Goal: Transaction & Acquisition: Purchase product/service

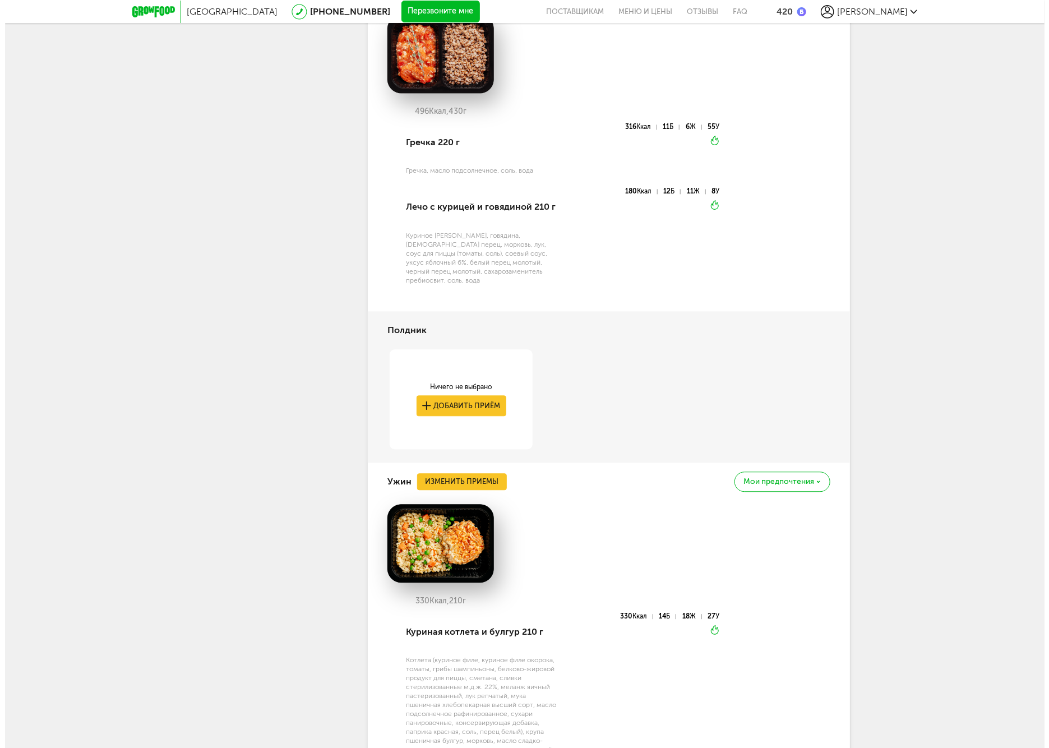
scroll to position [1387, 0]
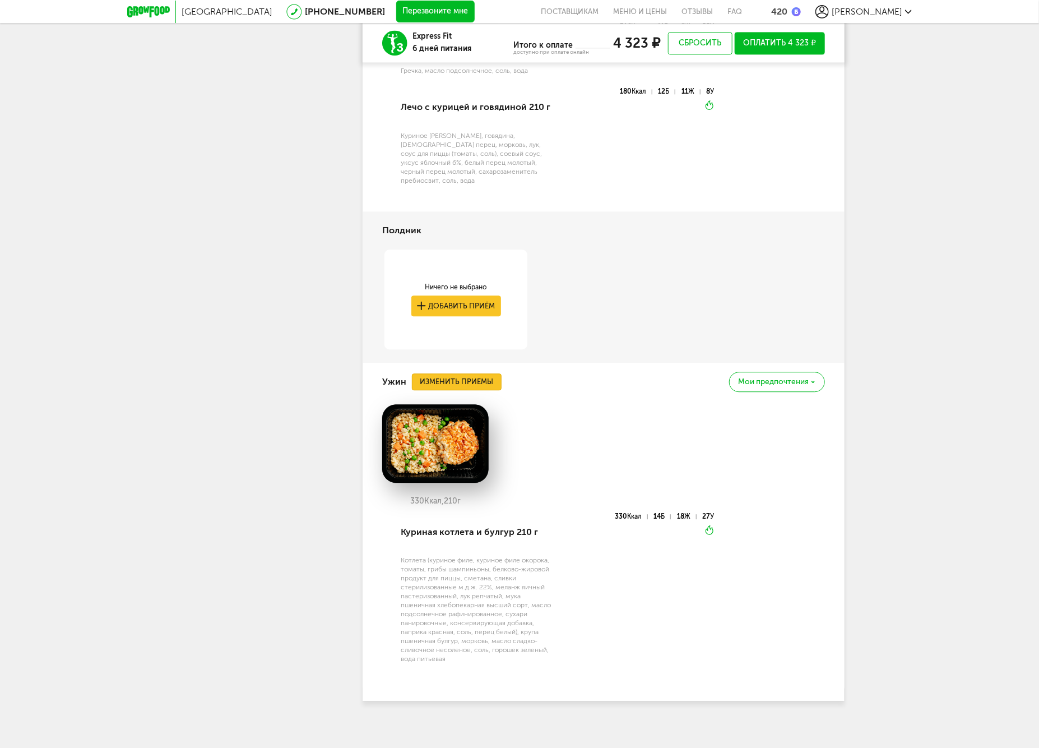
click at [466, 373] on button "Изменить приемы" at bounding box center [457, 381] width 90 height 17
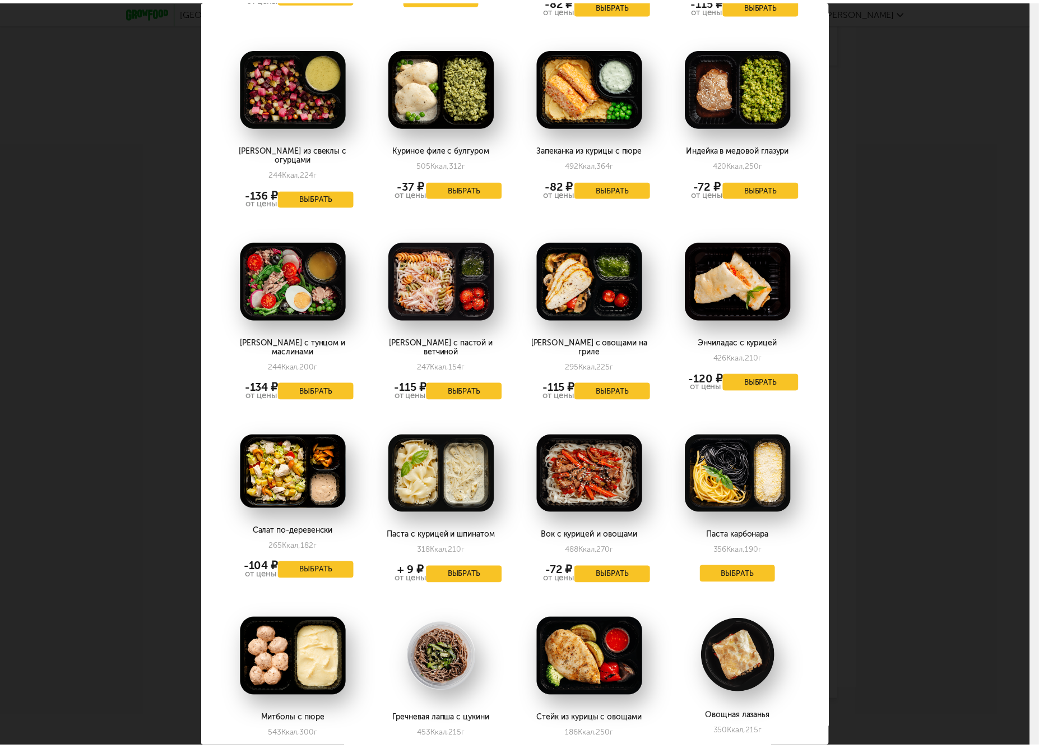
scroll to position [1218, 0]
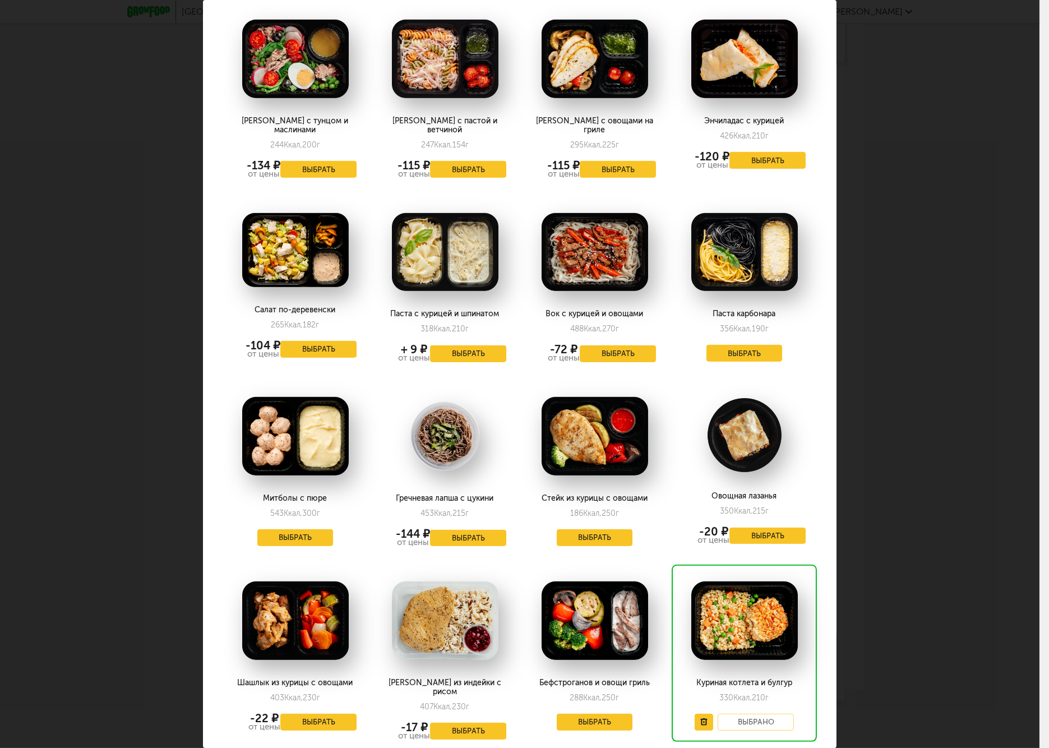
click at [866, 494] on div "Выберите ужины на [DATE] 27.09 Минтай с соусом и овощами 251 Ккал, 196 г Выбрат…" at bounding box center [519, 374] width 1039 height 748
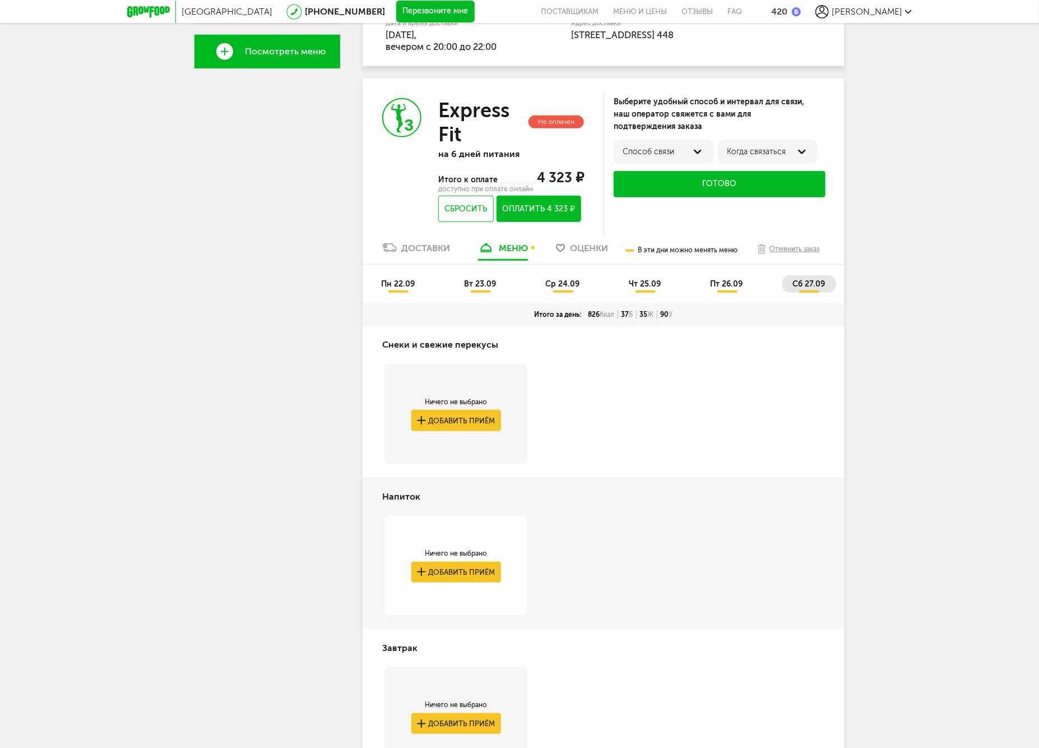
scroll to position [142, 0]
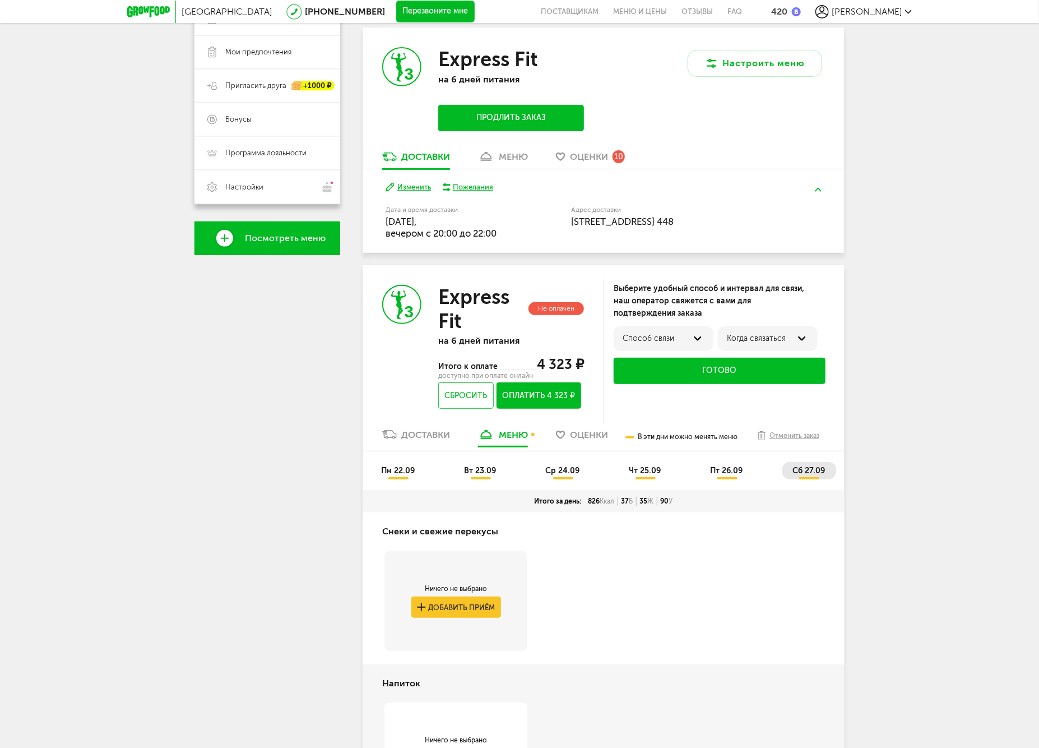
click at [723, 458] on div "пн 22.09 вт 23.09 ср 24.09 чт 25.09 пт 26.09 сб 27.09" at bounding box center [604, 470] width 482 height 39
click at [727, 469] on span "пт 26.09" at bounding box center [727, 471] width 33 height 10
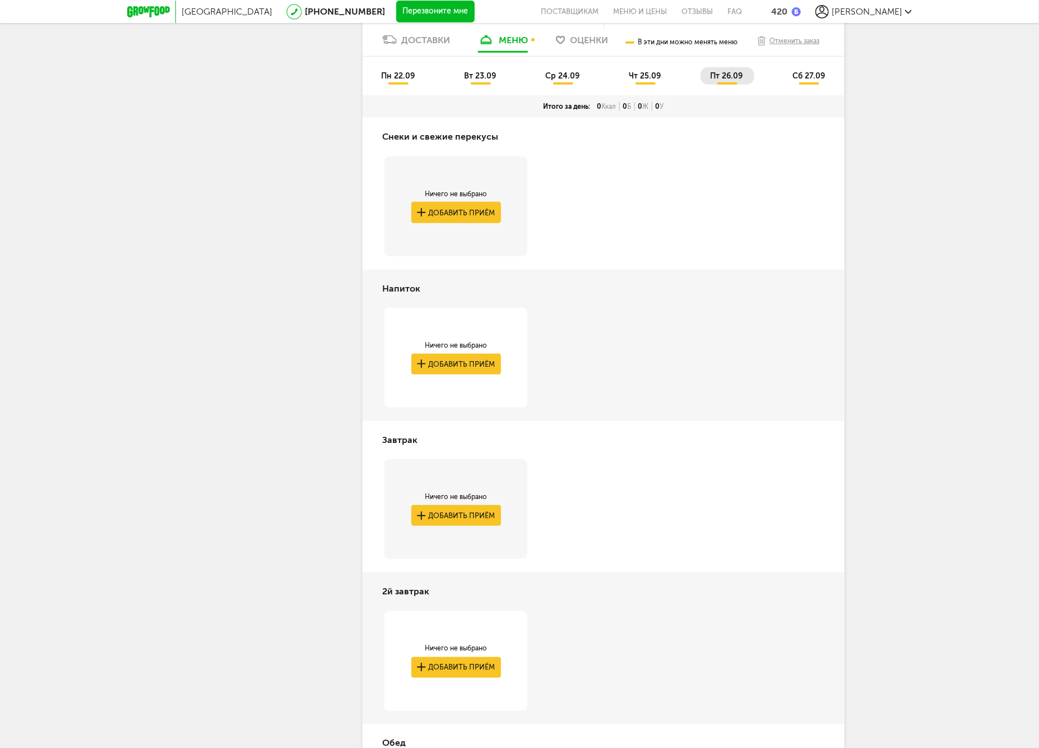
scroll to position [101, 0]
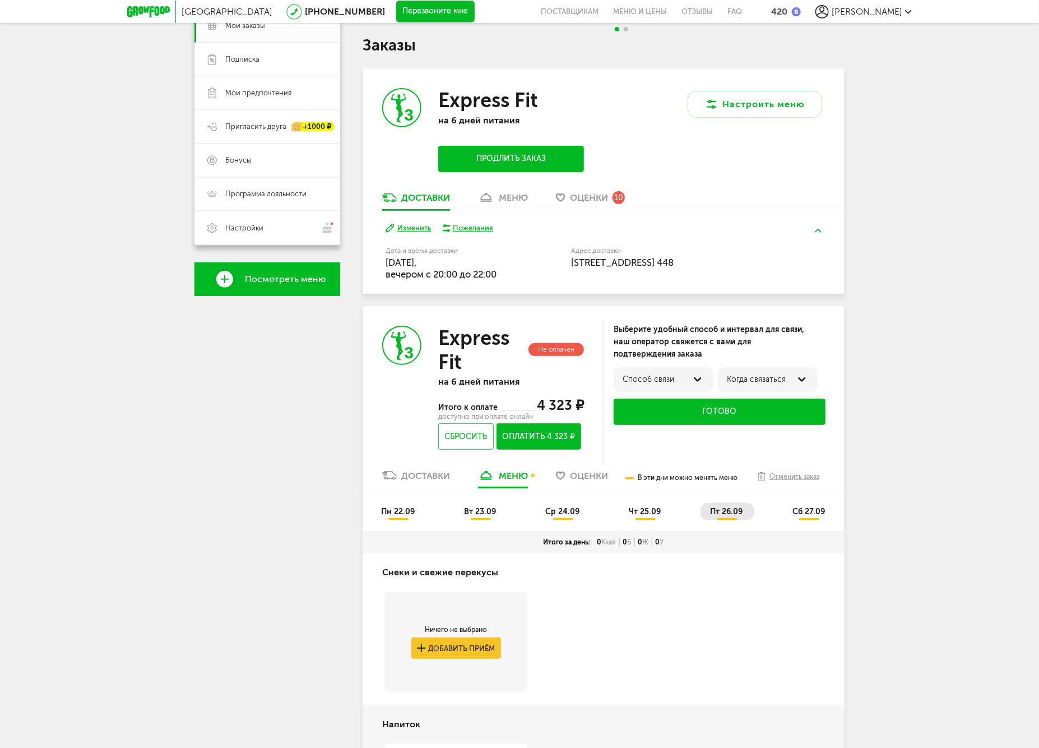
click at [802, 508] on span "сб 27.09" at bounding box center [809, 512] width 33 height 10
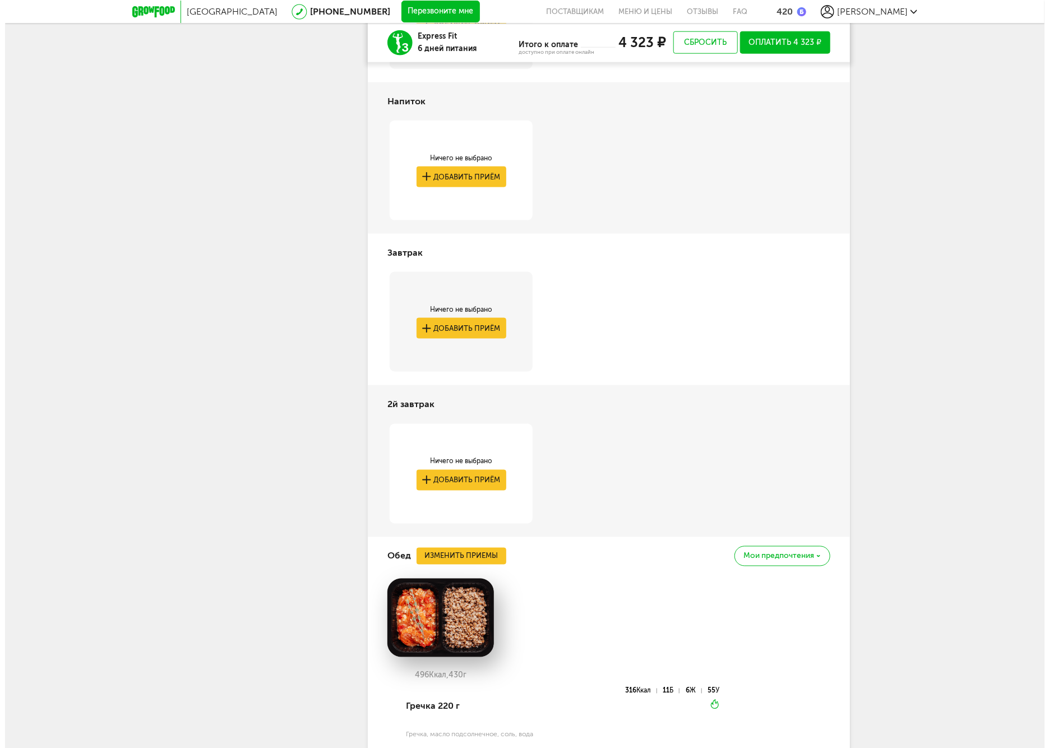
scroll to position [661, 0]
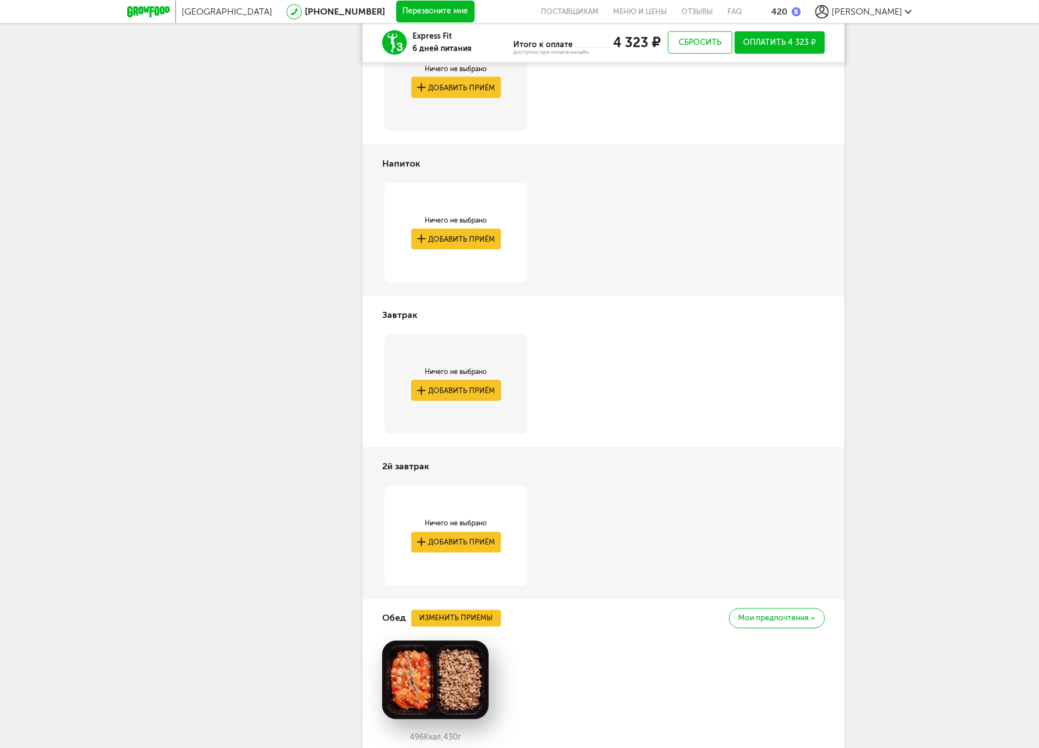
click at [464, 389] on button "Добавить приём" at bounding box center [456, 390] width 90 height 21
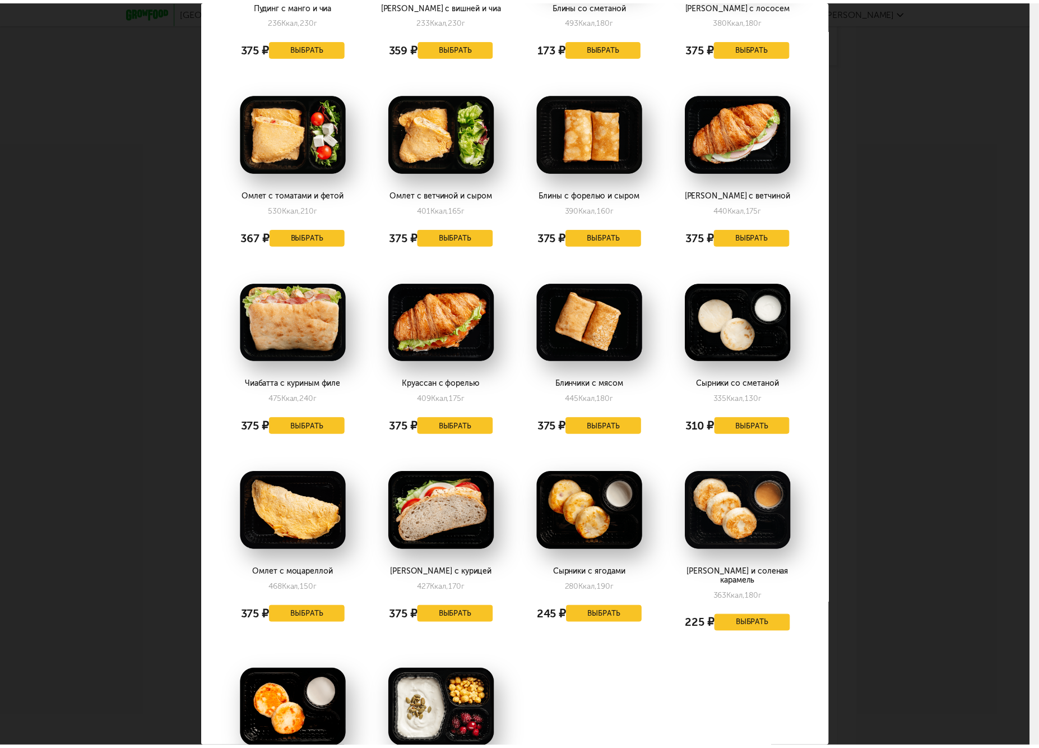
scroll to position [1268, 0]
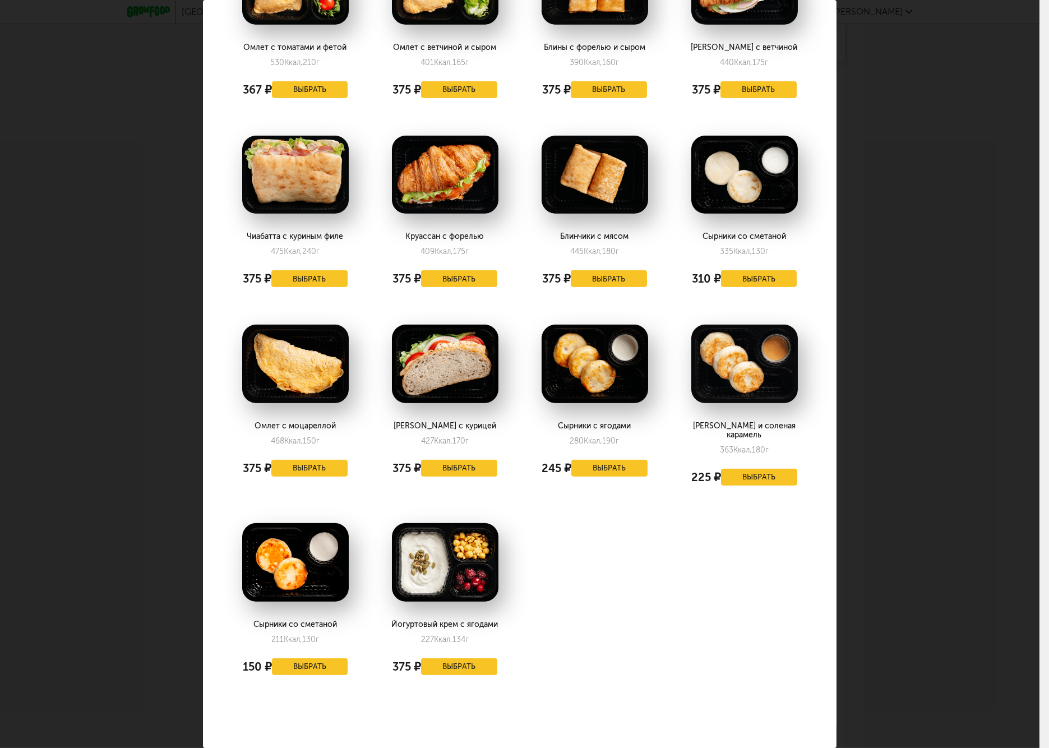
click at [933, 452] on div "Выберите завтраки на [DATE] 27.09 Десерт с мюсли и клубникой 277 Ккал, 154 г 37…" at bounding box center [519, 374] width 1039 height 748
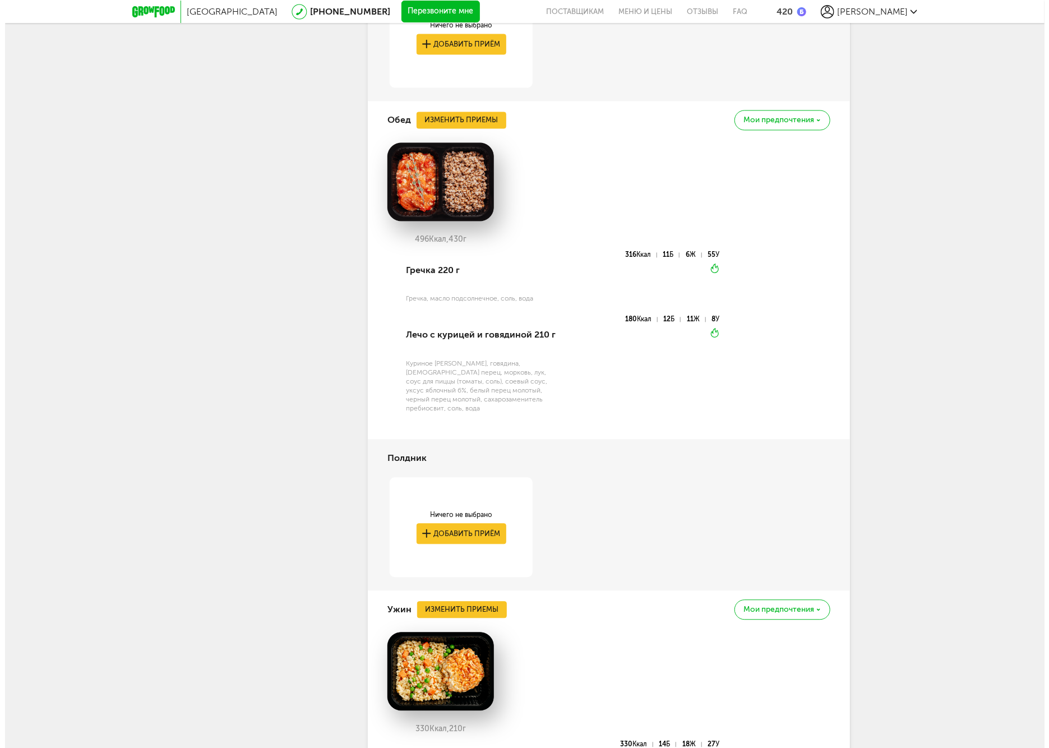
scroll to position [1346, 0]
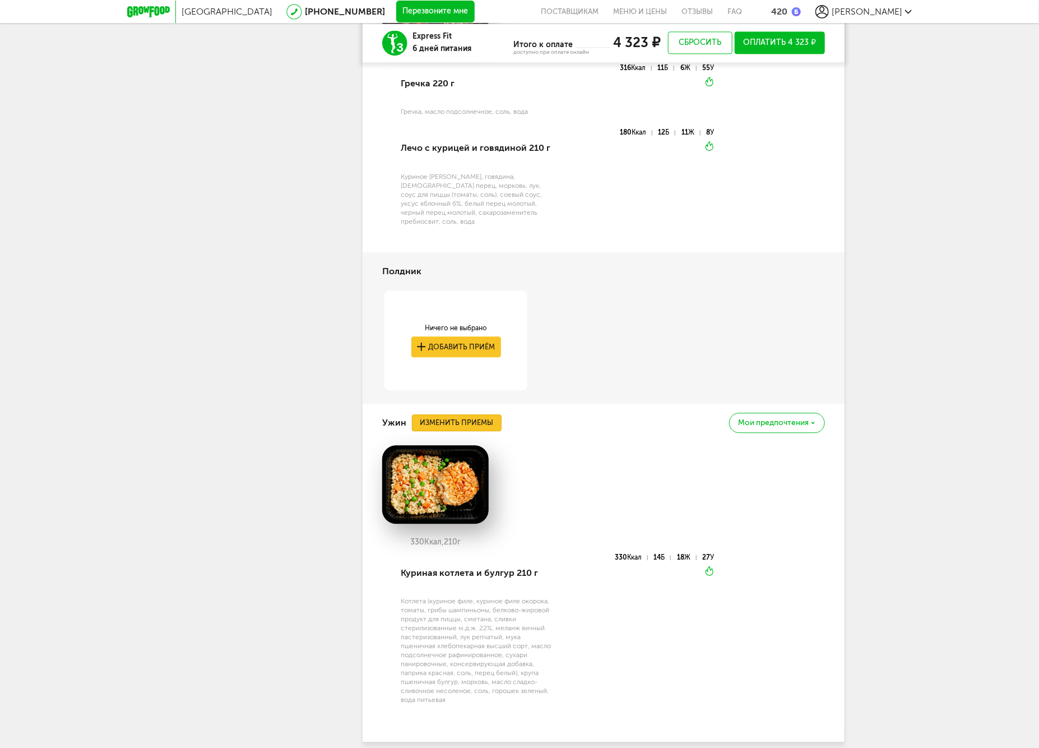
click at [475, 414] on button "Изменить приемы" at bounding box center [457, 422] width 90 height 17
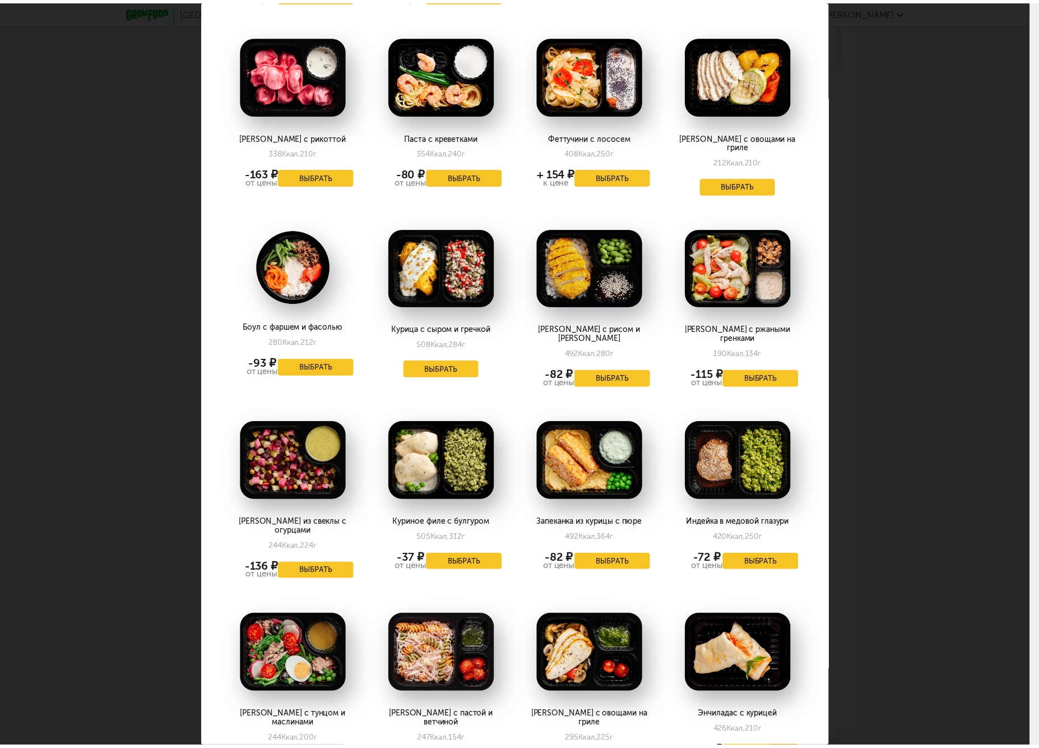
scroll to position [809, 0]
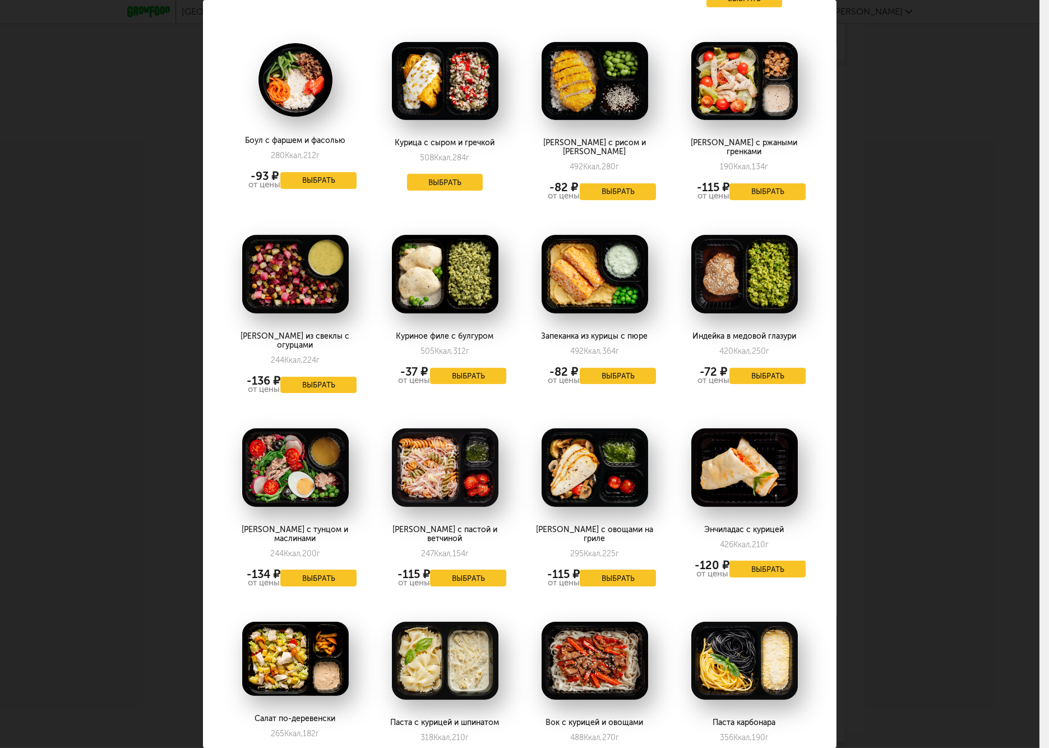
click at [821, 481] on div "Выберите ужины на [DATE] 27.09 Минтай с соусом и овощами 251 Ккал, 196 г Выбрат…" at bounding box center [519, 206] width 633 height 2030
click at [893, 462] on div "Выберите ужины на [DATE] 27.09 Минтай с соусом и овощами 251 Ккал, 196 г Выбрат…" at bounding box center [519, 374] width 1039 height 748
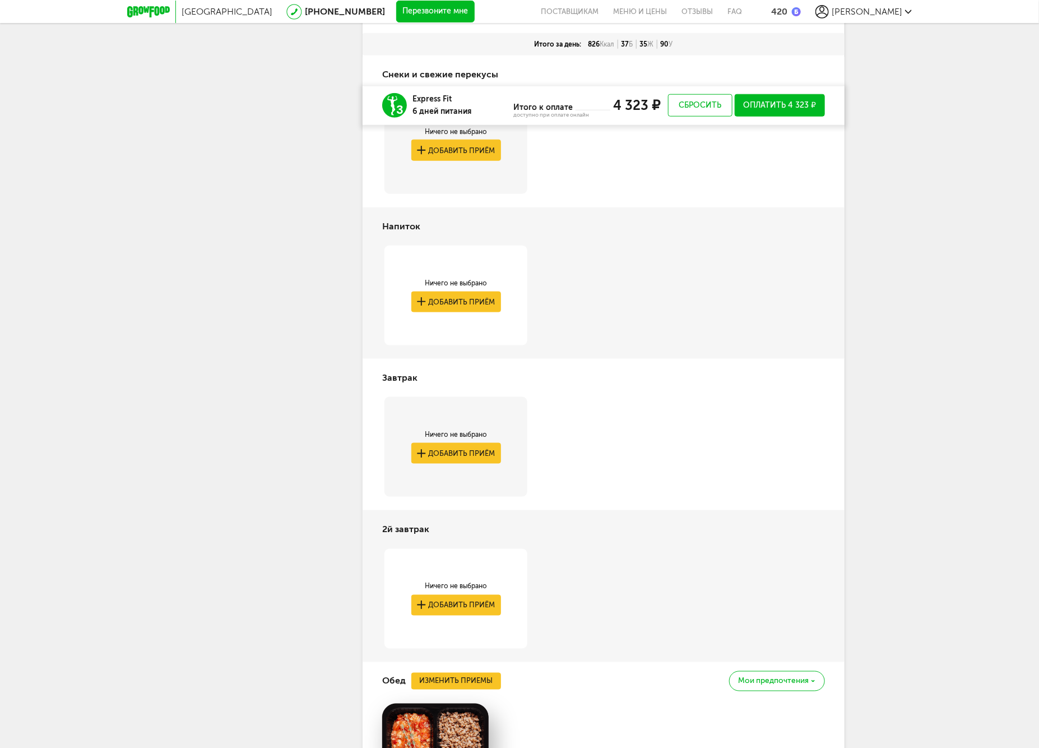
scroll to position [474, 0]
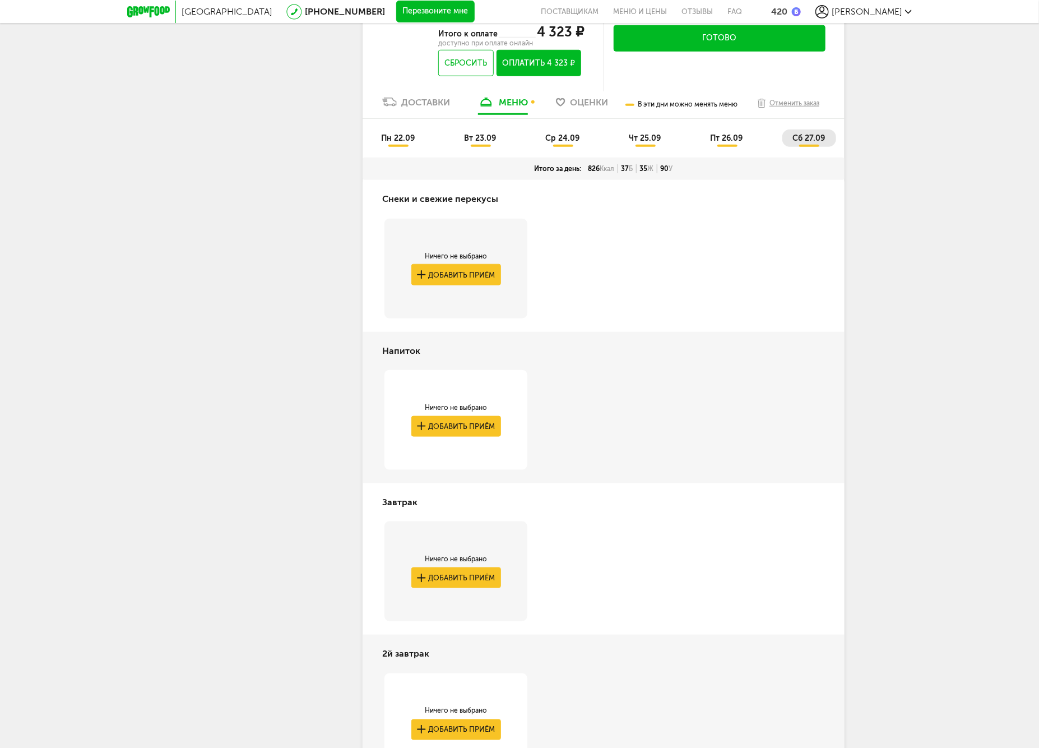
click at [654, 141] on span "чт 25.09" at bounding box center [645, 138] width 32 height 10
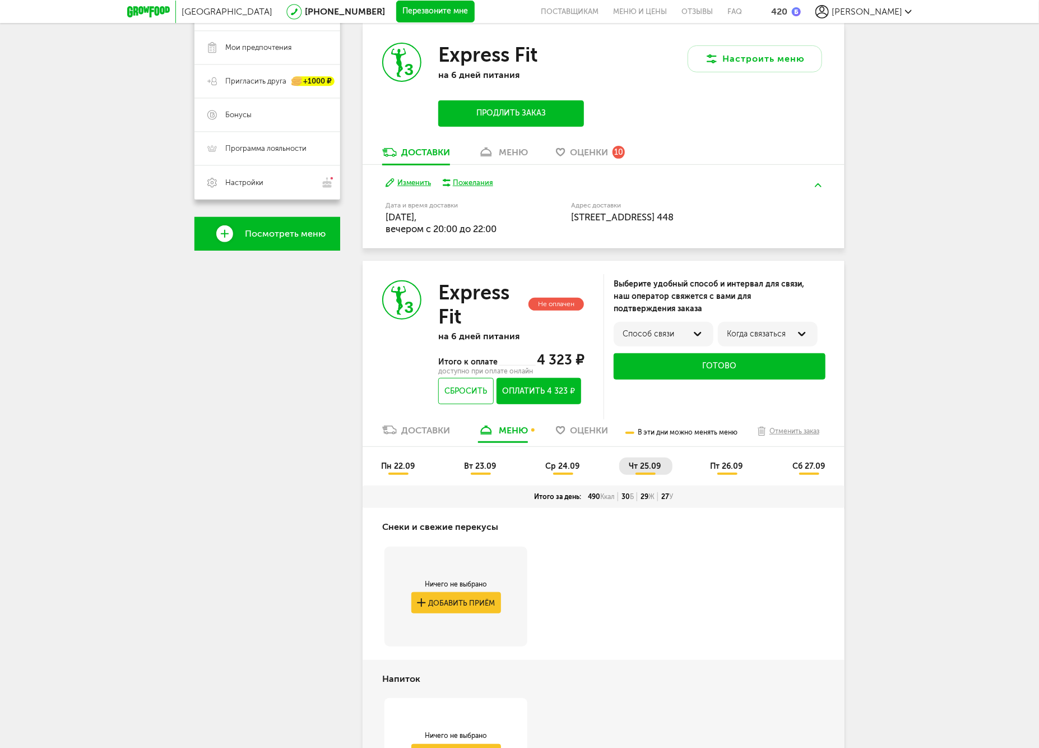
click at [558, 464] on span "ср 24.09" at bounding box center [562, 466] width 34 height 10
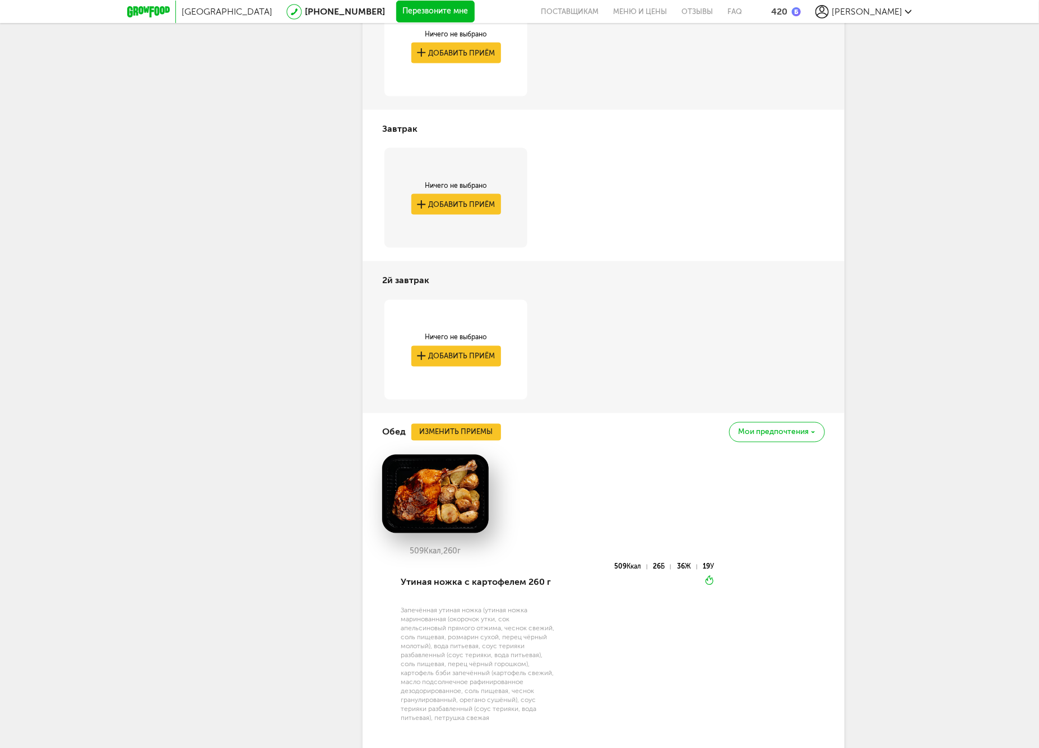
scroll to position [411, 0]
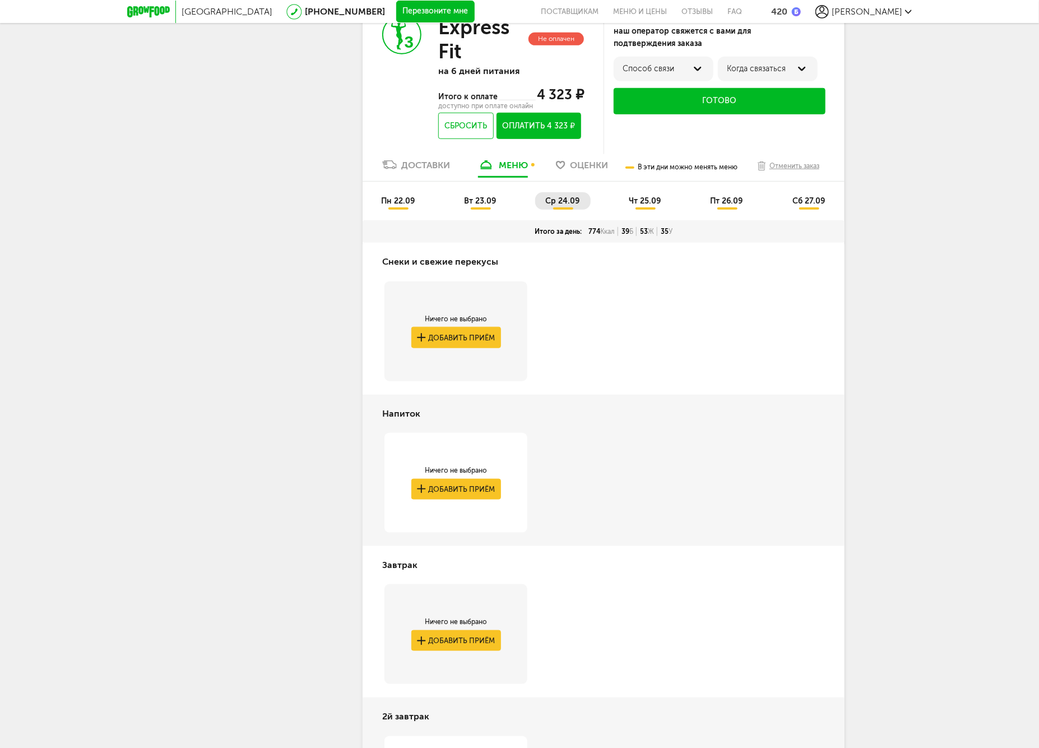
click at [476, 192] on li "вт 23.09" at bounding box center [480, 200] width 53 height 17
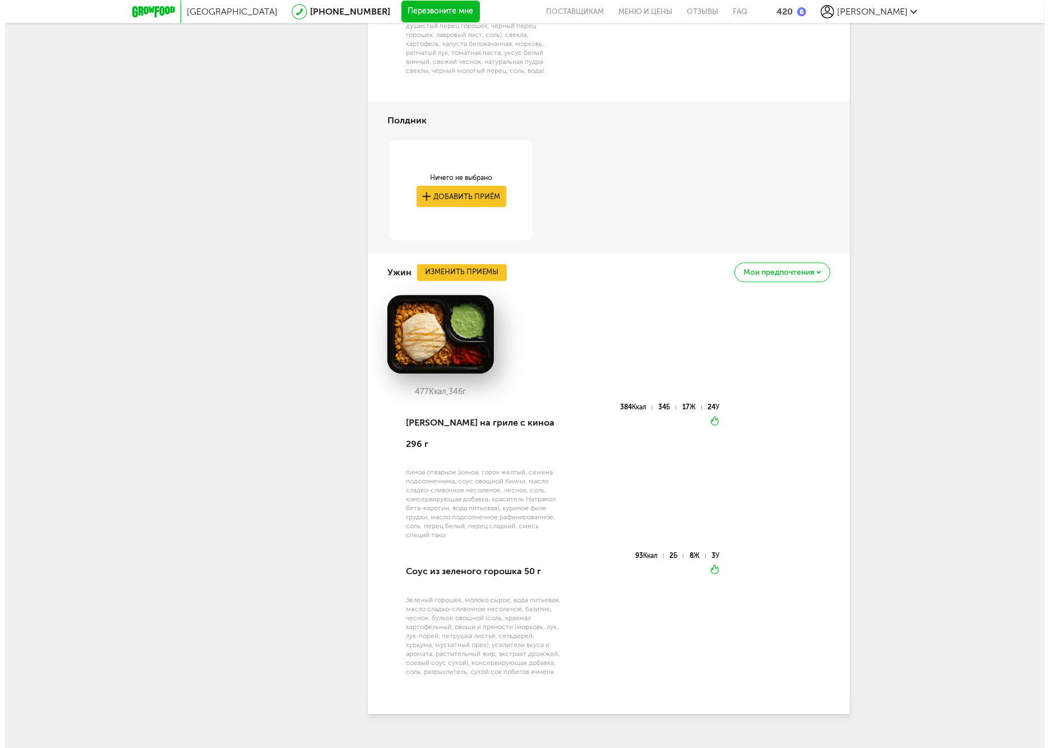
scroll to position [1003, 0]
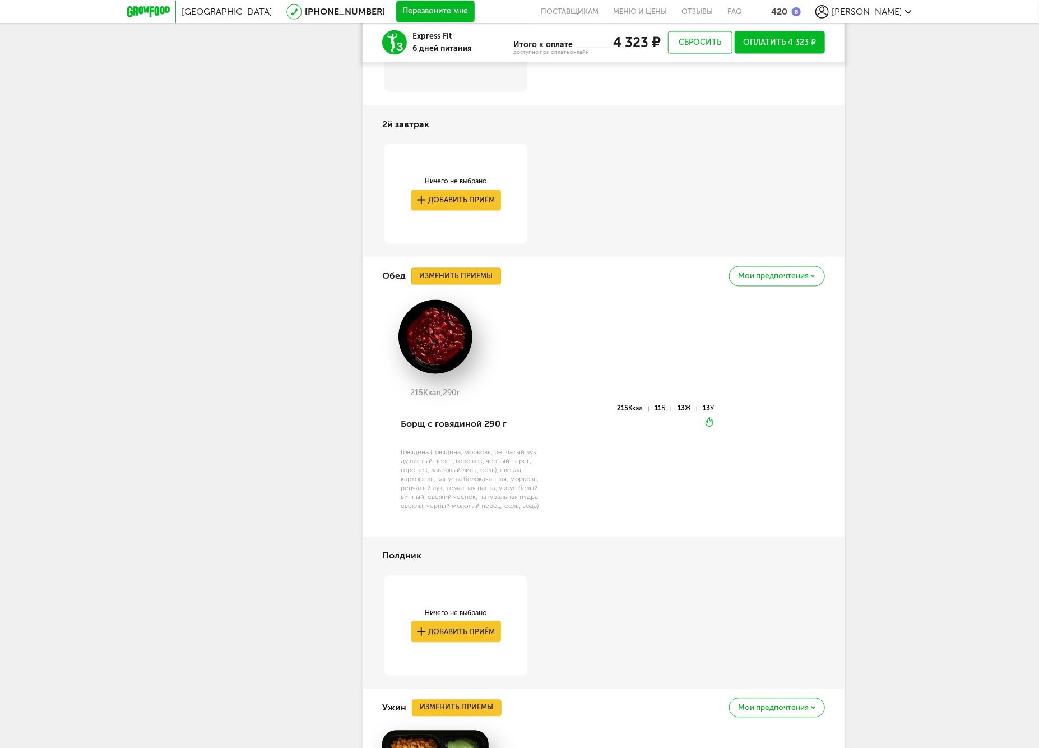
click at [458, 277] on button "Изменить приемы" at bounding box center [456, 276] width 90 height 17
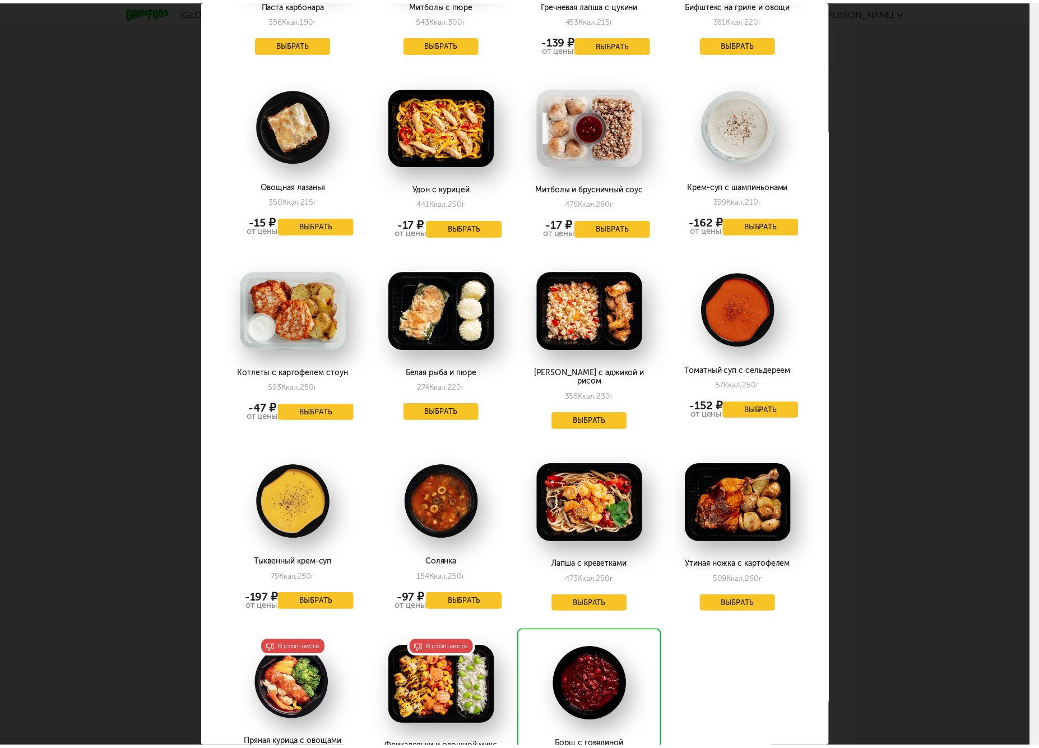
scroll to position [1401, 0]
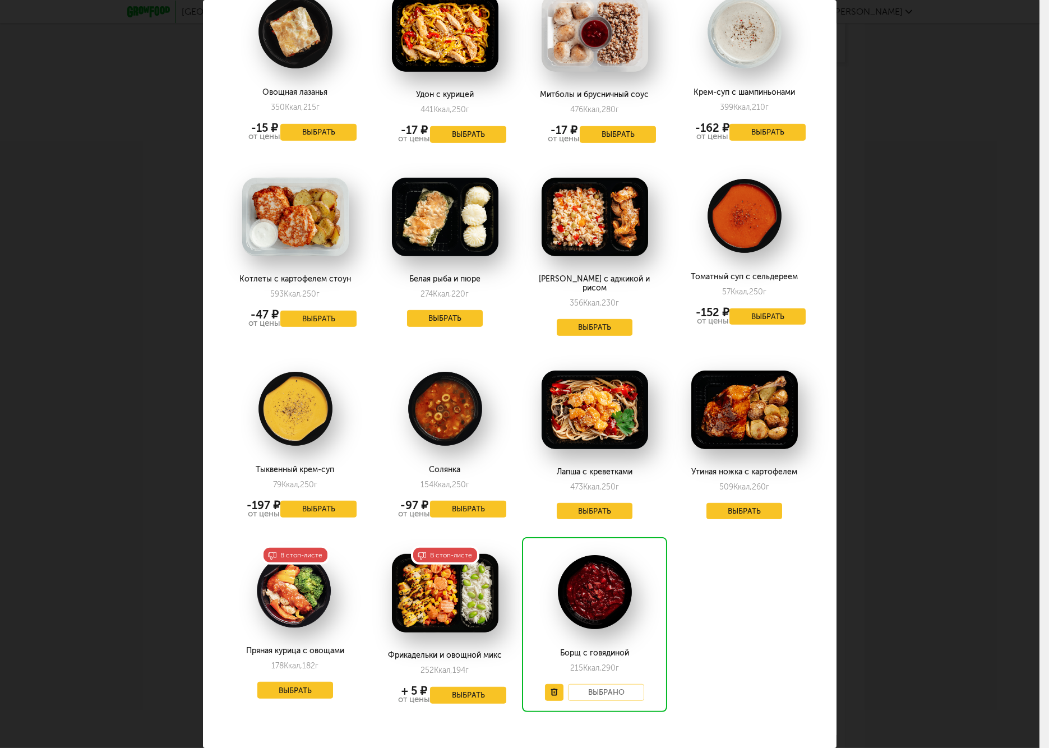
click at [946, 484] on div "Выберите обеды на [DATE] 23.09 Фузилли в песто с курицей 277 Ккал, 210 г Выбрат…" at bounding box center [519, 374] width 1039 height 748
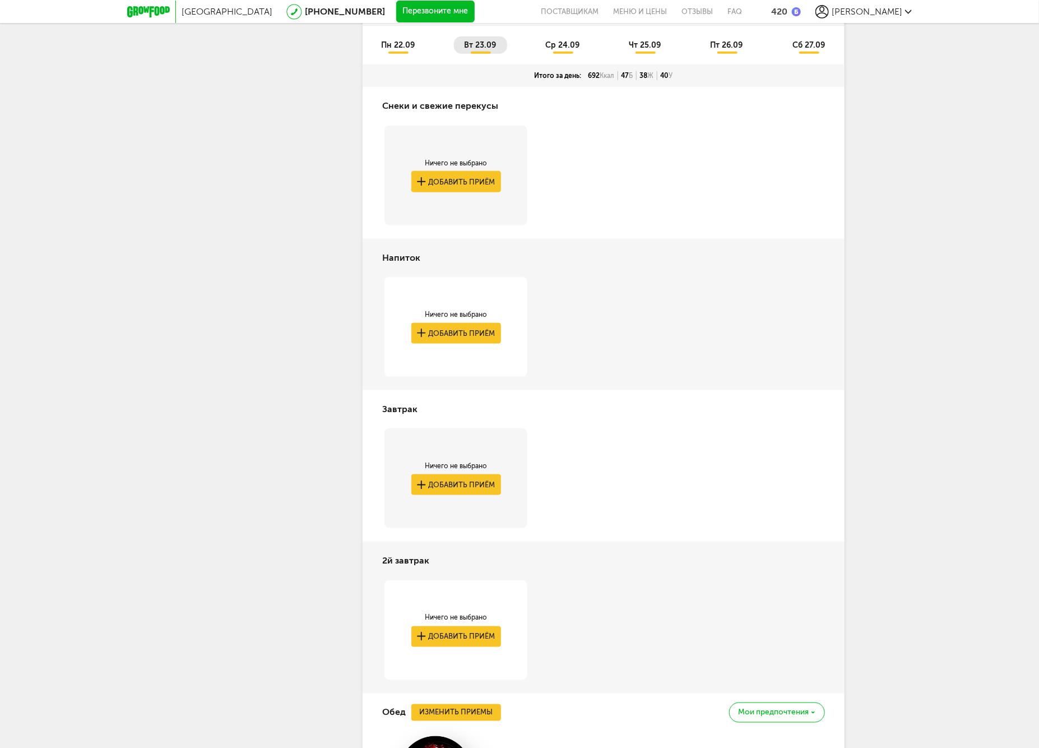
scroll to position [193, 0]
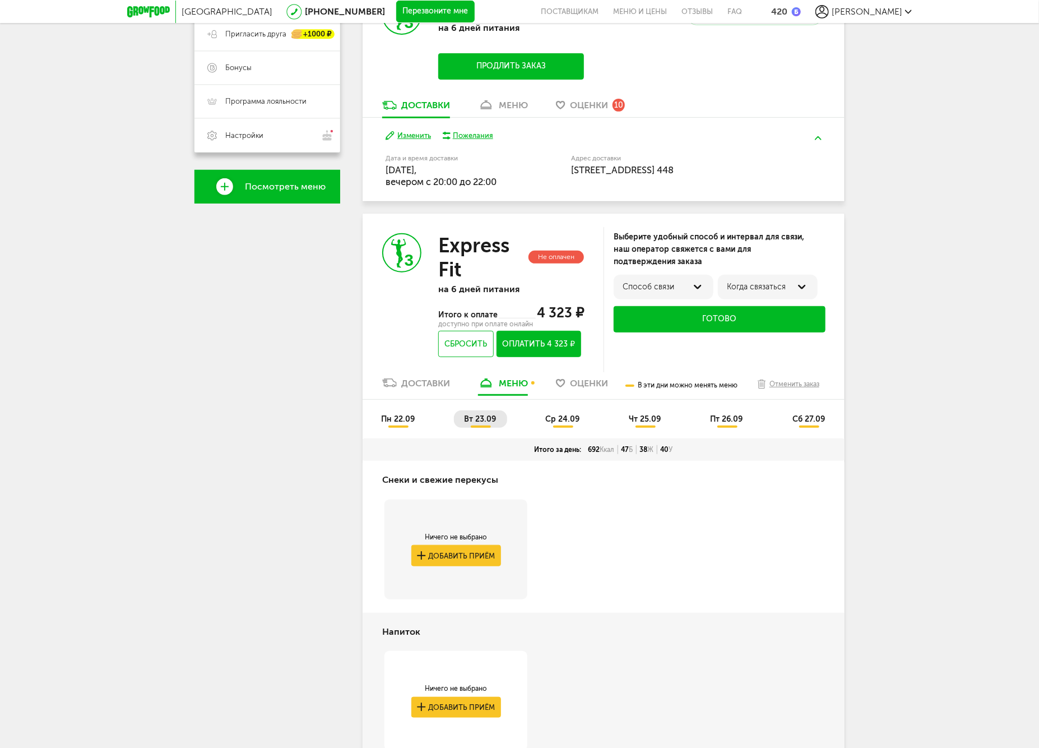
click at [397, 416] on span "пн 22.09" at bounding box center [398, 419] width 34 height 10
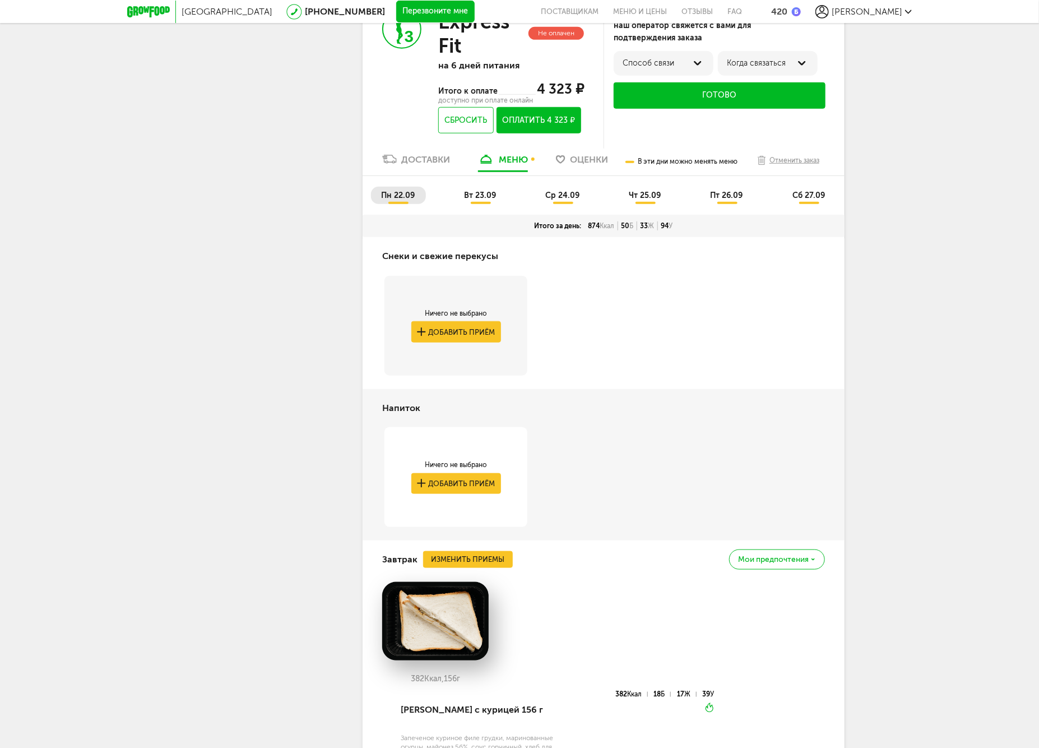
scroll to position [168, 0]
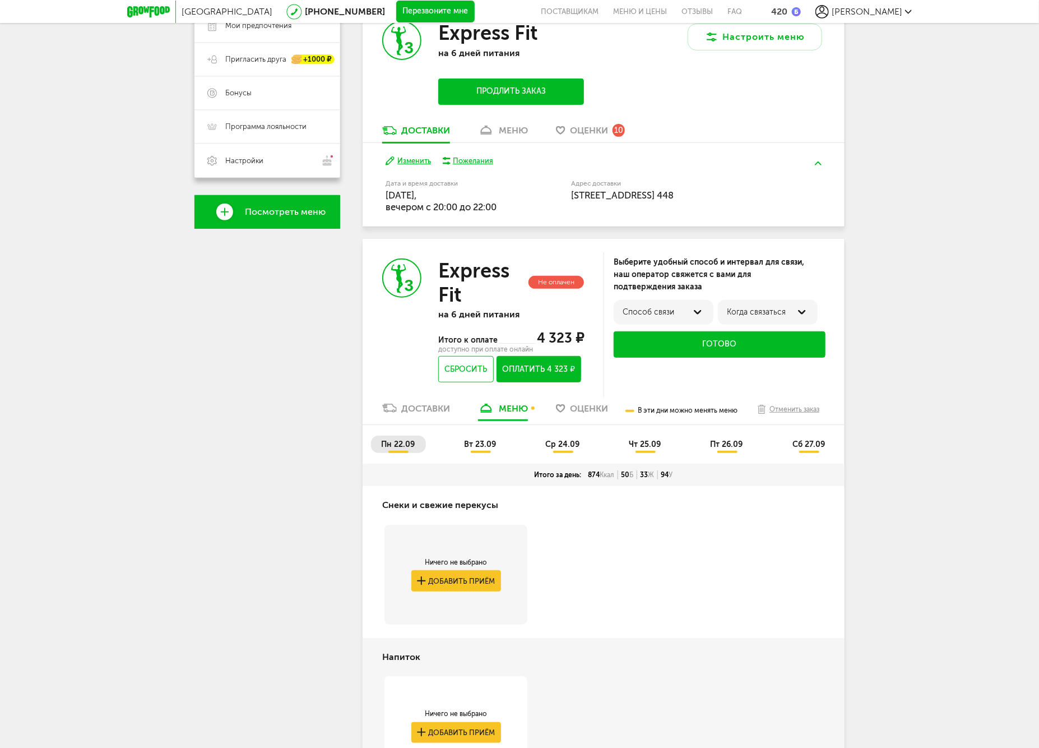
click at [489, 437] on li "вт 23.09" at bounding box center [480, 443] width 53 height 17
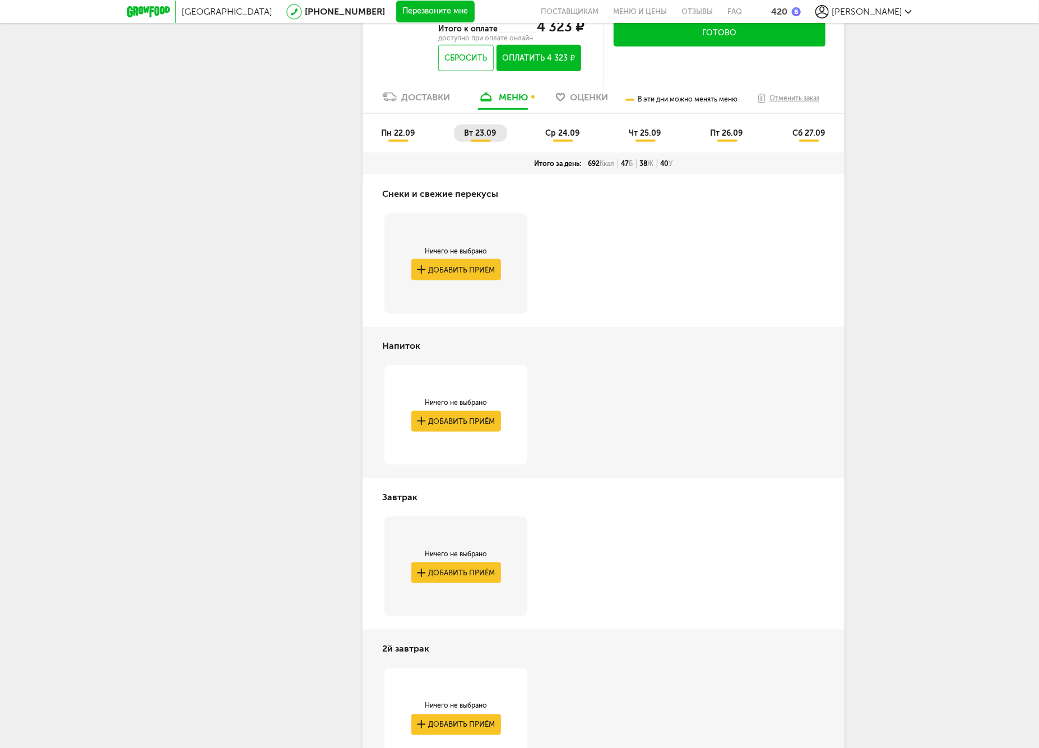
scroll to position [105, 0]
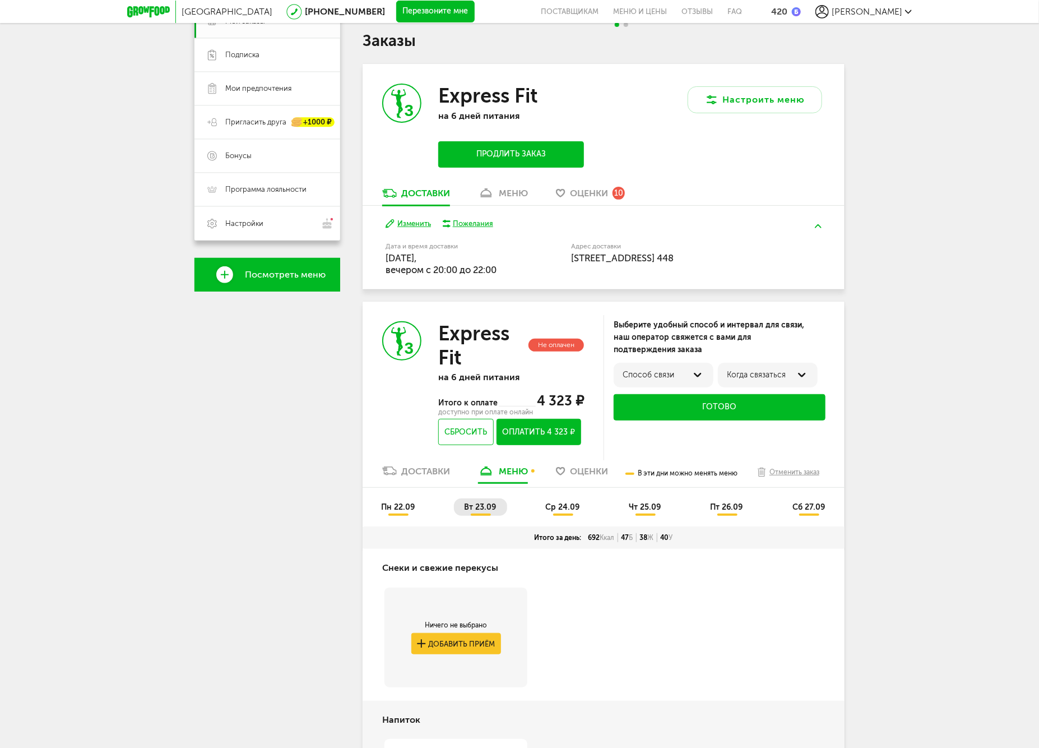
click at [561, 502] on span "ср 24.09" at bounding box center [562, 507] width 34 height 10
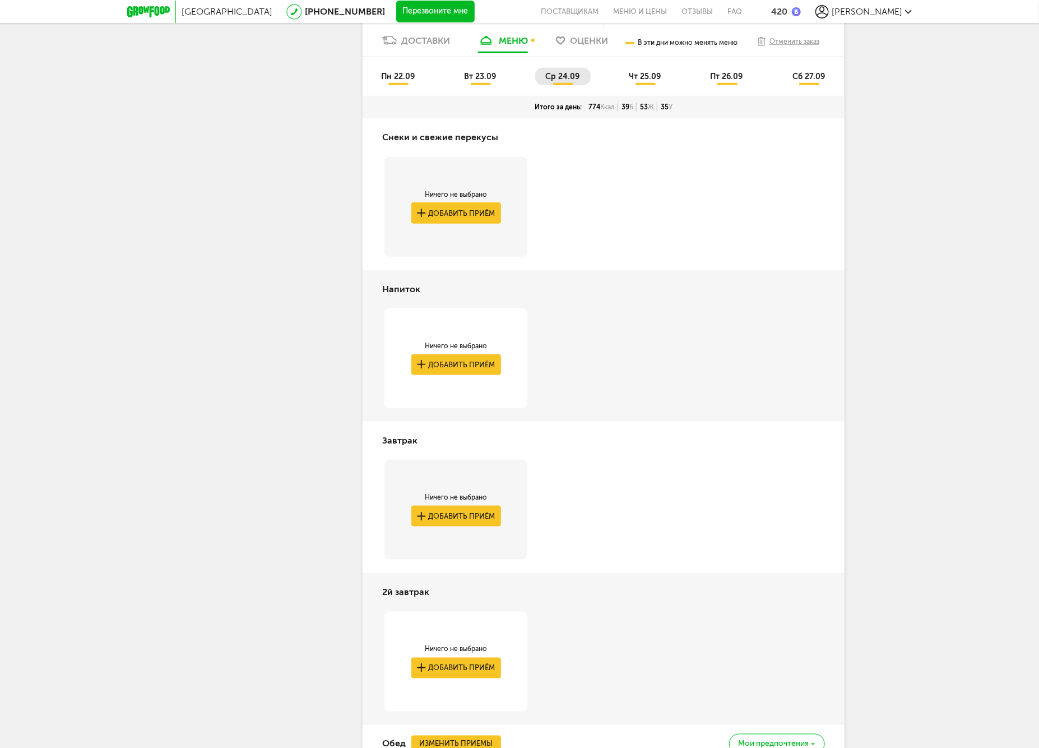
scroll to position [225, 0]
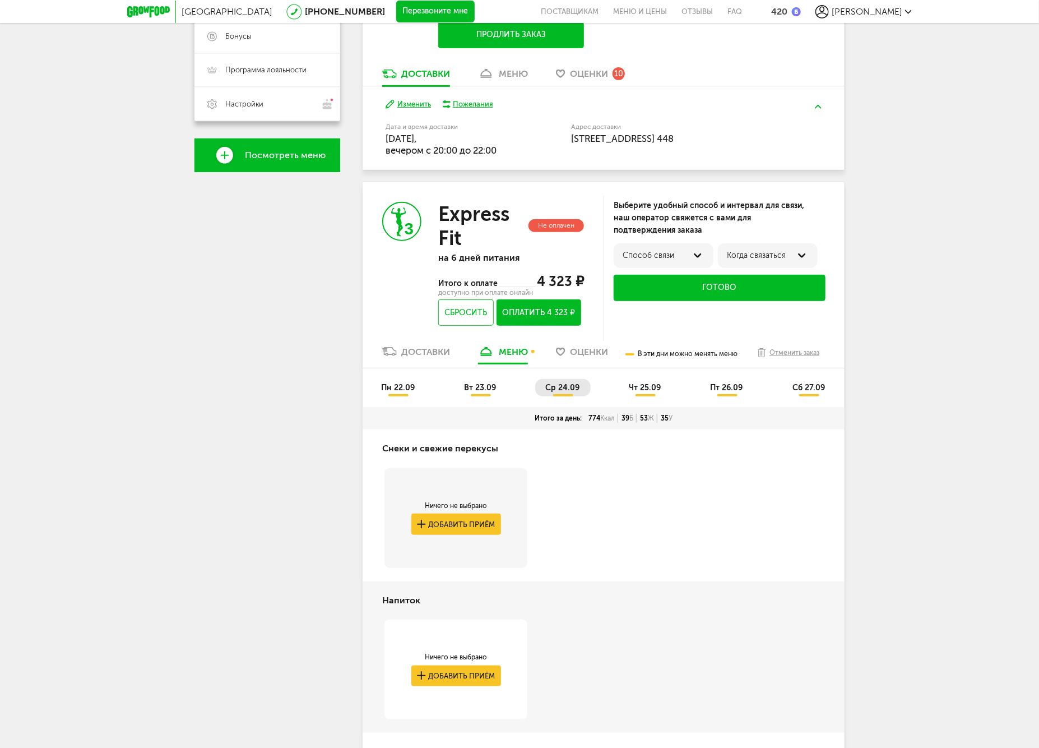
click at [642, 388] on span "чт 25.09" at bounding box center [645, 388] width 32 height 10
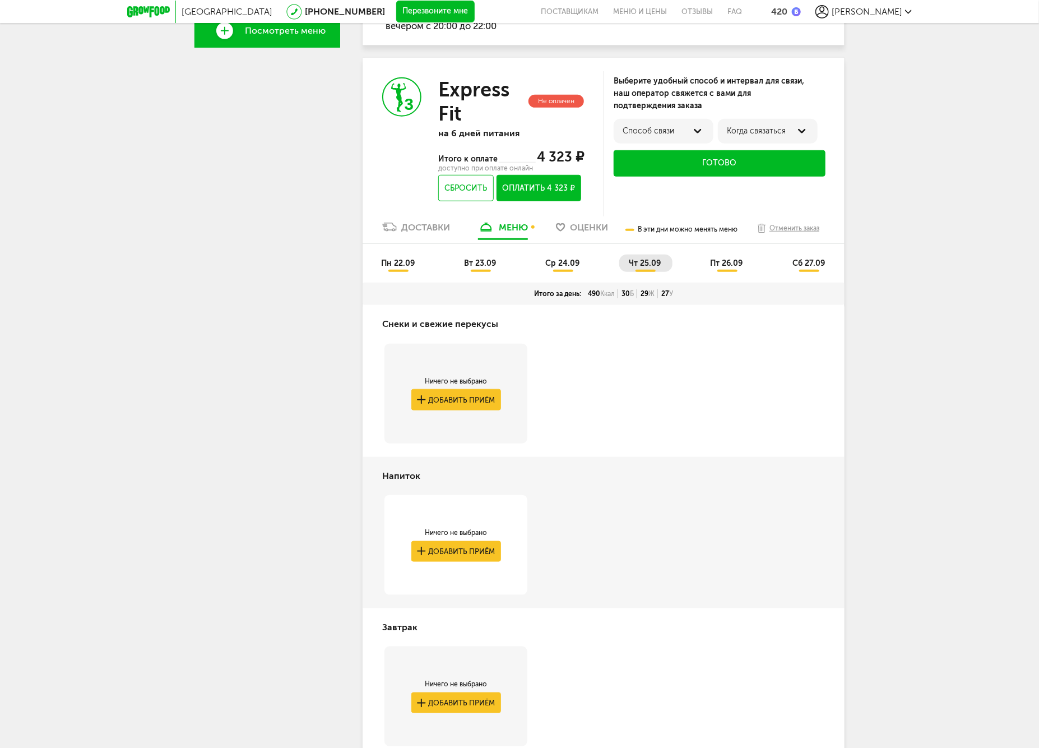
scroll to position [38, 0]
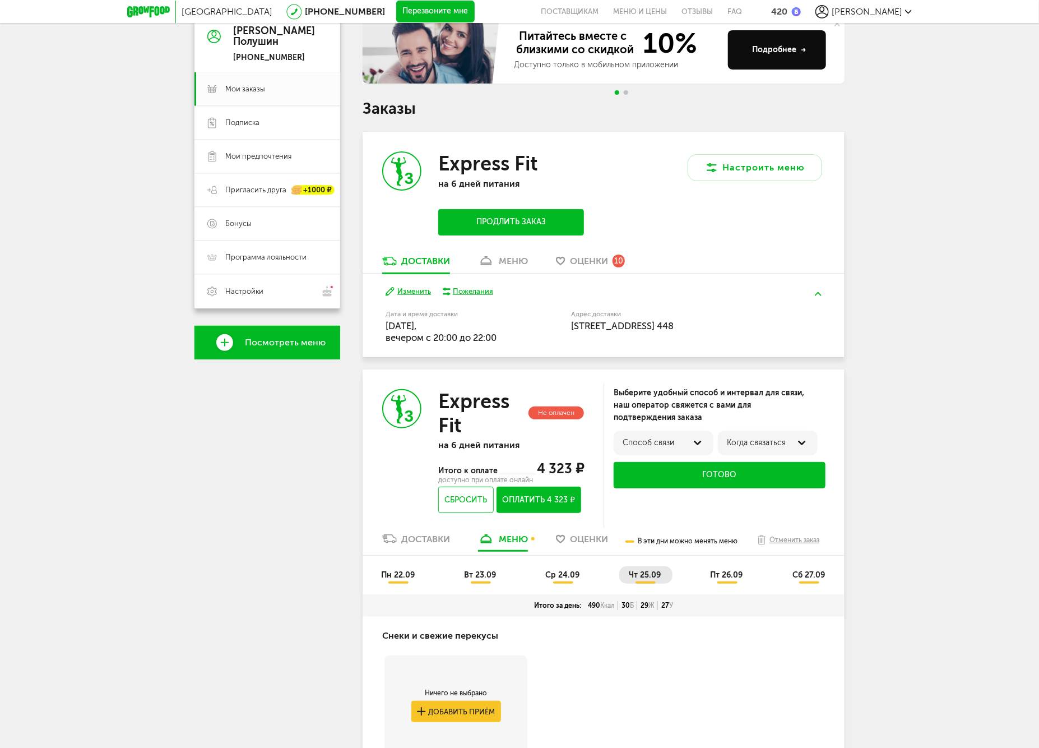
click at [725, 576] on span "пт 26.09" at bounding box center [727, 575] width 33 height 10
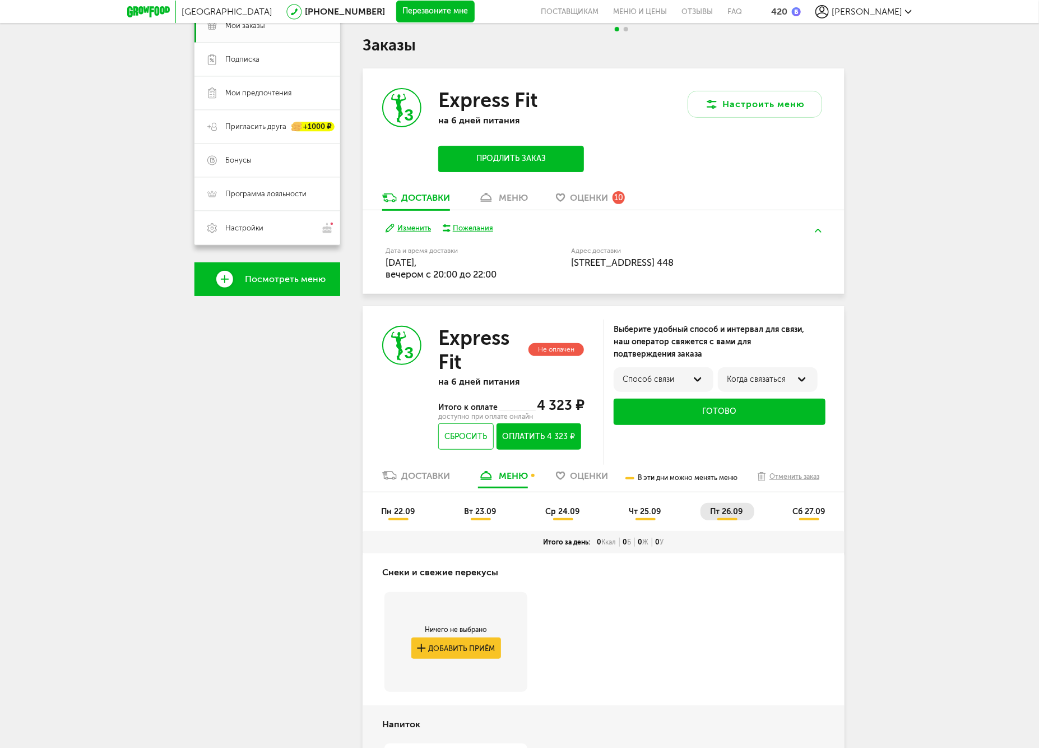
drag, startPoint x: 808, startPoint y: 514, endPoint x: 799, endPoint y: 543, distance: 30.0
click at [808, 513] on span "сб 27.09" at bounding box center [809, 512] width 33 height 10
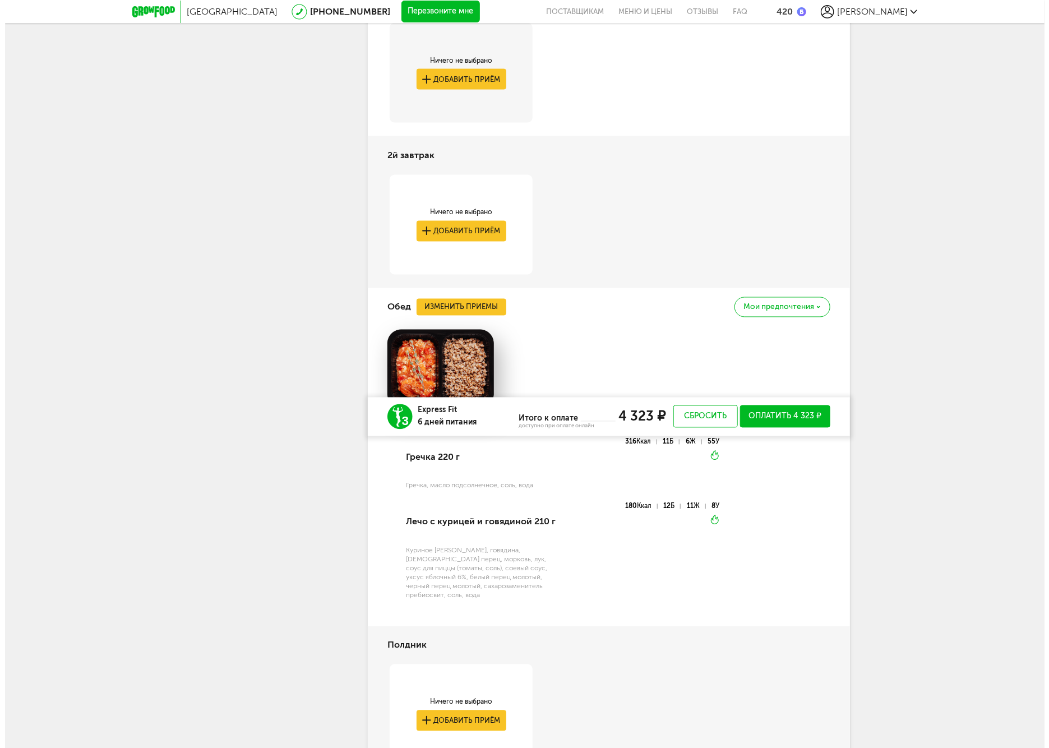
scroll to position [1346, 0]
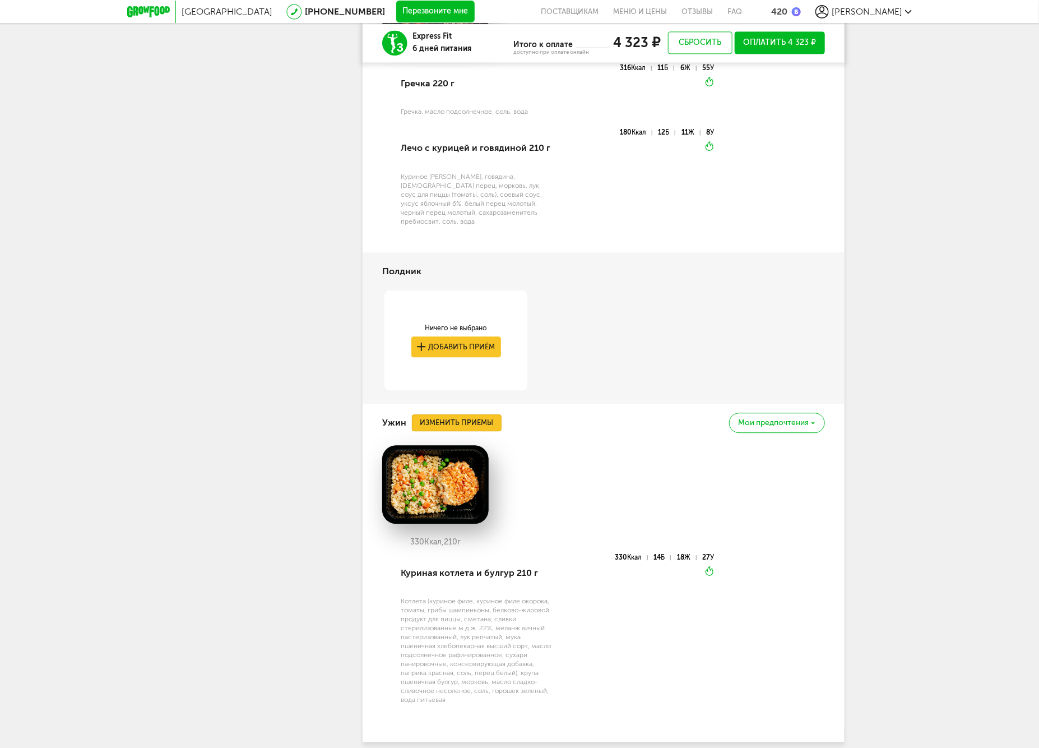
click at [458, 414] on button "Изменить приемы" at bounding box center [457, 422] width 90 height 17
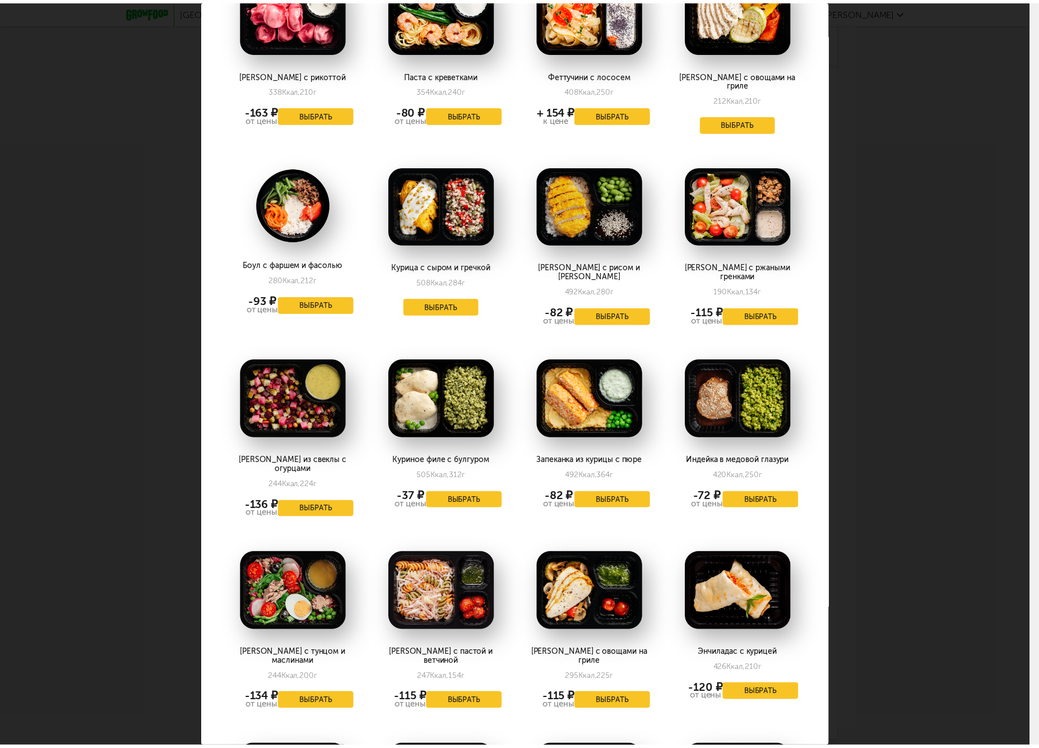
scroll to position [1058, 0]
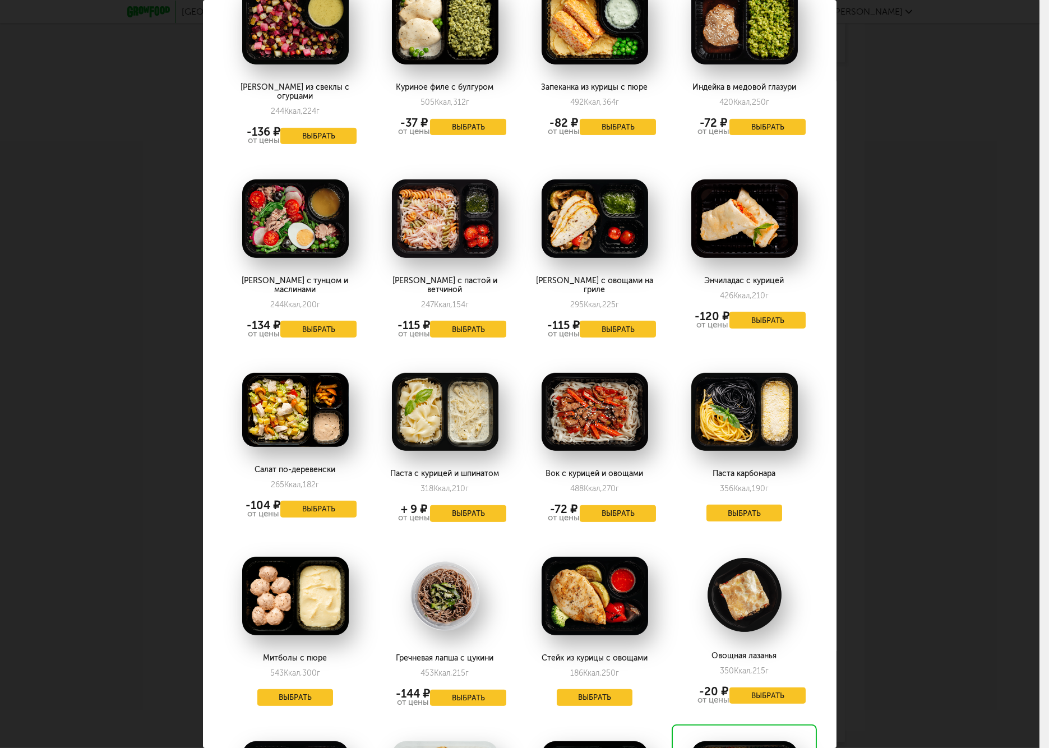
click at [869, 462] on div "Выберите ужины на [DATE] 27.09 Минтай с соусом и овощами 251 Ккал, 196 г Выбрат…" at bounding box center [519, 374] width 1039 height 748
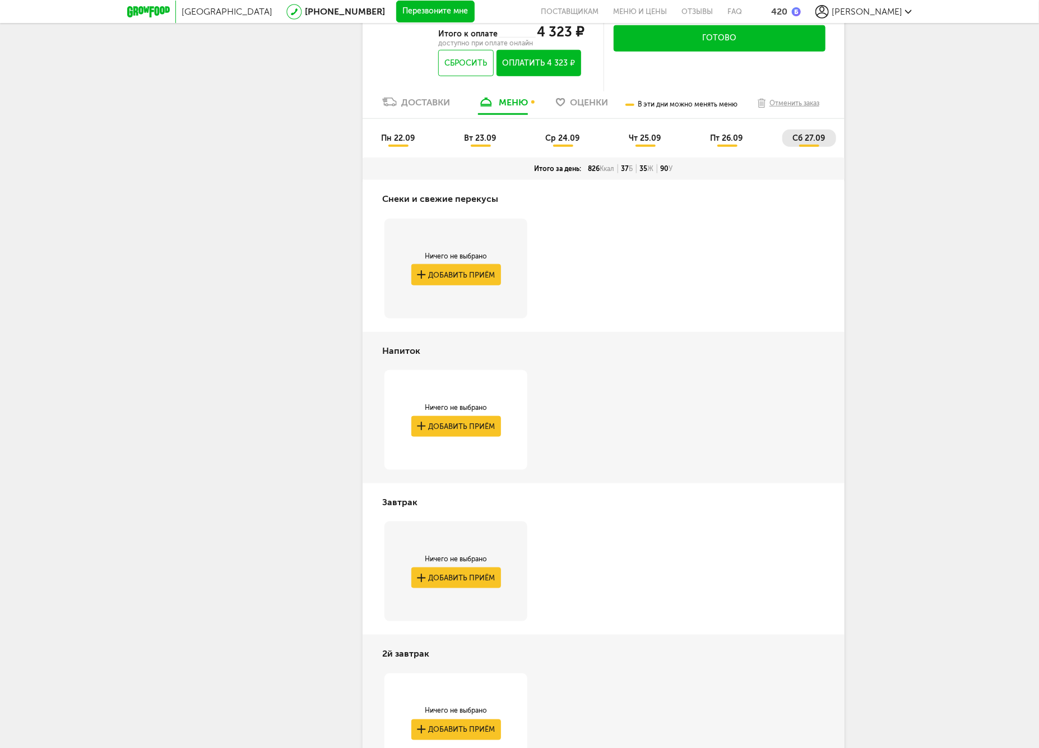
scroll to position [163, 0]
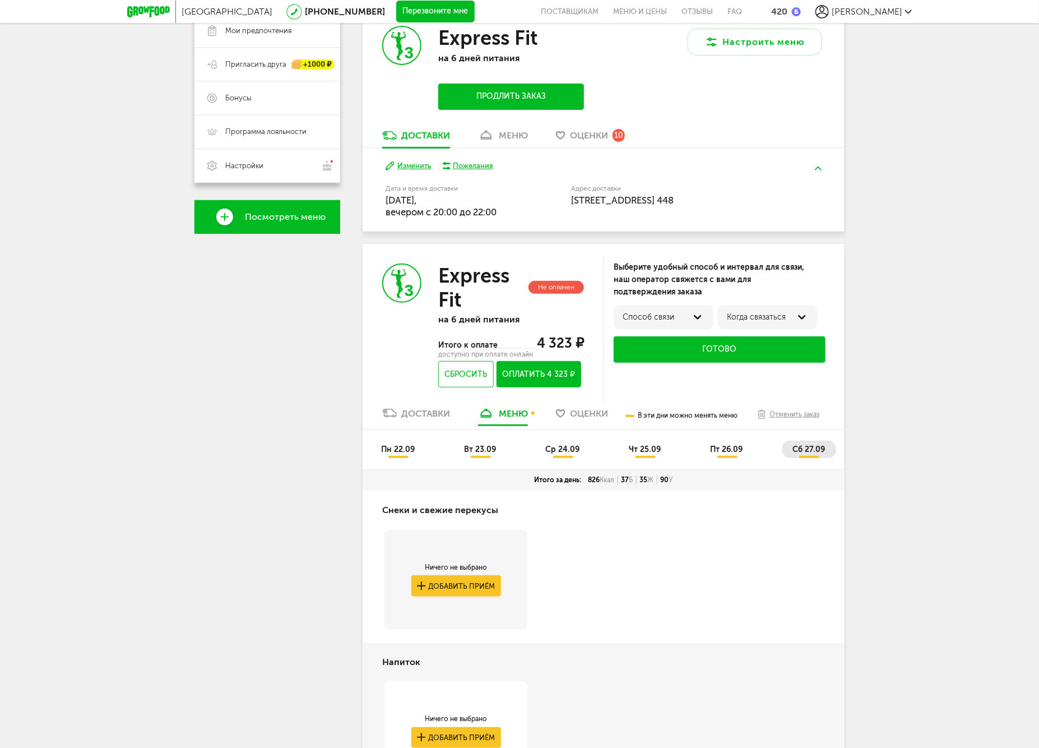
click at [641, 444] on span "чт 25.09" at bounding box center [645, 449] width 32 height 10
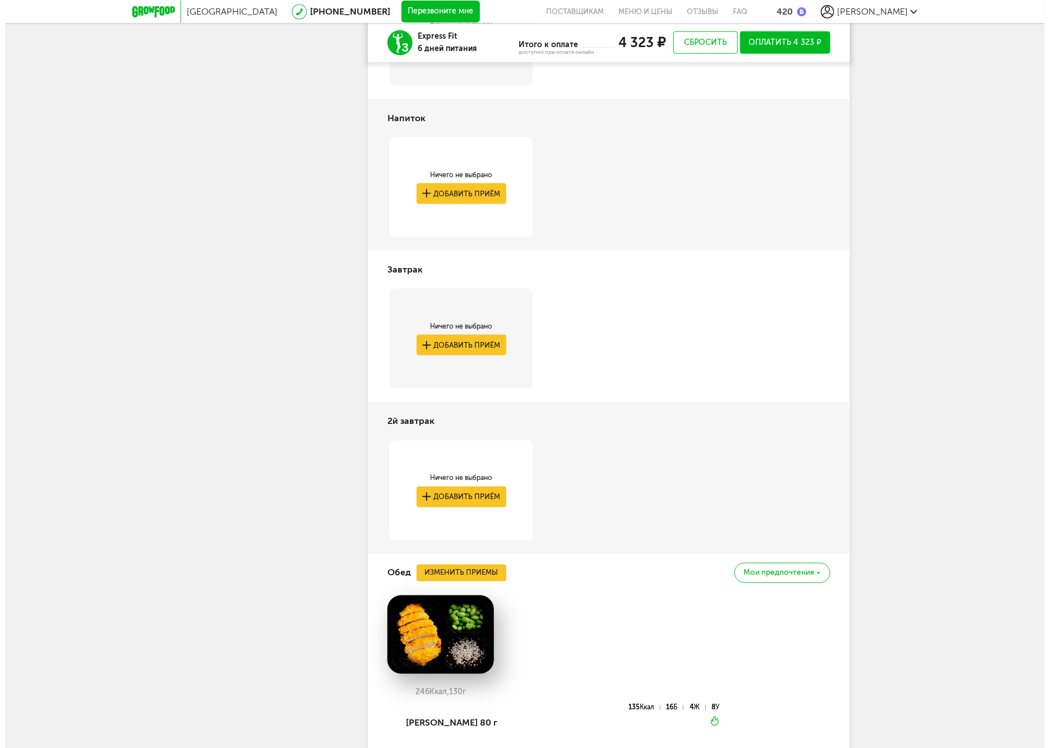
scroll to position [831, 0]
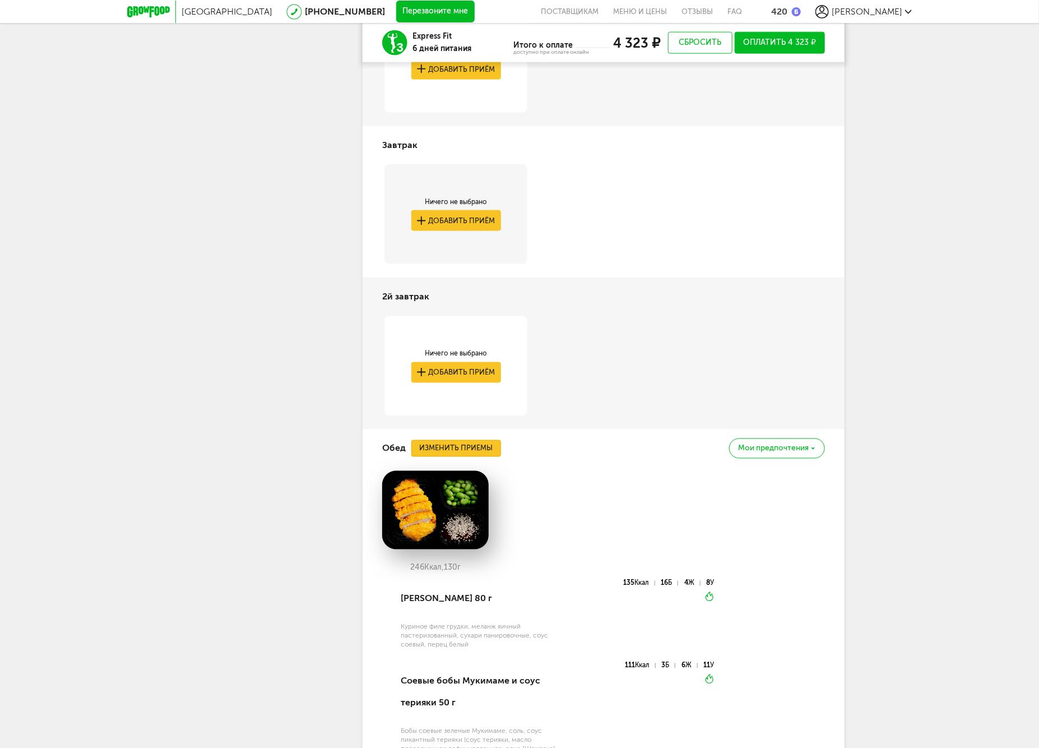
click at [474, 443] on button "Изменить приемы" at bounding box center [456, 448] width 90 height 17
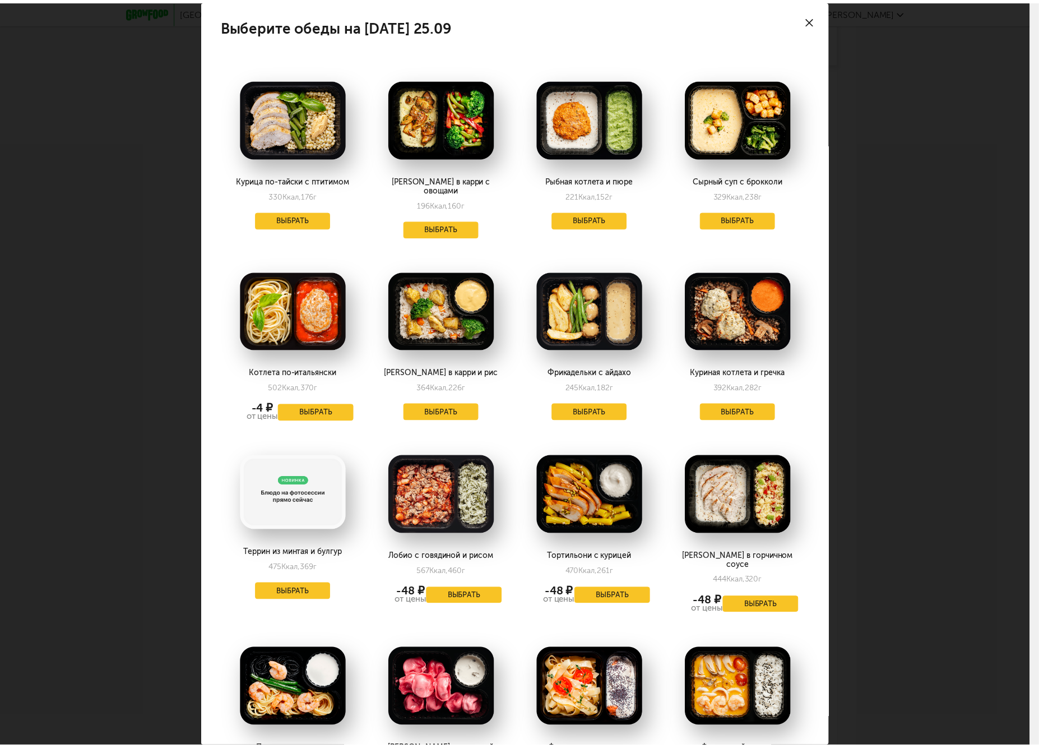
scroll to position [249, 0]
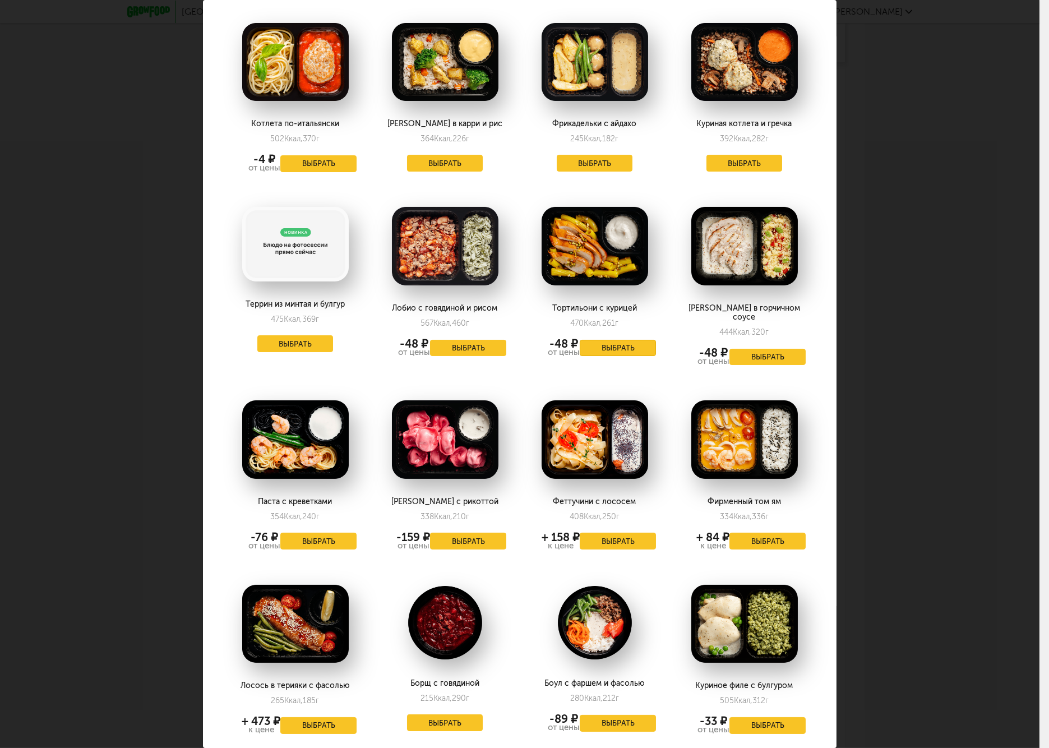
click at [613, 340] on button "Выбрать" at bounding box center [618, 348] width 76 height 17
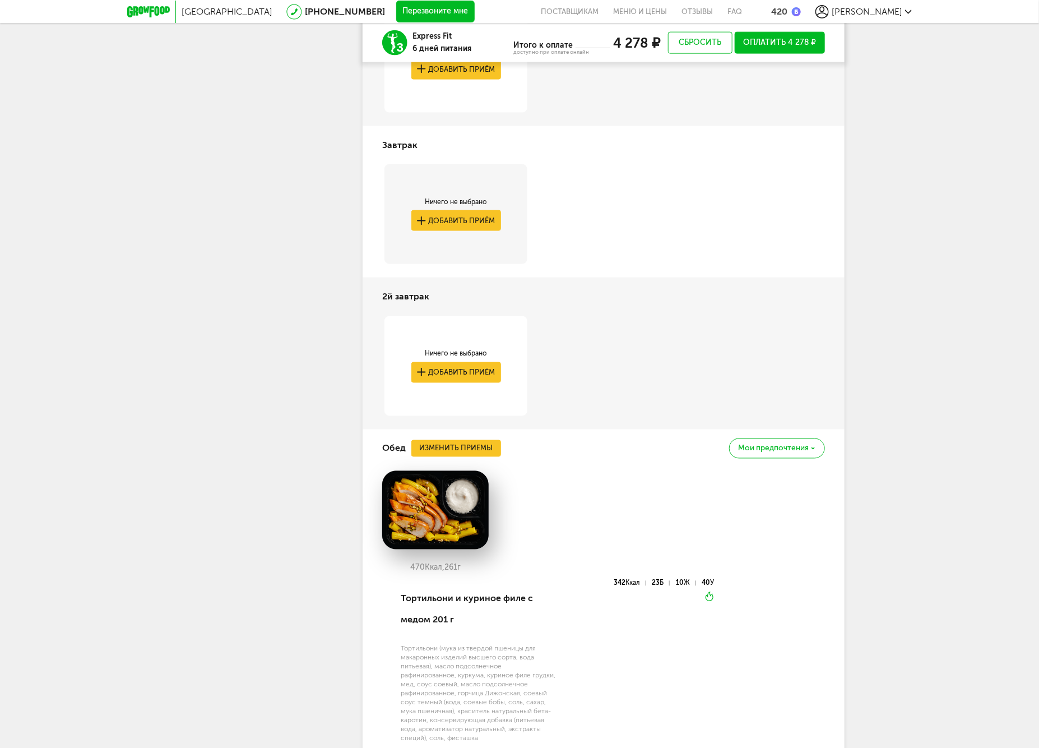
click at [922, 697] on div "Москва [PHONE_NUMBER] Перезвоните мне поставщикам Меню и цены Отзывы FAQ 420 [P…" at bounding box center [519, 354] width 1039 height 2371
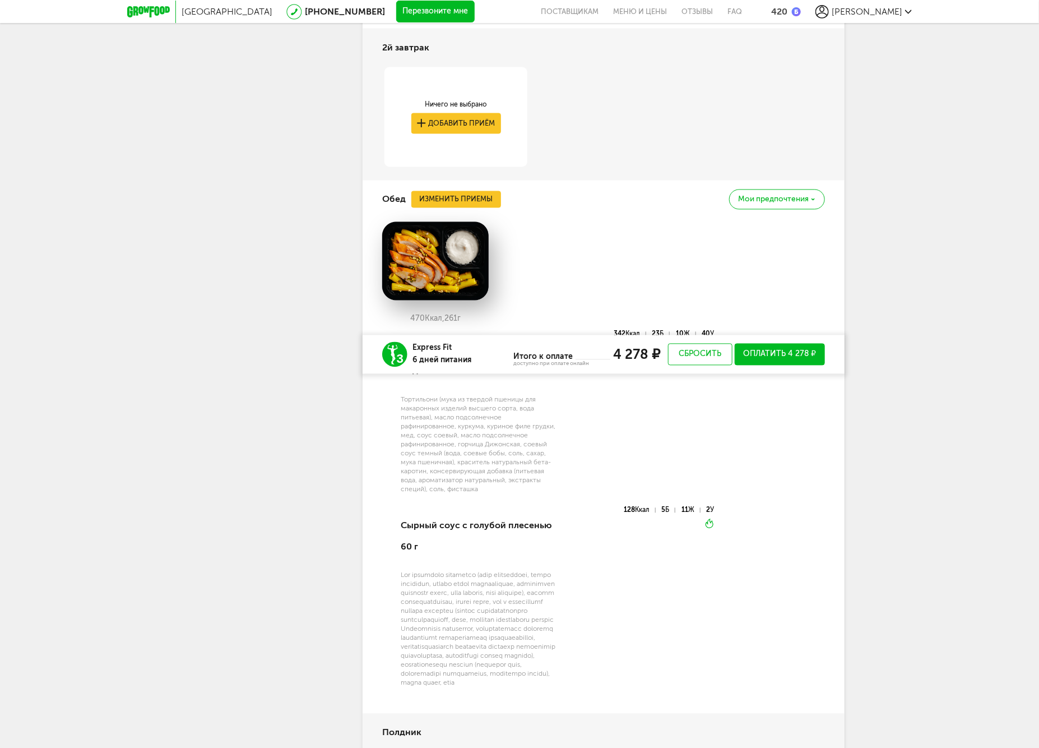
scroll to position [1392, 0]
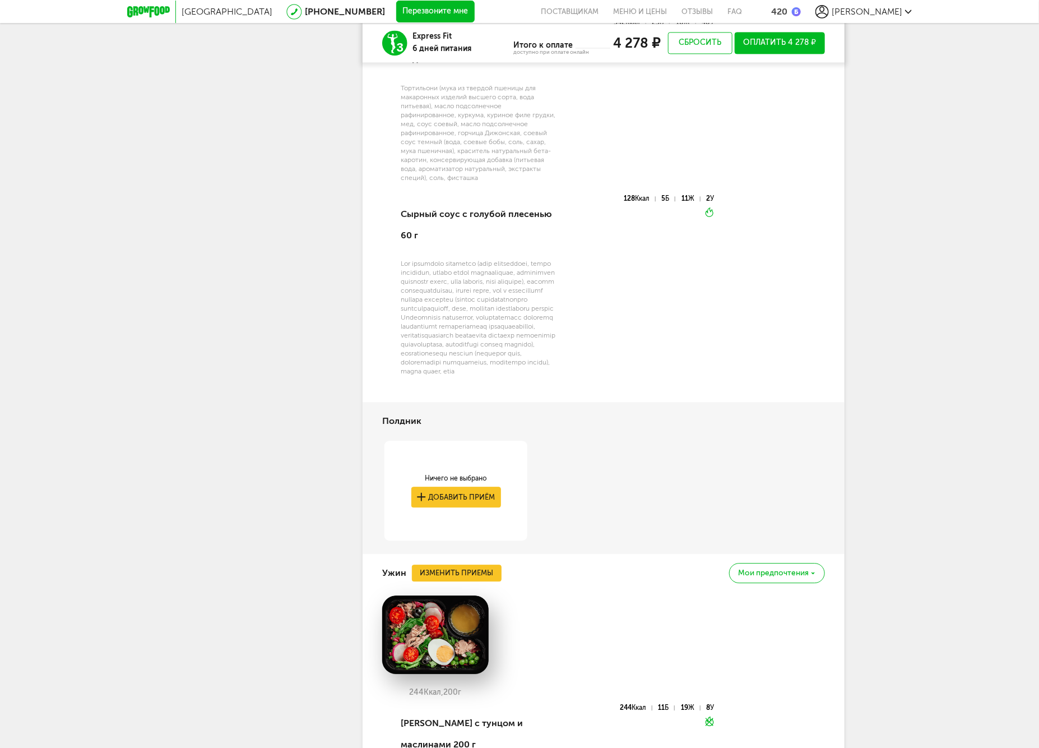
click at [615, 402] on div "470 Ккал, 261 г Тортильони и куриное филе с медом 201 г Тортильони (мука из тве…" at bounding box center [603, 154] width 443 height 495
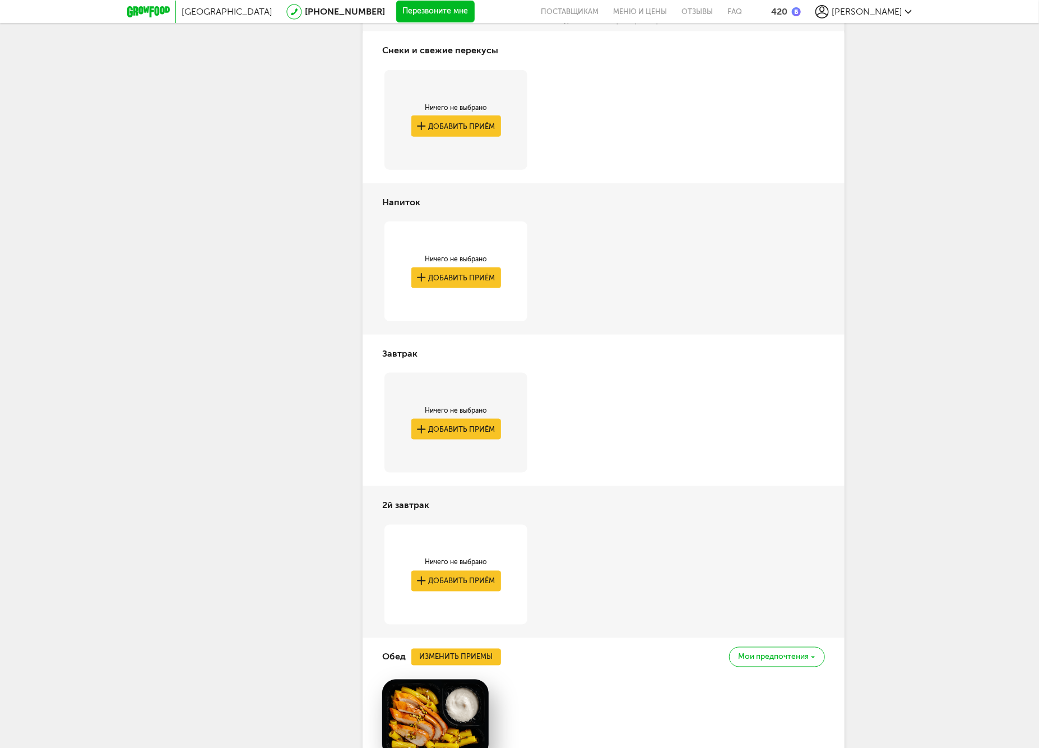
scroll to position [311, 0]
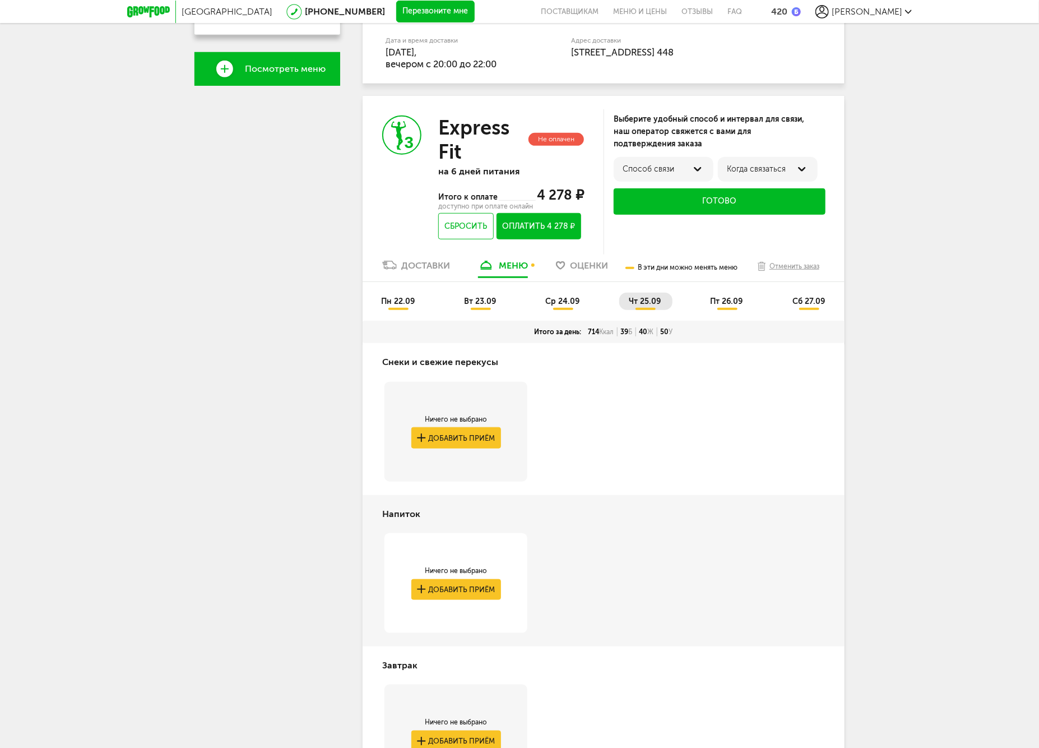
click at [733, 302] on span "пт 26.09" at bounding box center [727, 301] width 33 height 10
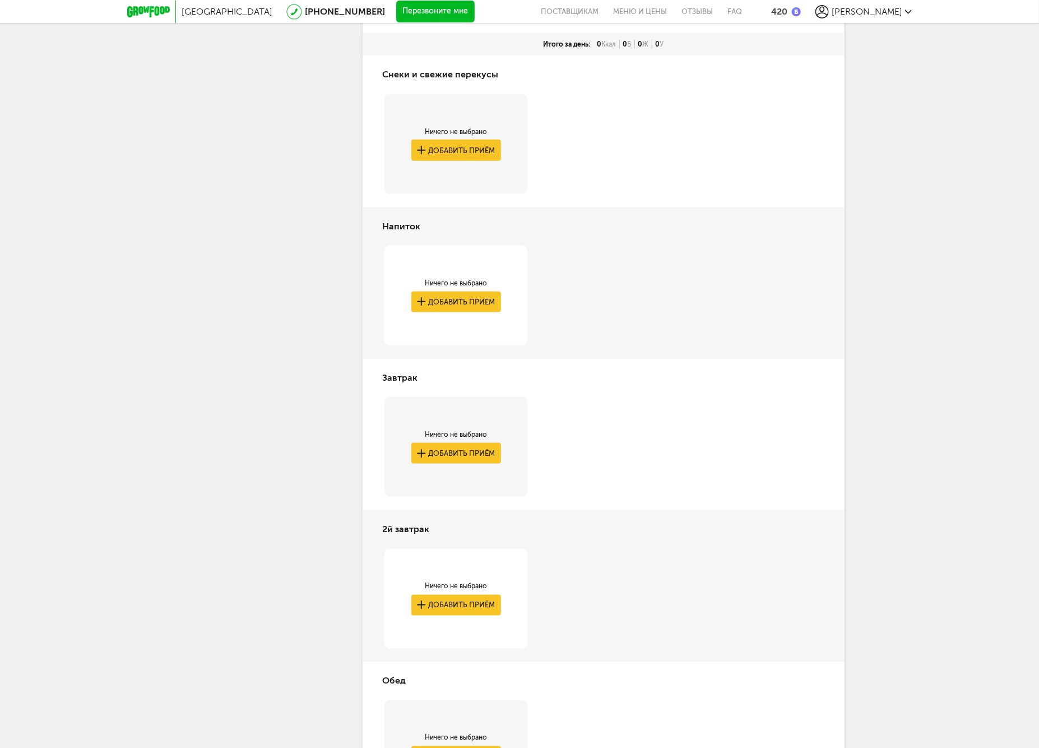
scroll to position [225, 0]
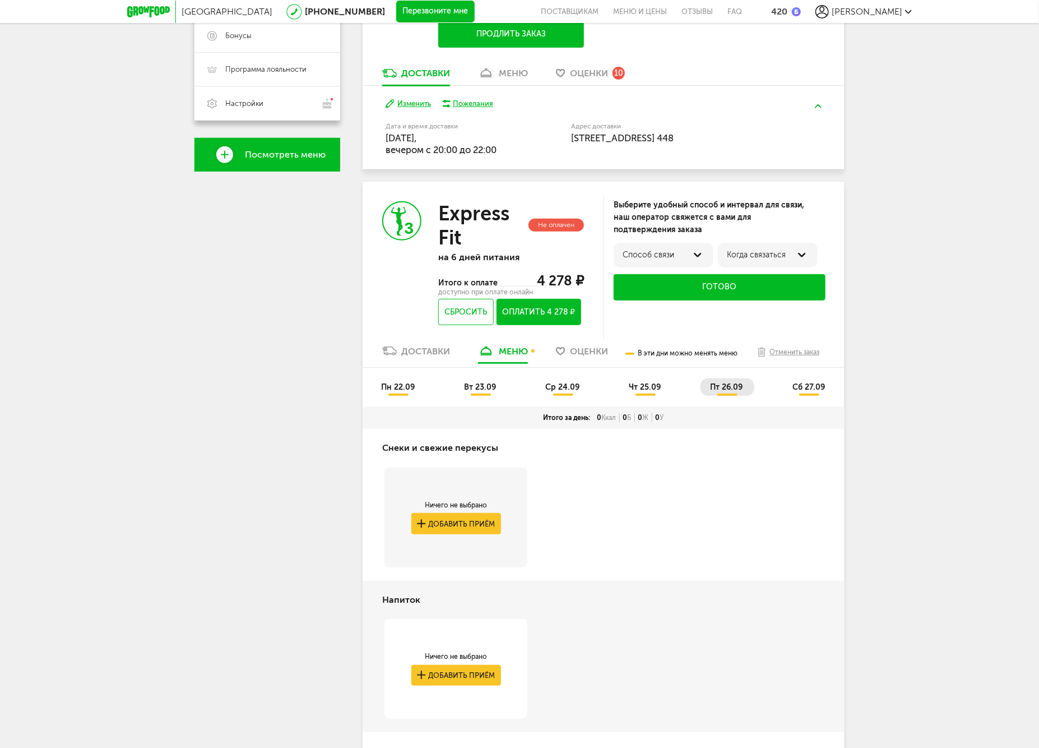
click at [810, 374] on div "пн 22.09 вт 23.09 ср 24.09 чт 25.09 пт 26.09 сб 27.09" at bounding box center [604, 387] width 482 height 39
click at [810, 388] on span "сб 27.09" at bounding box center [809, 387] width 33 height 10
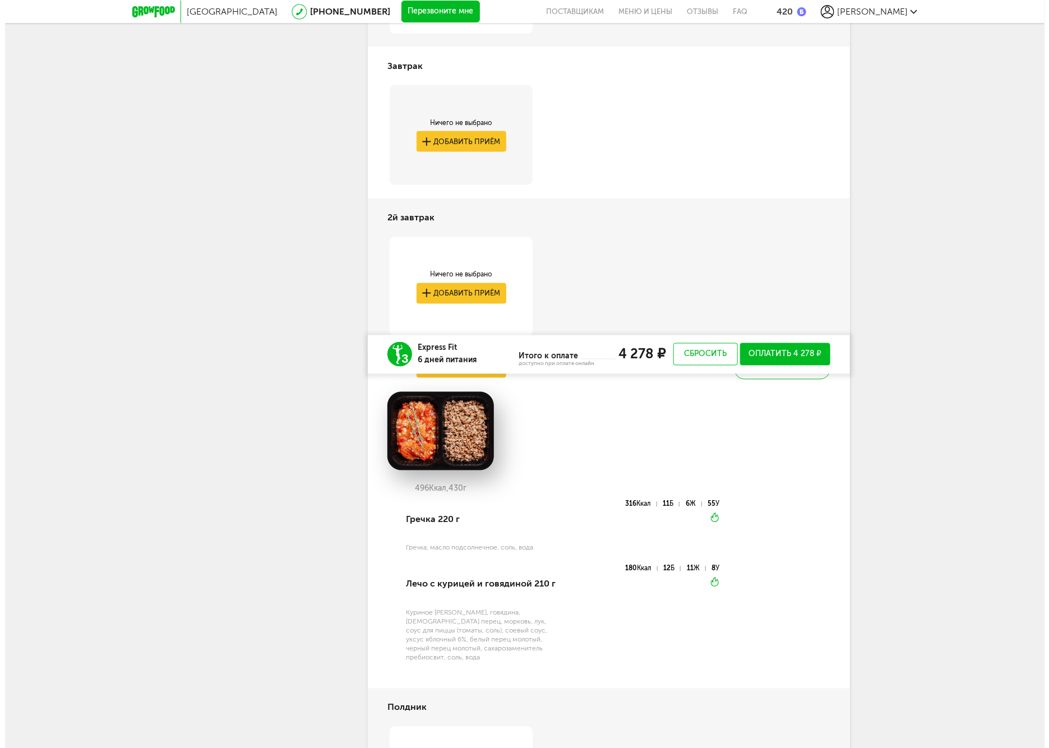
scroll to position [1222, 0]
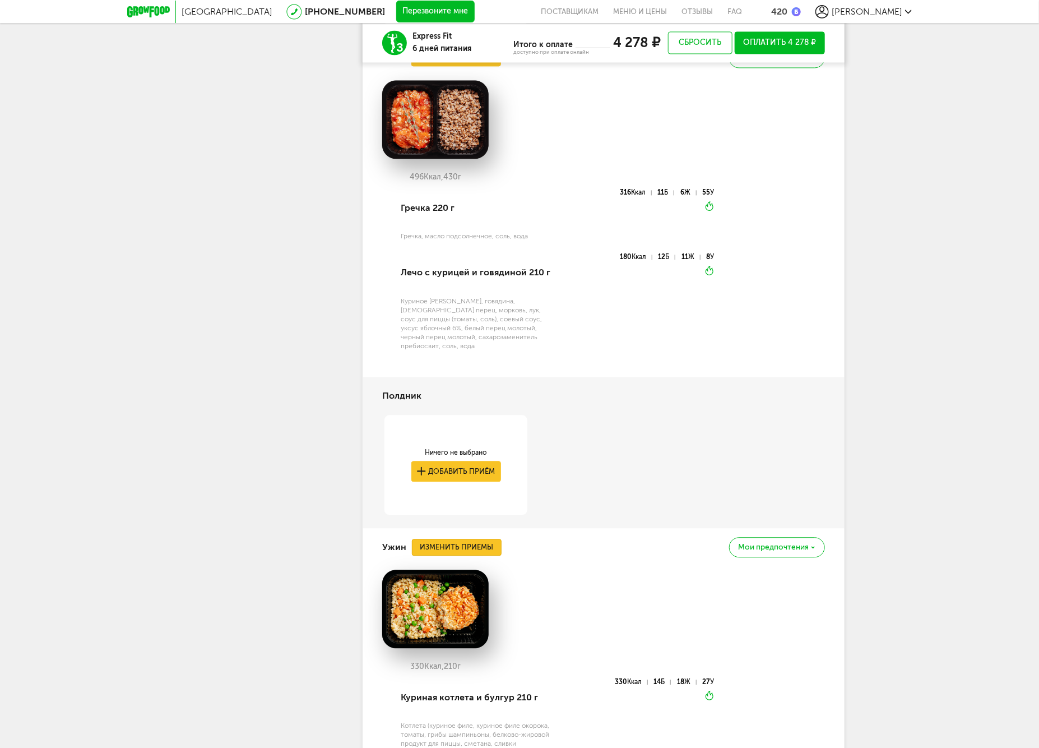
click at [480, 539] on button "Изменить приемы" at bounding box center [457, 547] width 90 height 17
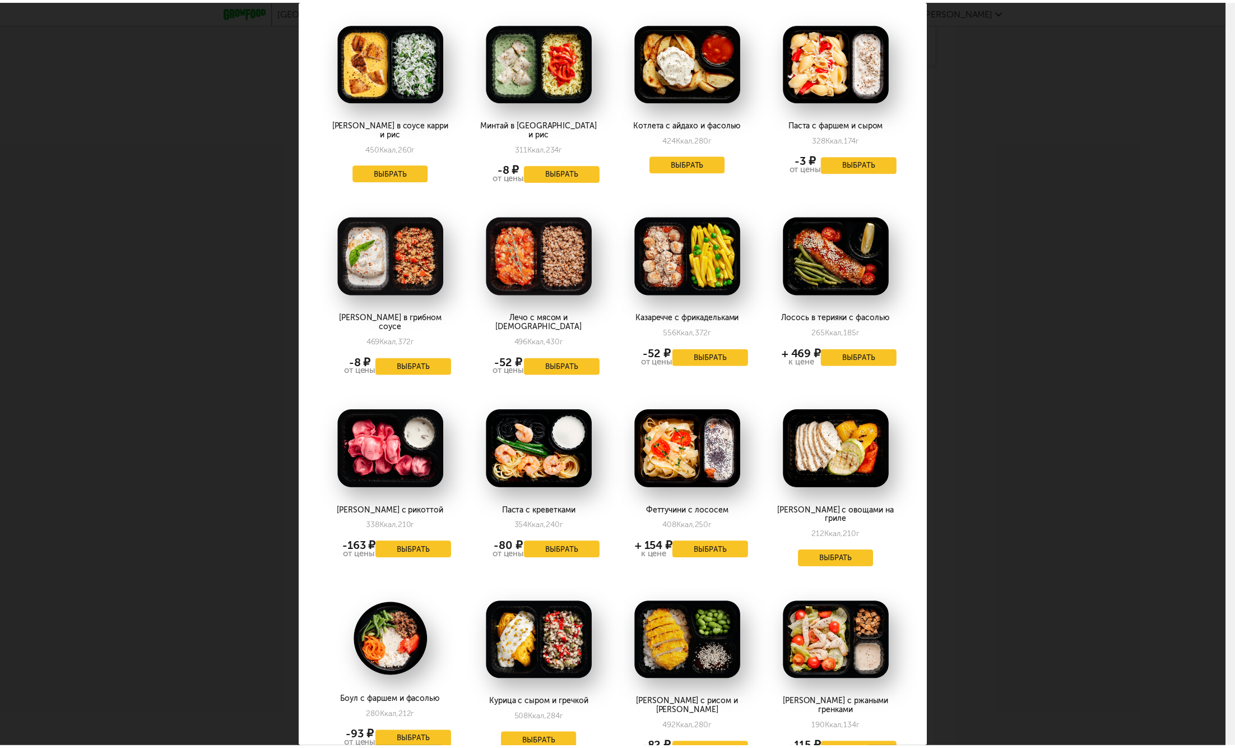
scroll to position [0, 0]
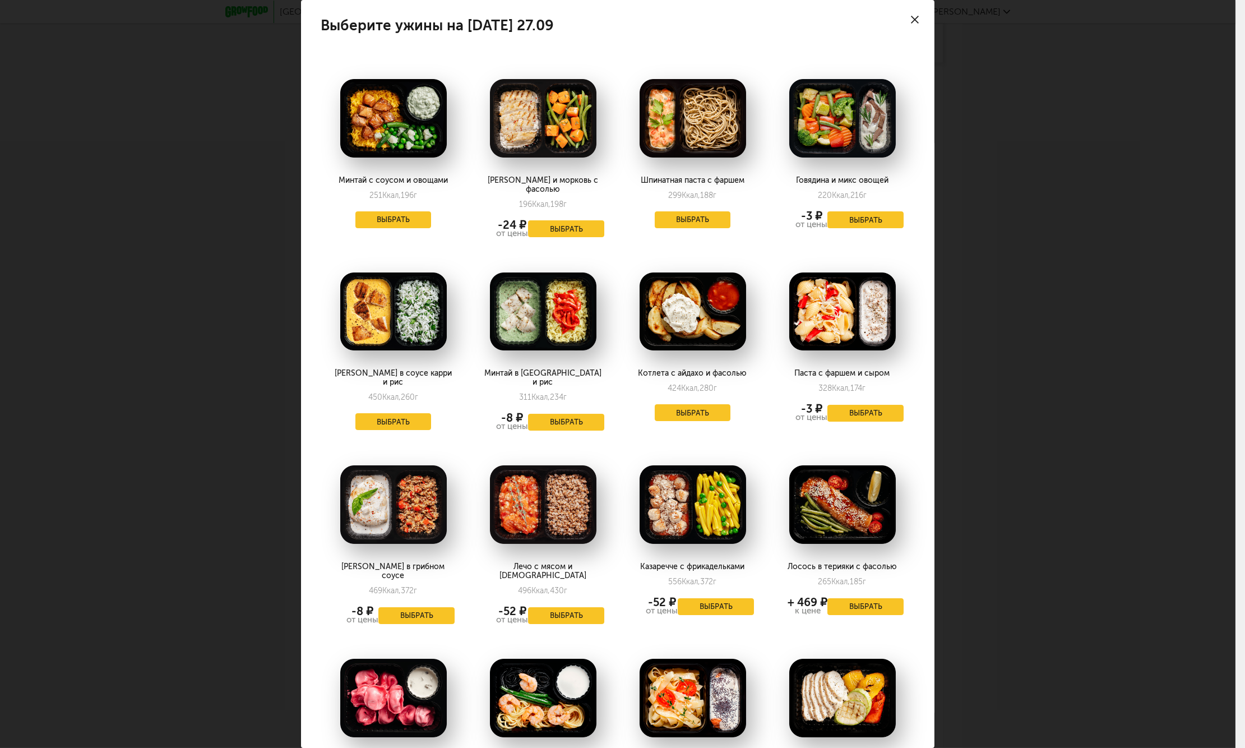
click at [1039, 539] on div "Выберите ужины на [DATE] 27.09 Минтай с соусом и овощами 251 Ккал, 196 г Выбрат…" at bounding box center [617, 374] width 1235 height 748
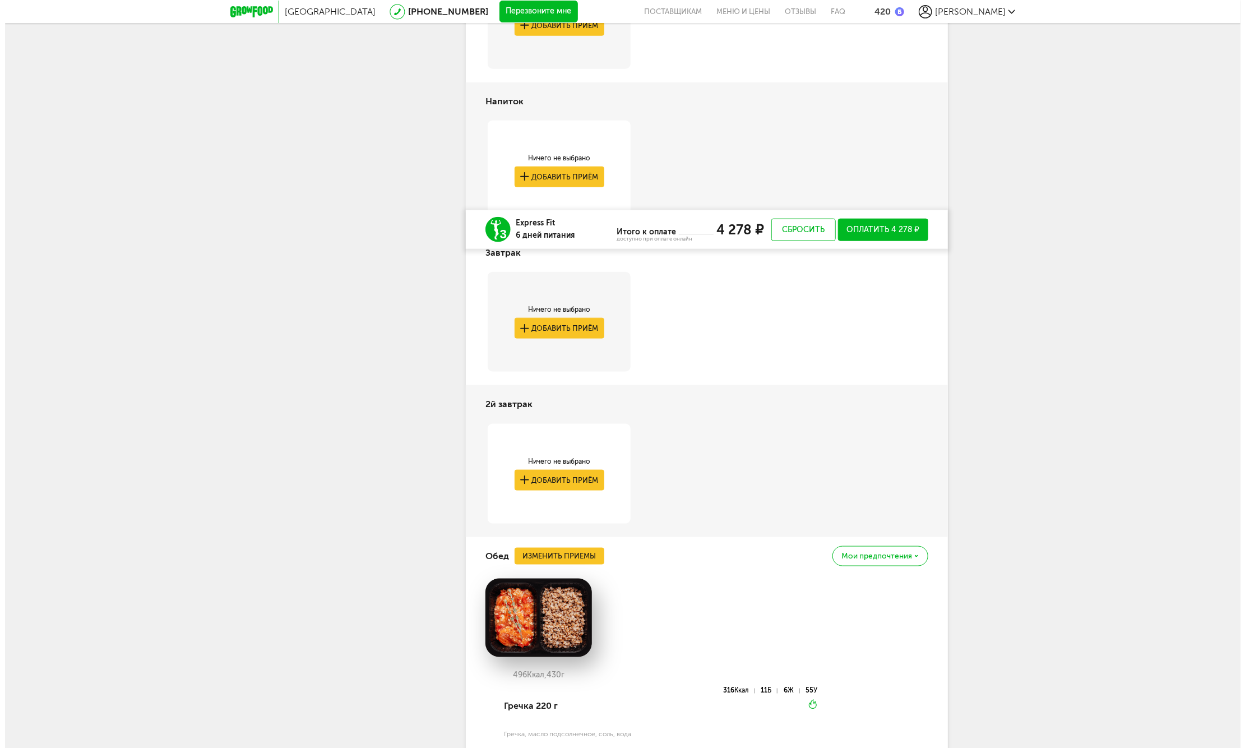
scroll to position [661, 0]
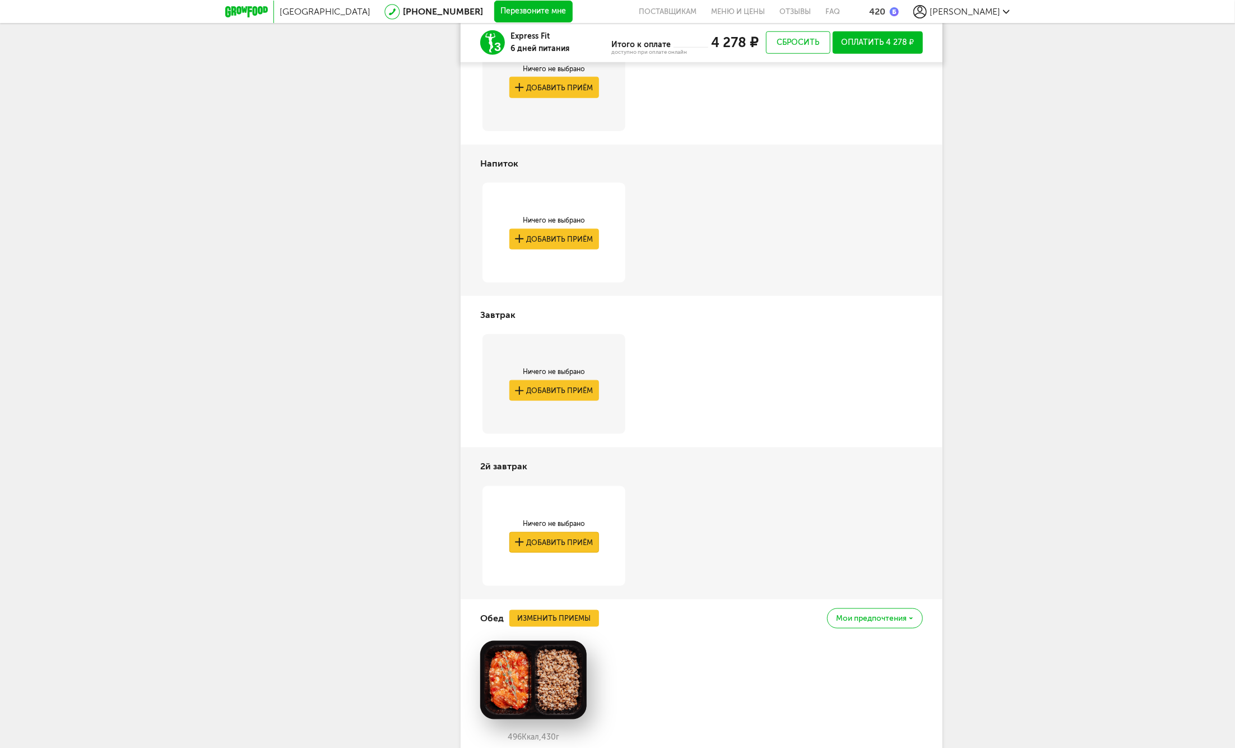
click at [558, 545] on button "Добавить приём" at bounding box center [554, 542] width 90 height 21
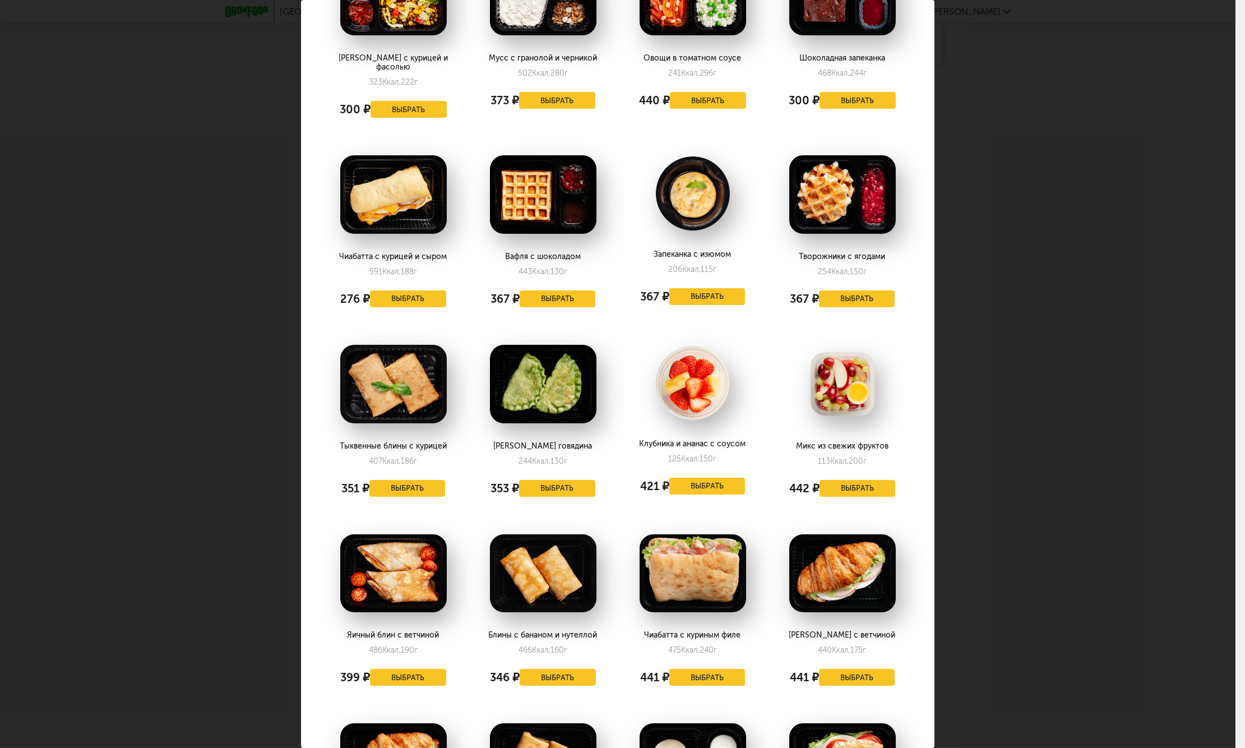
scroll to position [560, 0]
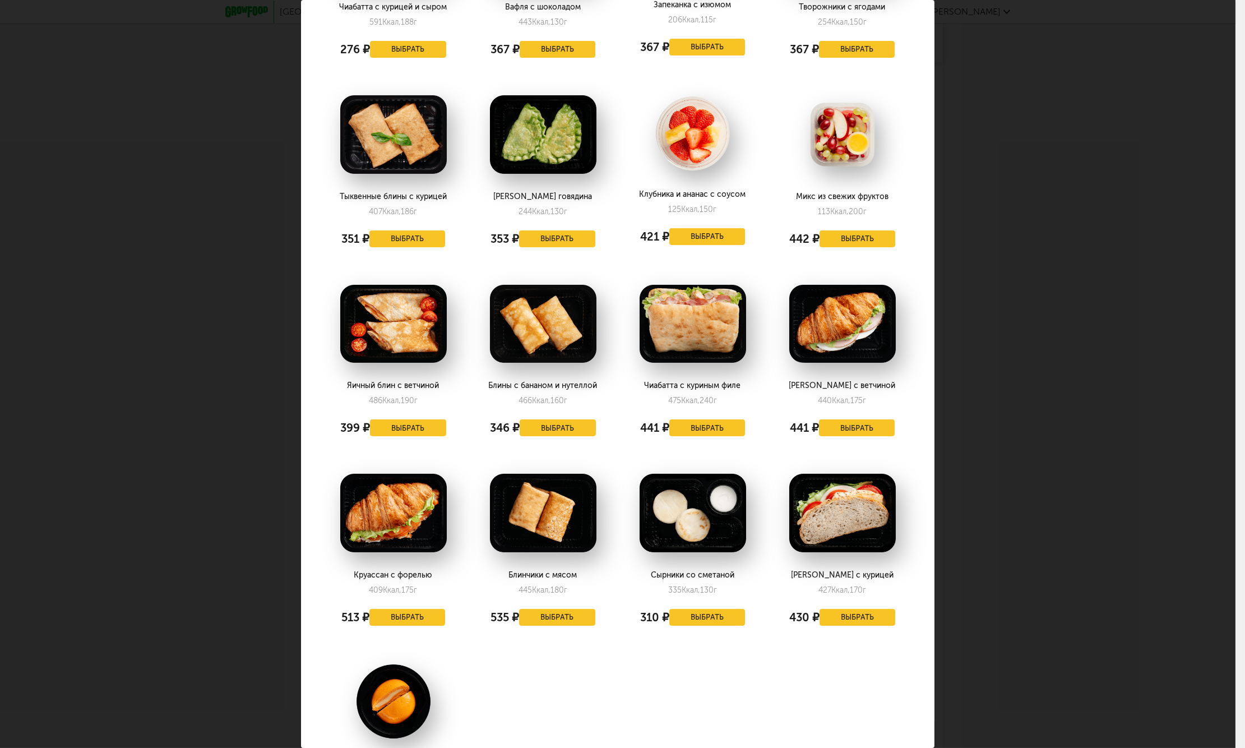
click at [1039, 569] on div "Выберите 2й завтрак на [DATE] 27.09 Шоколадно-кокосовый блин 240 Ккал, 105 г 36…" at bounding box center [617, 374] width 1235 height 748
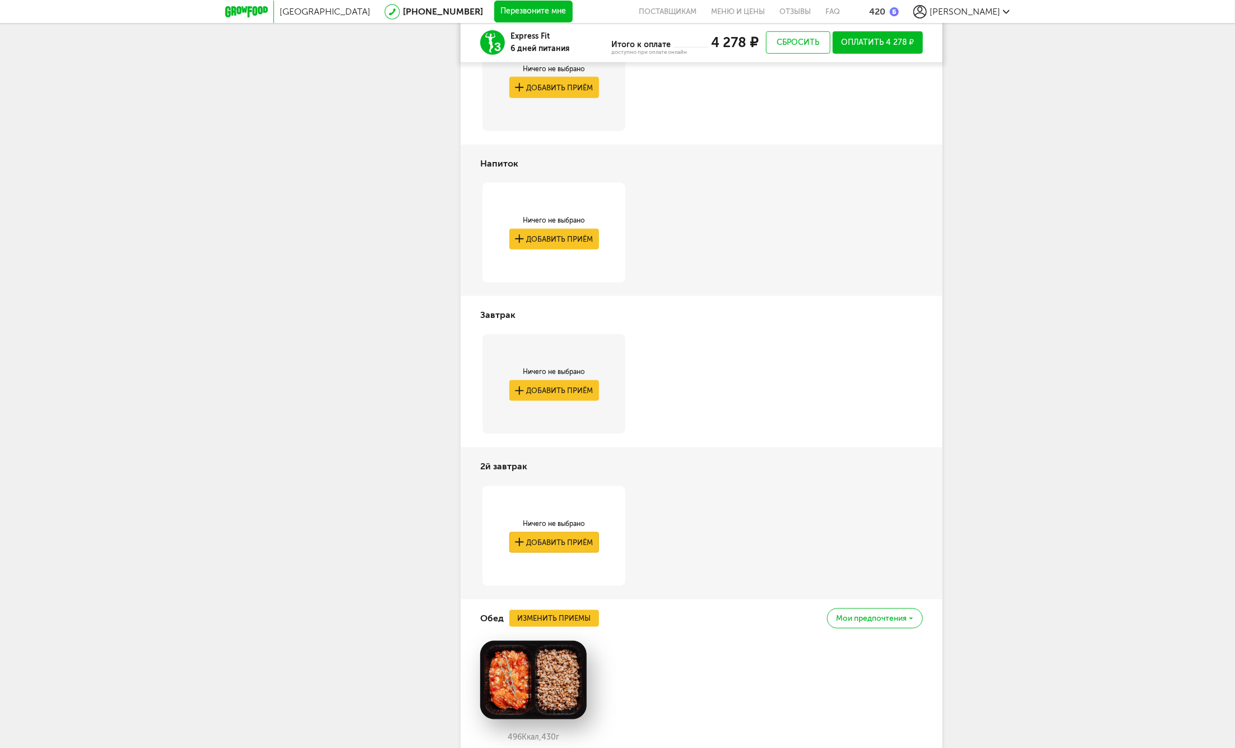
click at [570, 537] on button "Добавить приём" at bounding box center [554, 542] width 90 height 21
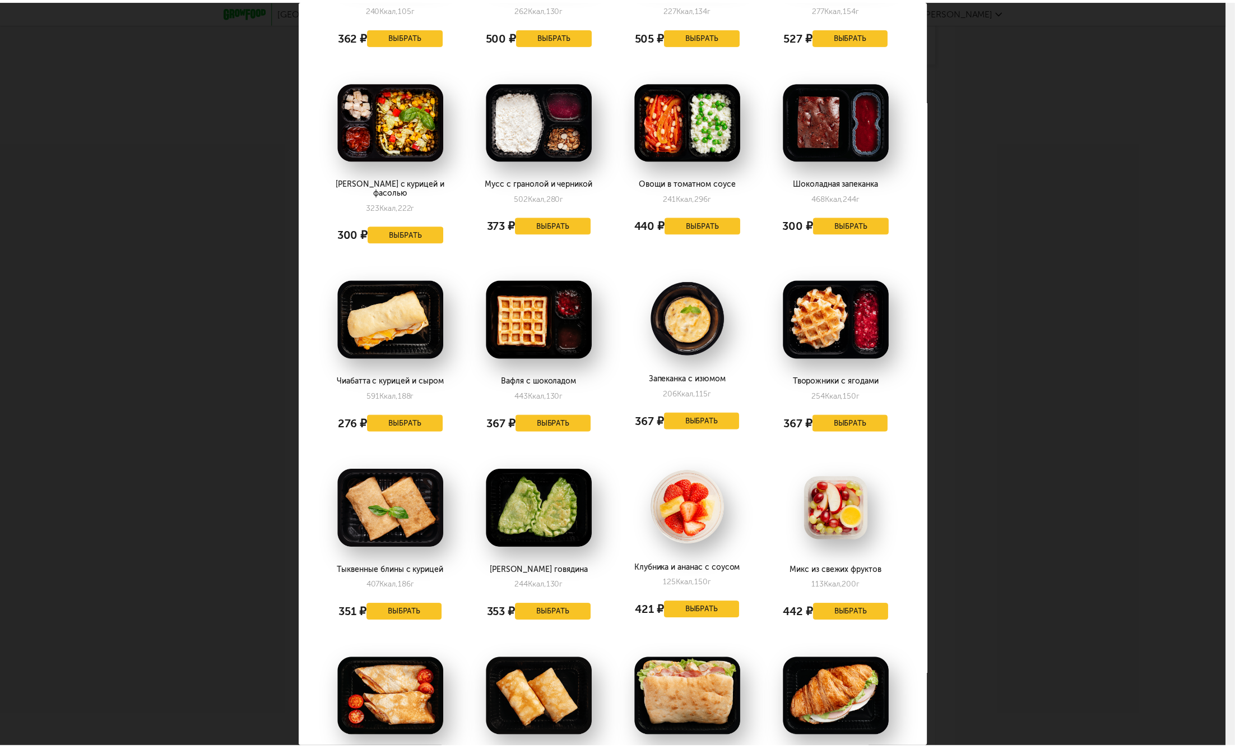
scroll to position [0, 0]
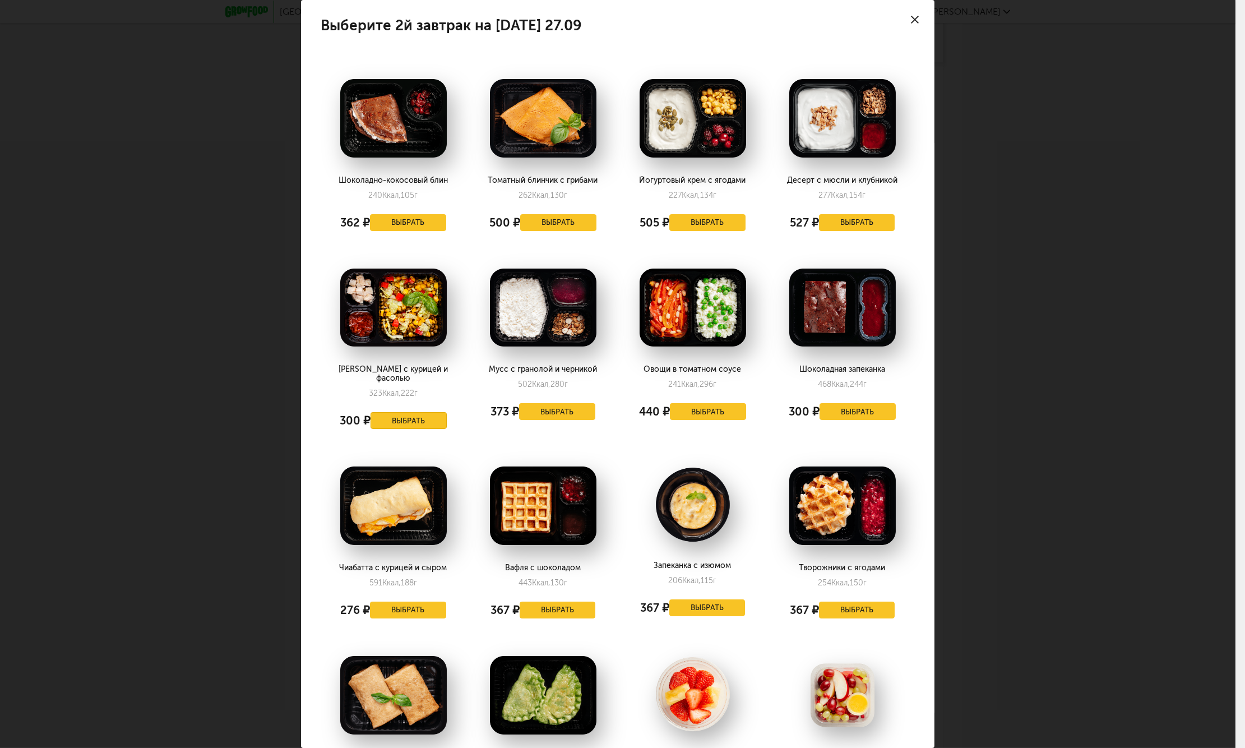
click at [379, 412] on button "Выбрать" at bounding box center [408, 420] width 76 height 17
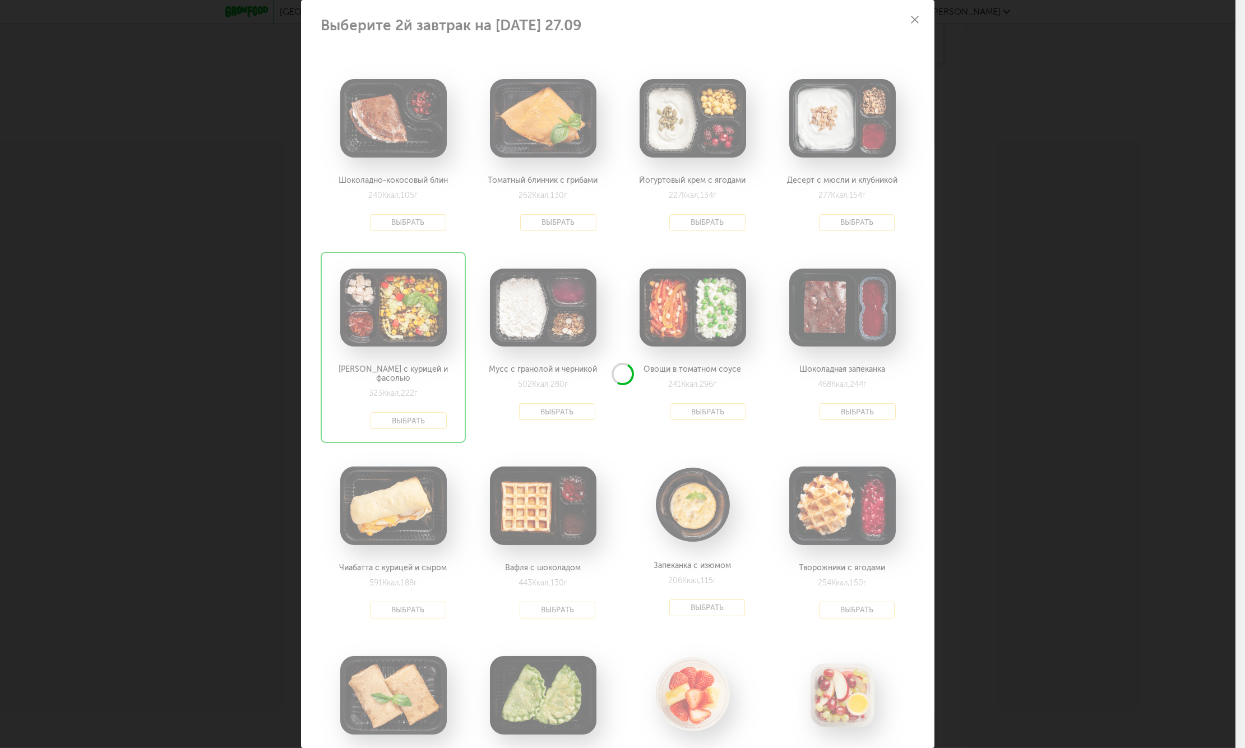
click at [1039, 430] on div "Выберите 2й завтрак на [DATE] 27.09 Шоколадно-кокосовый блин 240 Ккал, 105 г 36…" at bounding box center [617, 374] width 1235 height 748
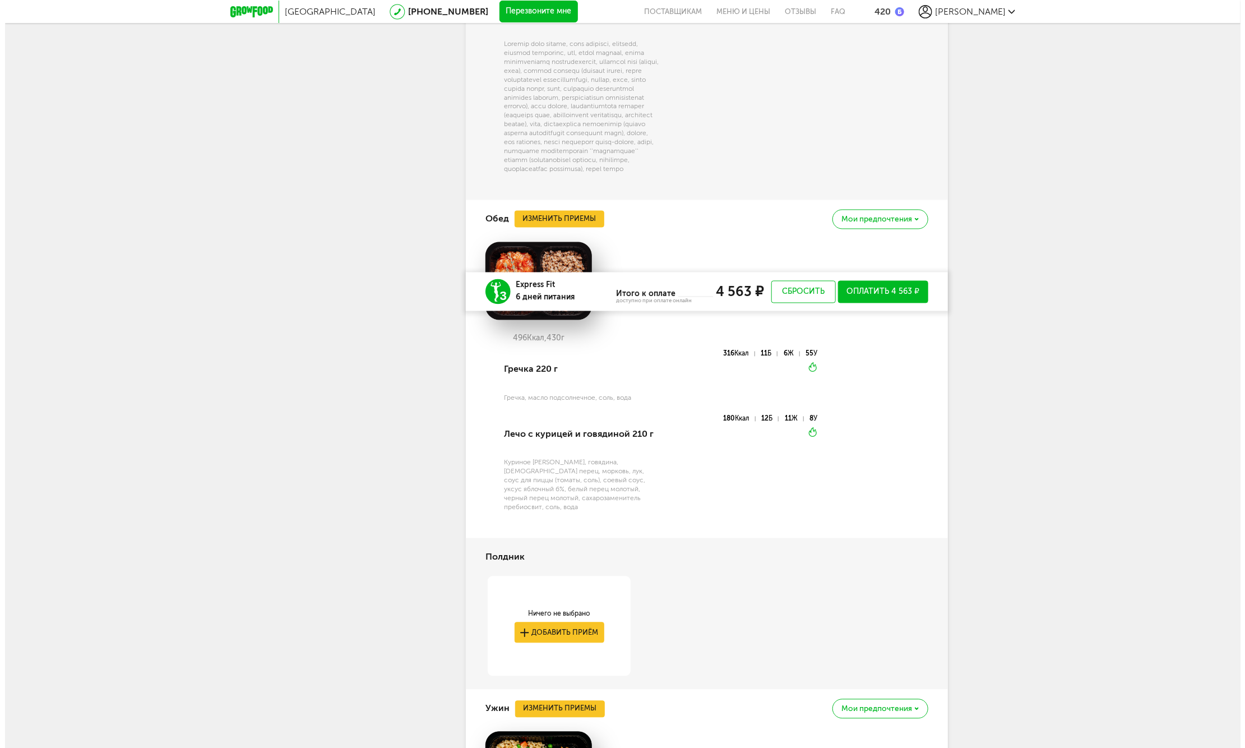
scroll to position [1595, 0]
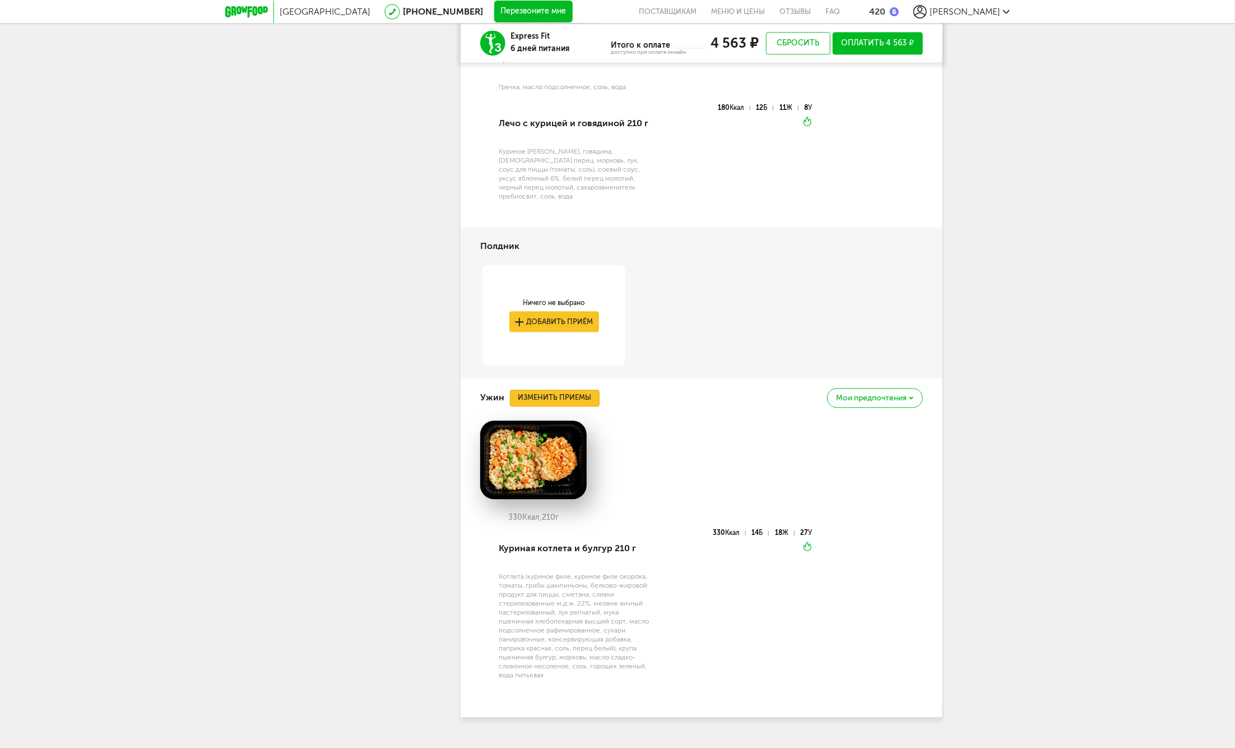
click at [558, 390] on button "Изменить приемы" at bounding box center [555, 398] width 90 height 17
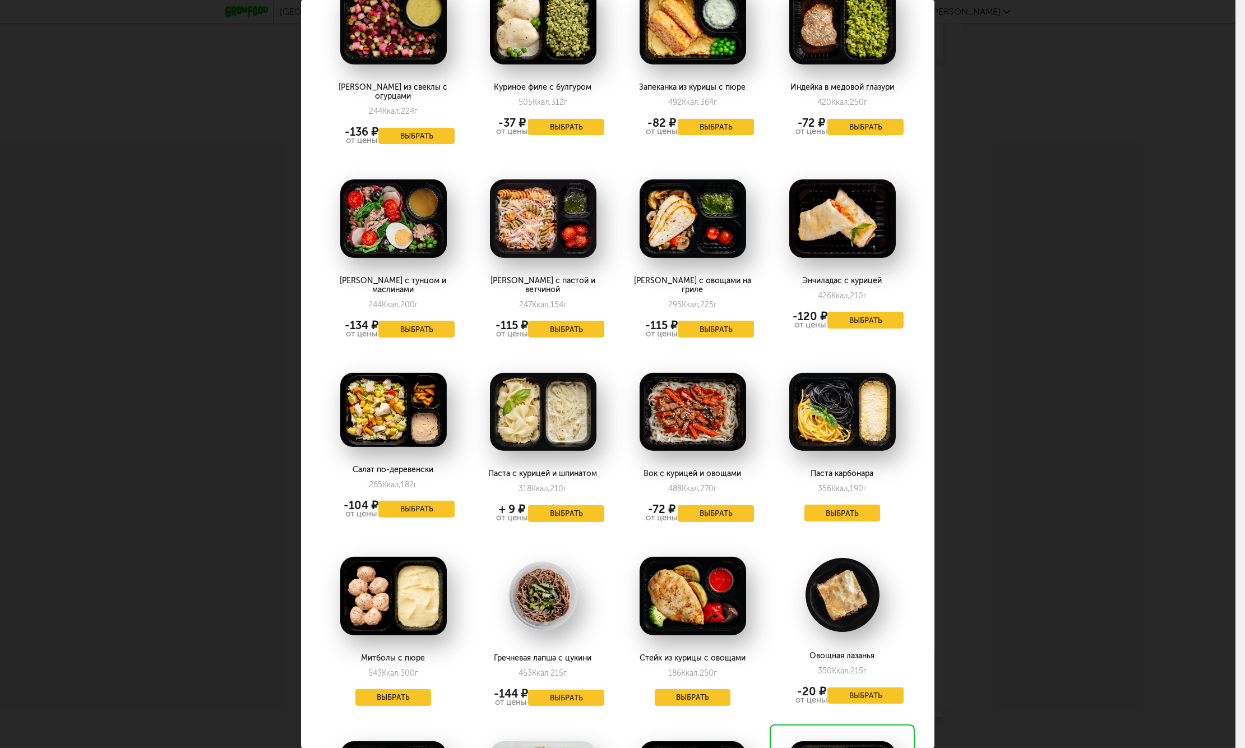
scroll to position [1218, 0]
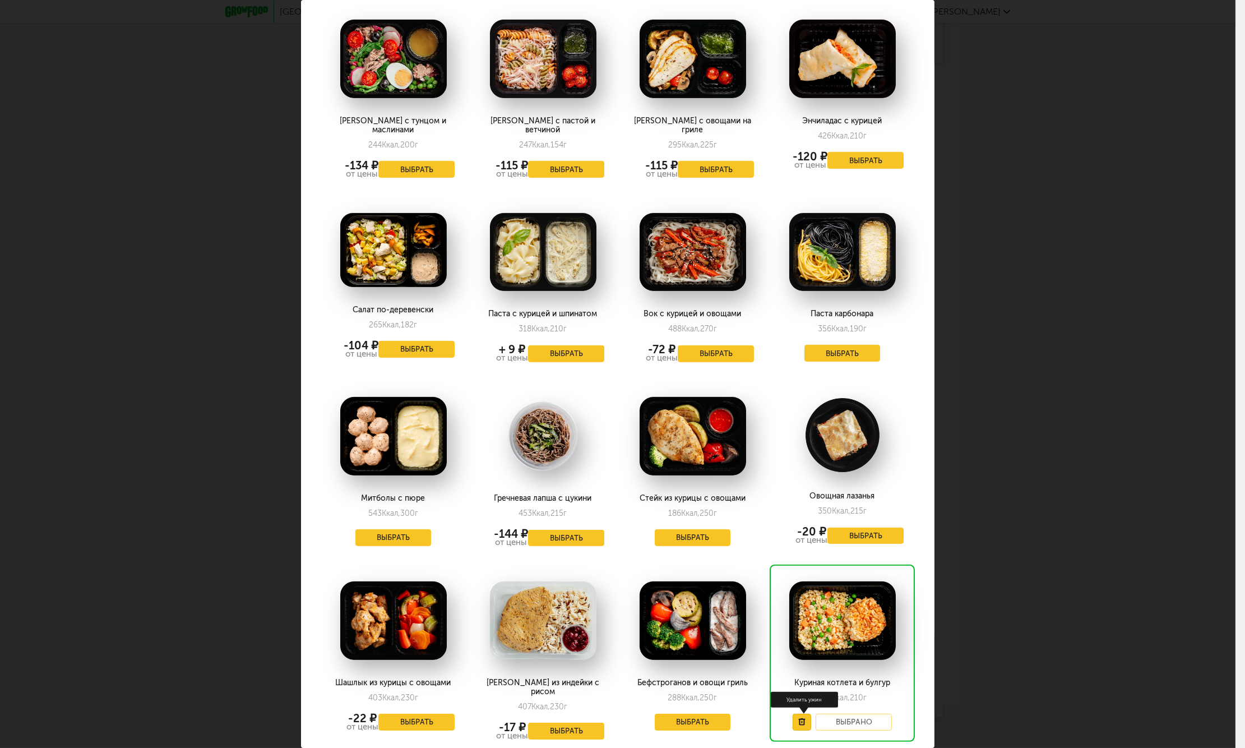
click at [793, 713] on button at bounding box center [802, 721] width 18 height 17
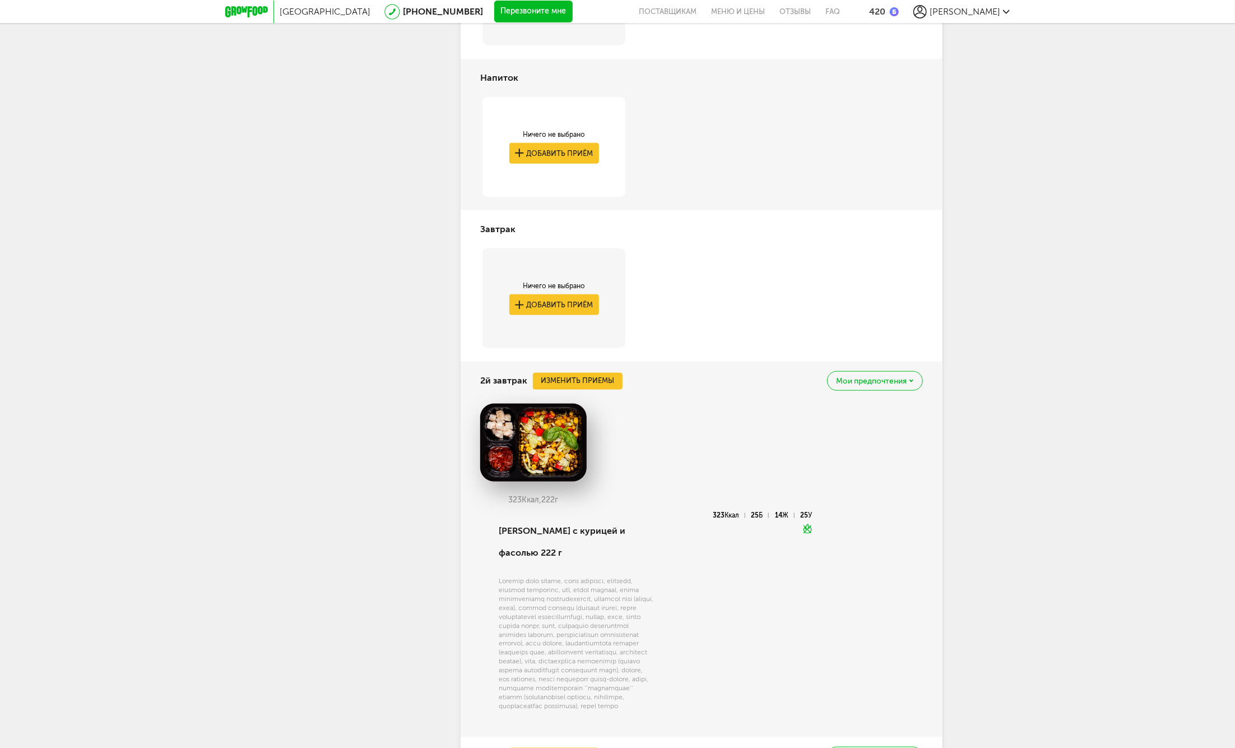
scroll to position [498, 0]
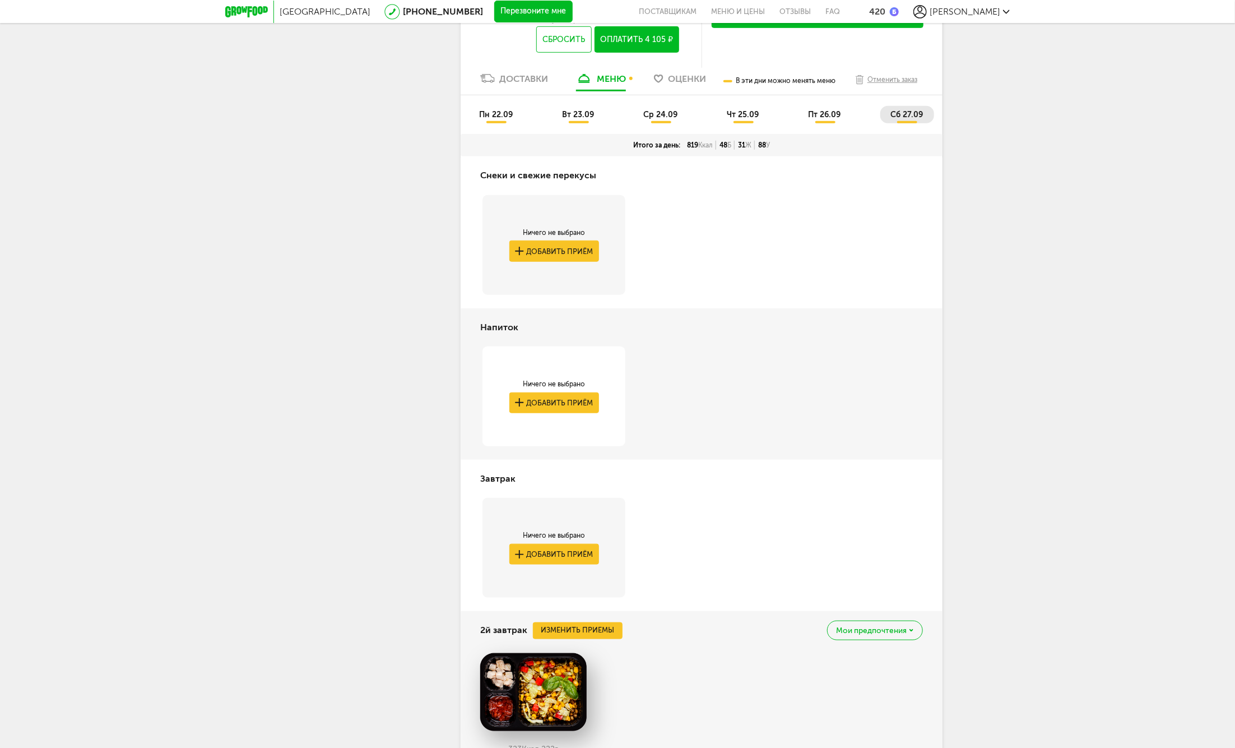
click at [821, 111] on span "пт 26.09" at bounding box center [825, 115] width 33 height 10
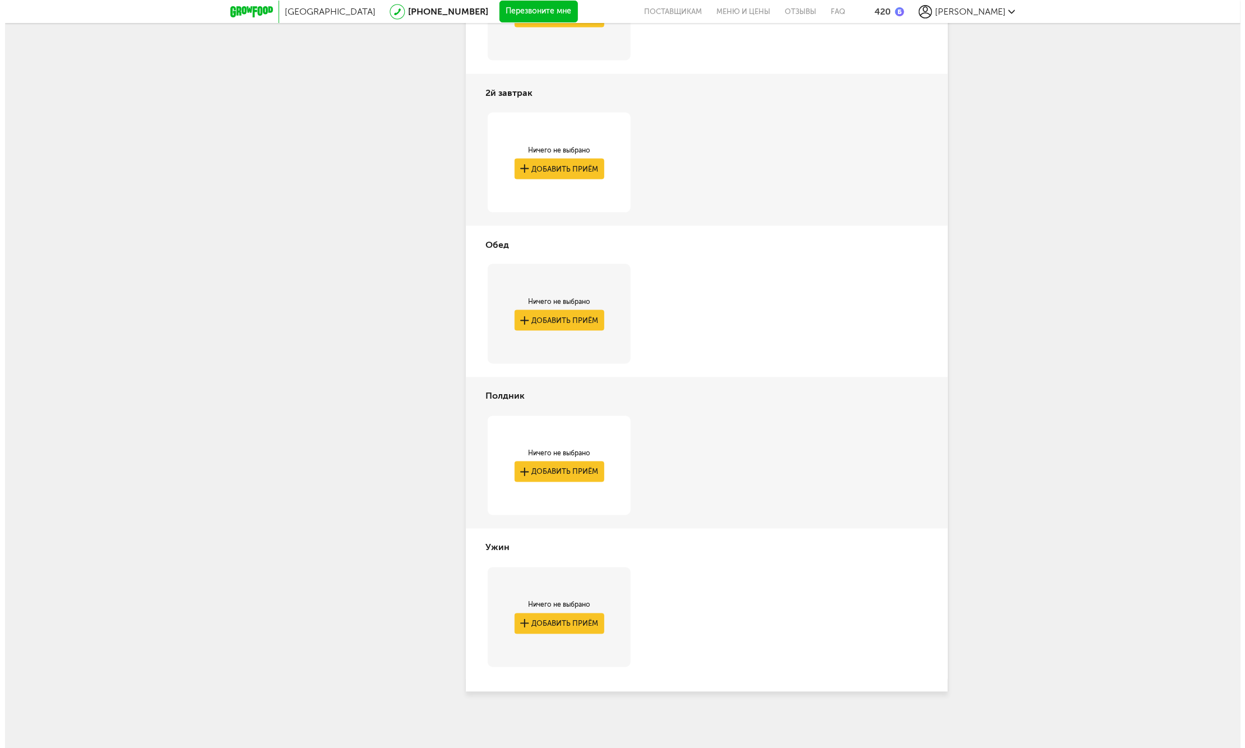
scroll to position [724, 0]
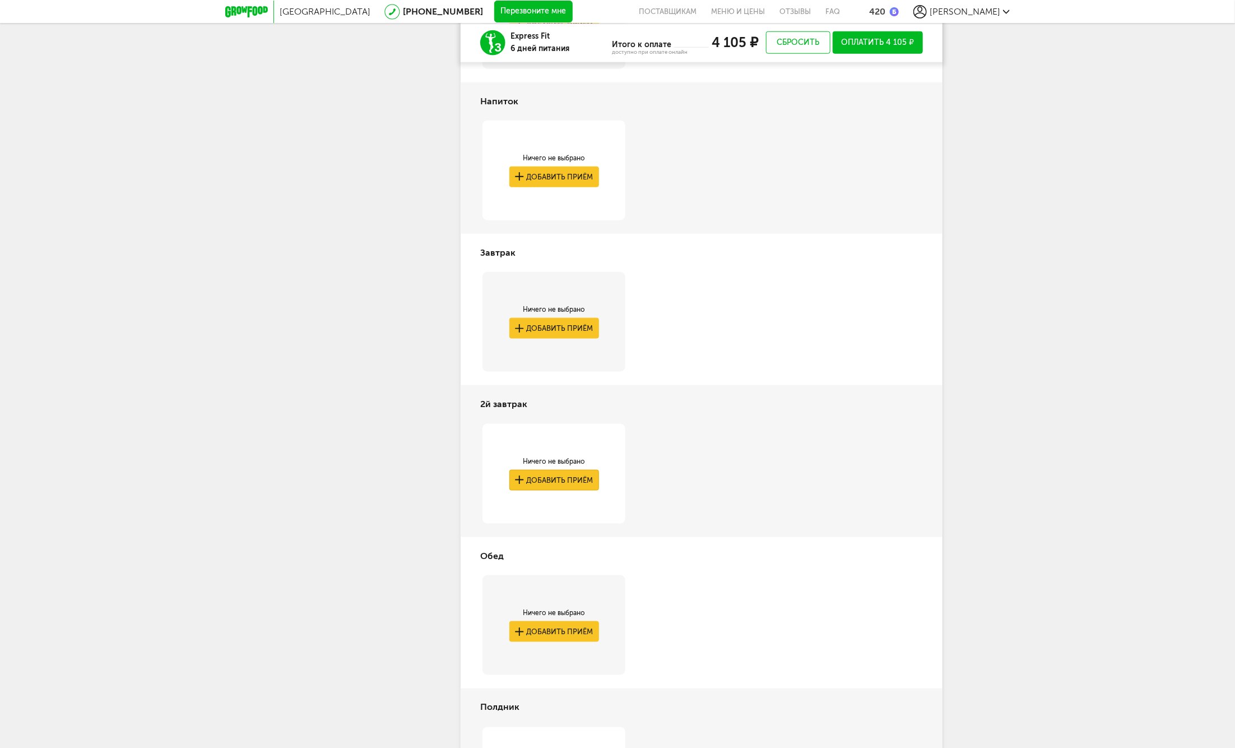
click at [555, 473] on button "Добавить приём" at bounding box center [554, 480] width 90 height 21
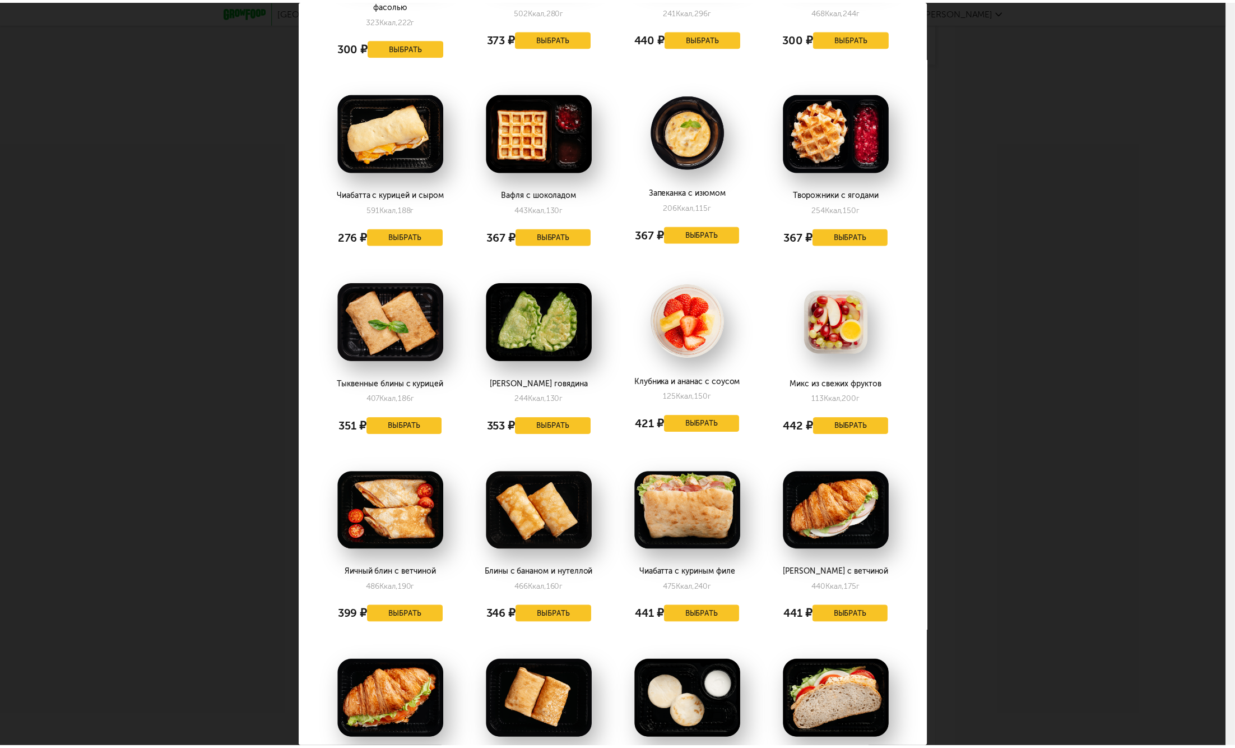
scroll to position [560, 0]
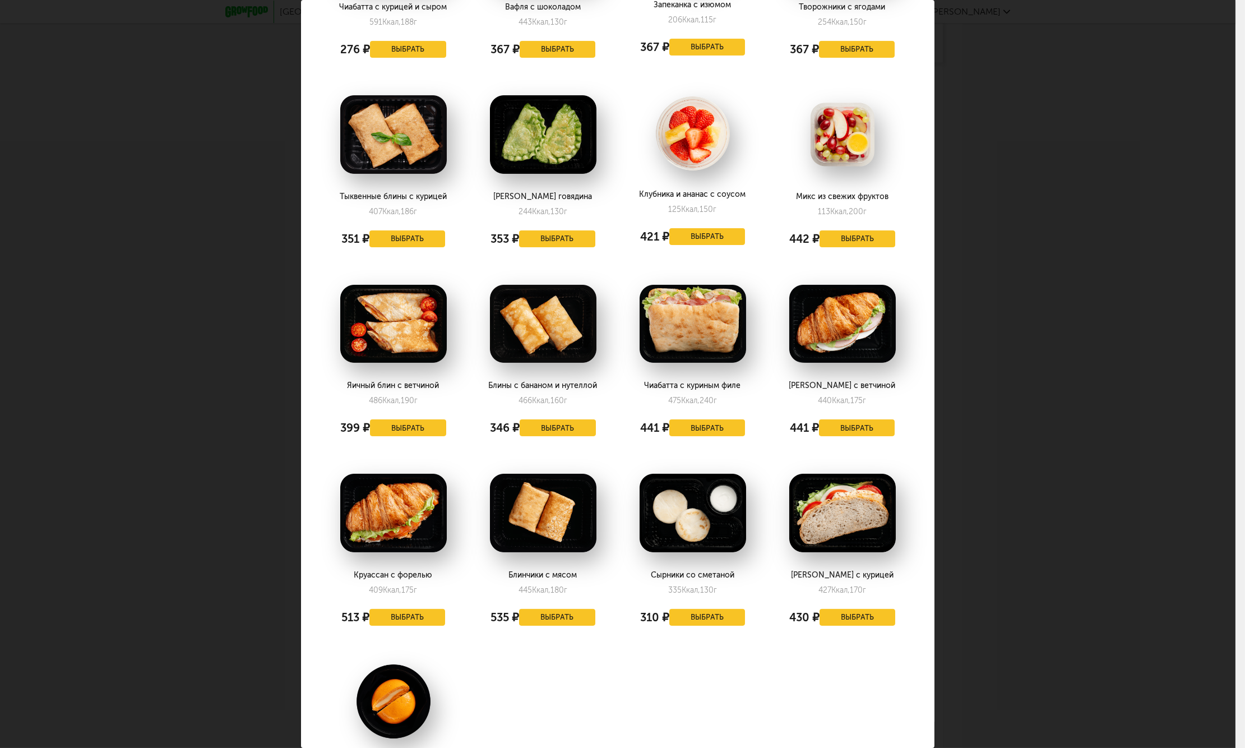
click at [1004, 518] on div "Выберите 2й завтрак на [DATE] 26.09 Томатный блинчик с грибами 262 Ккал, 130 г …" at bounding box center [617, 374] width 1235 height 748
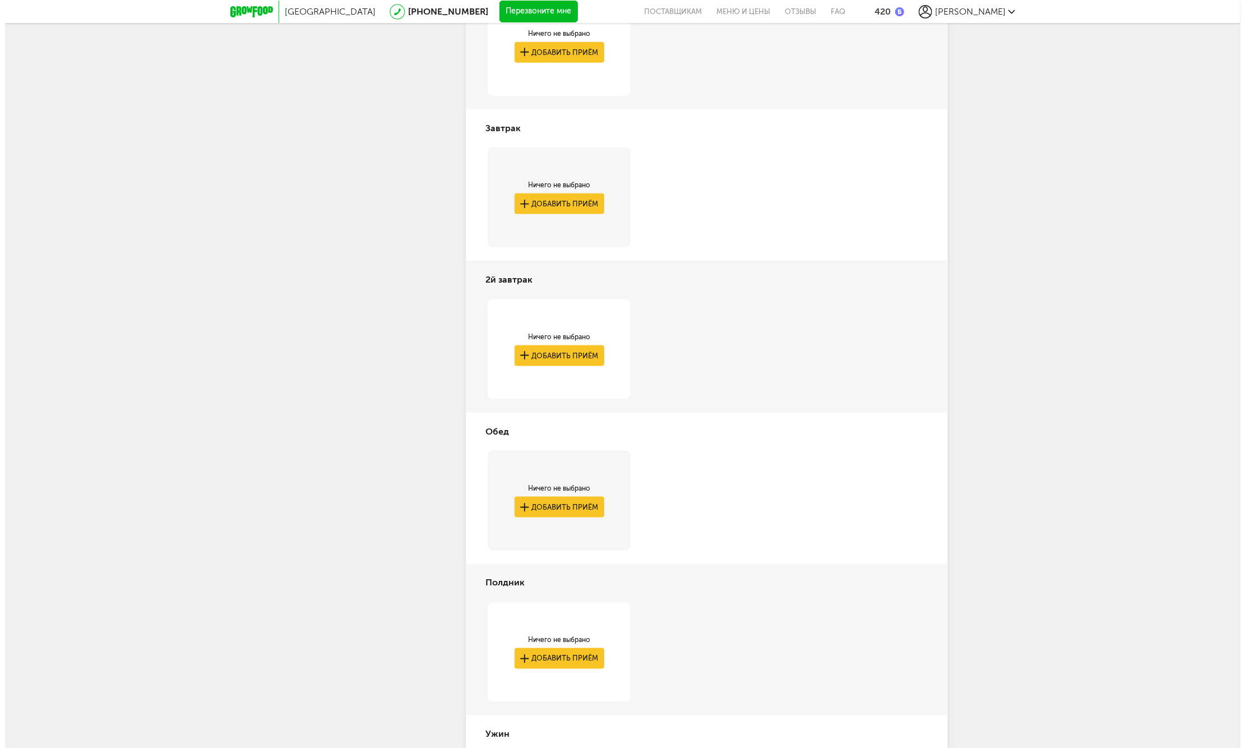
scroll to position [910, 0]
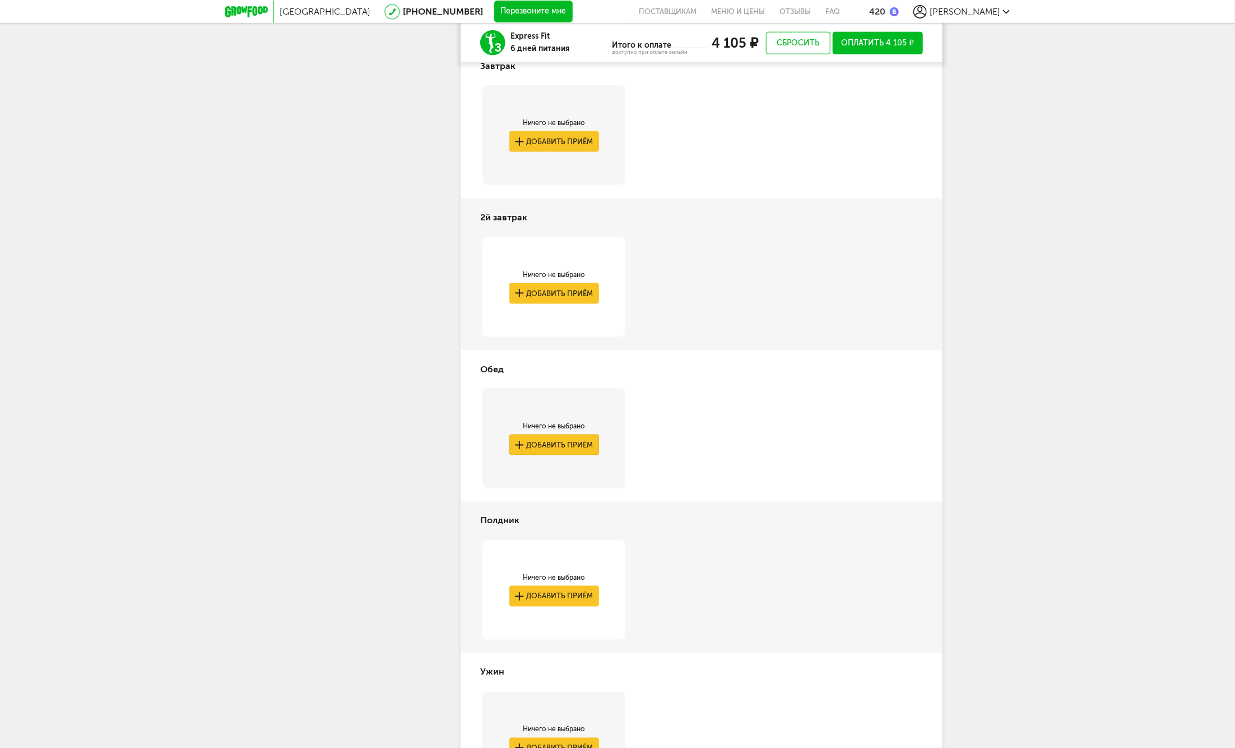
click at [581, 446] on button "Добавить приём" at bounding box center [554, 444] width 90 height 21
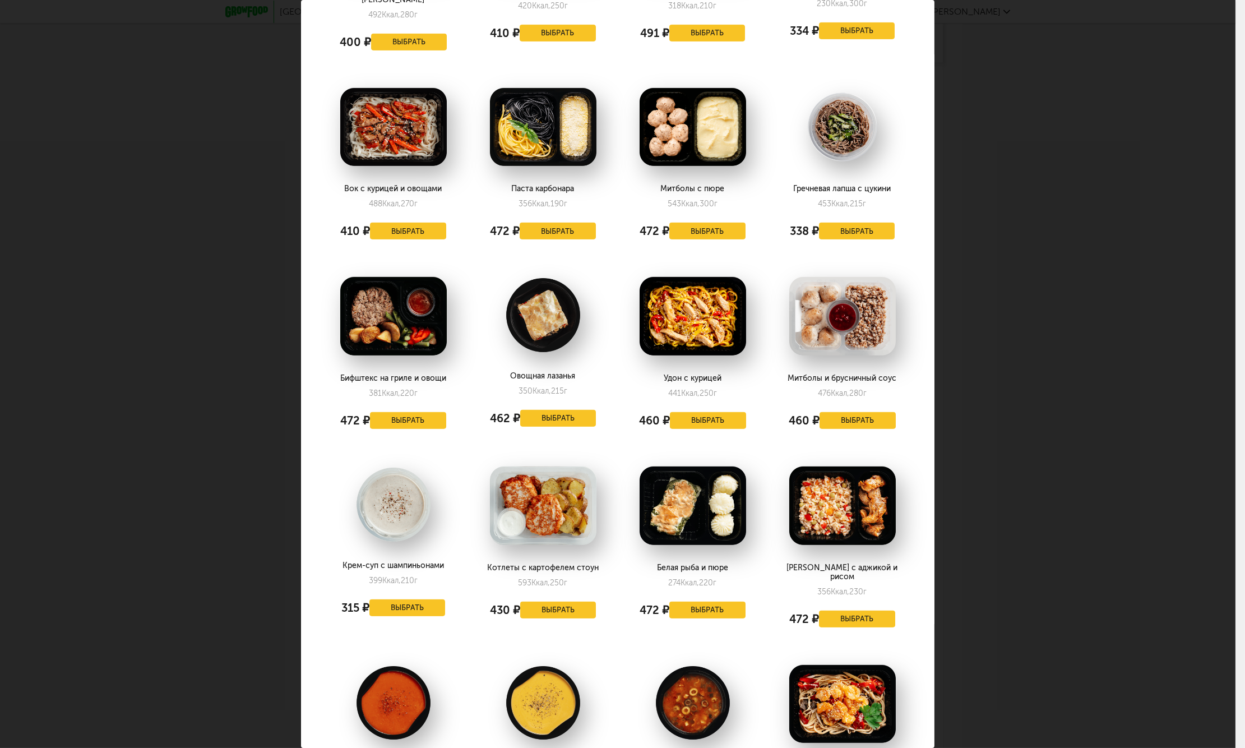
scroll to position [1556, 0]
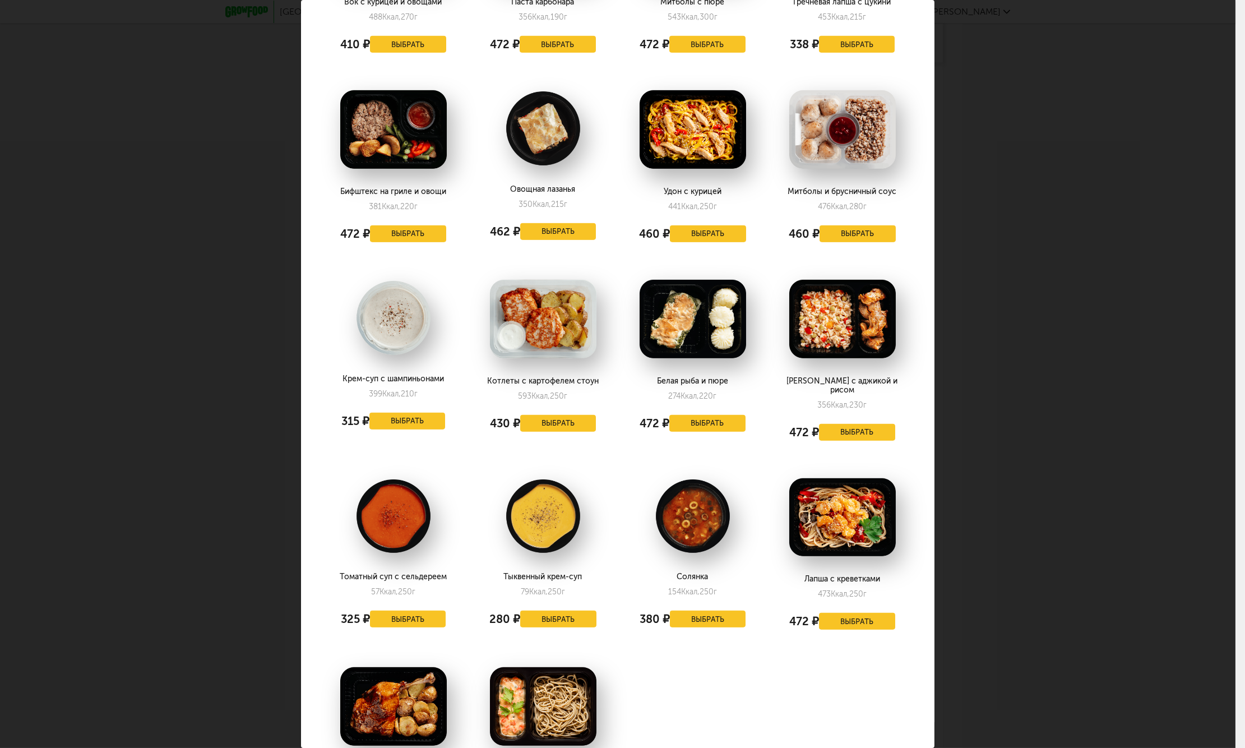
click at [1039, 492] on div "Выберите обеды на [DATE] 26.09 Гороховый суп с курицей 166 Ккал, 330 г 483 ₽ Вы…" at bounding box center [617, 374] width 1235 height 748
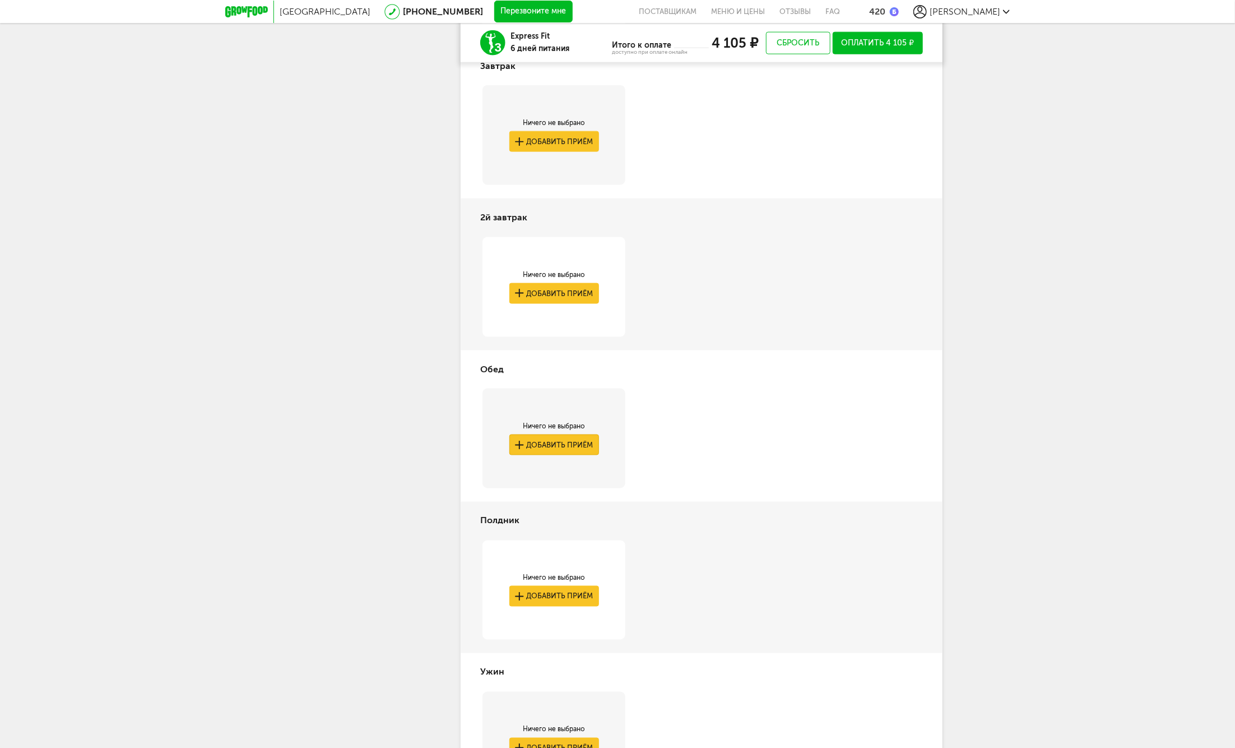
click at [546, 443] on button "Добавить приём" at bounding box center [554, 444] width 90 height 21
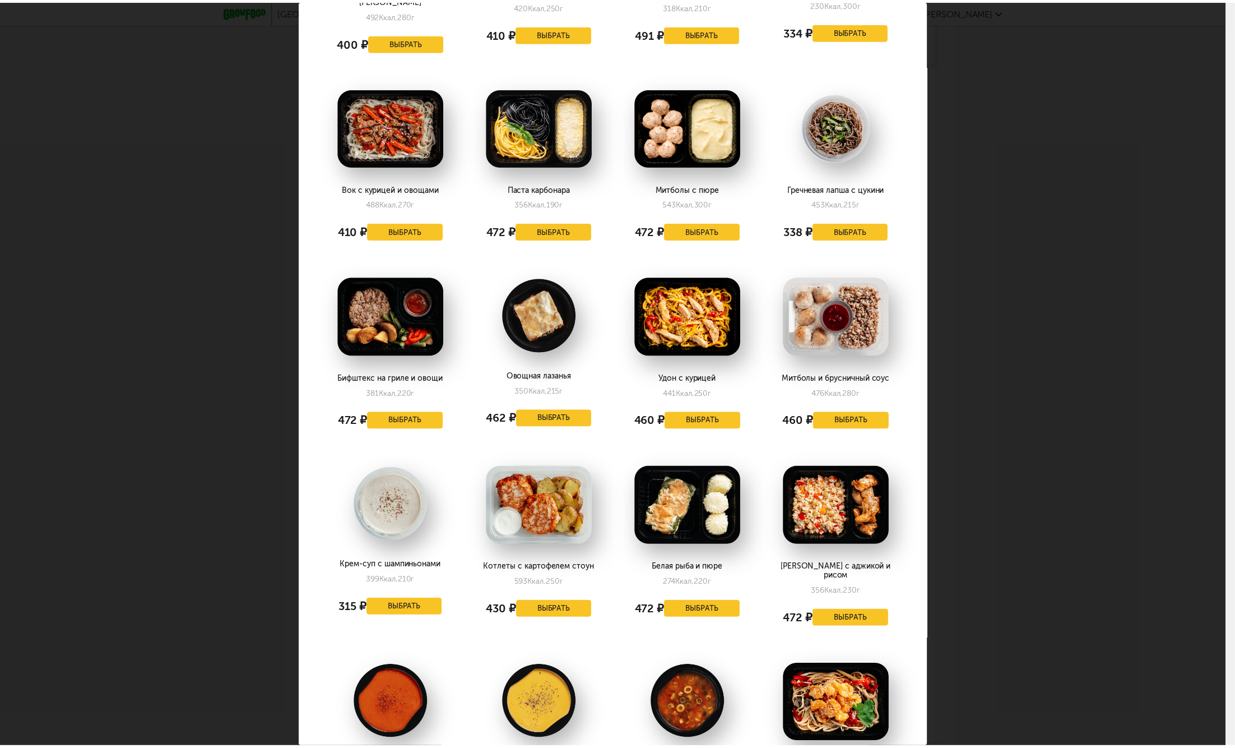
scroll to position [1494, 0]
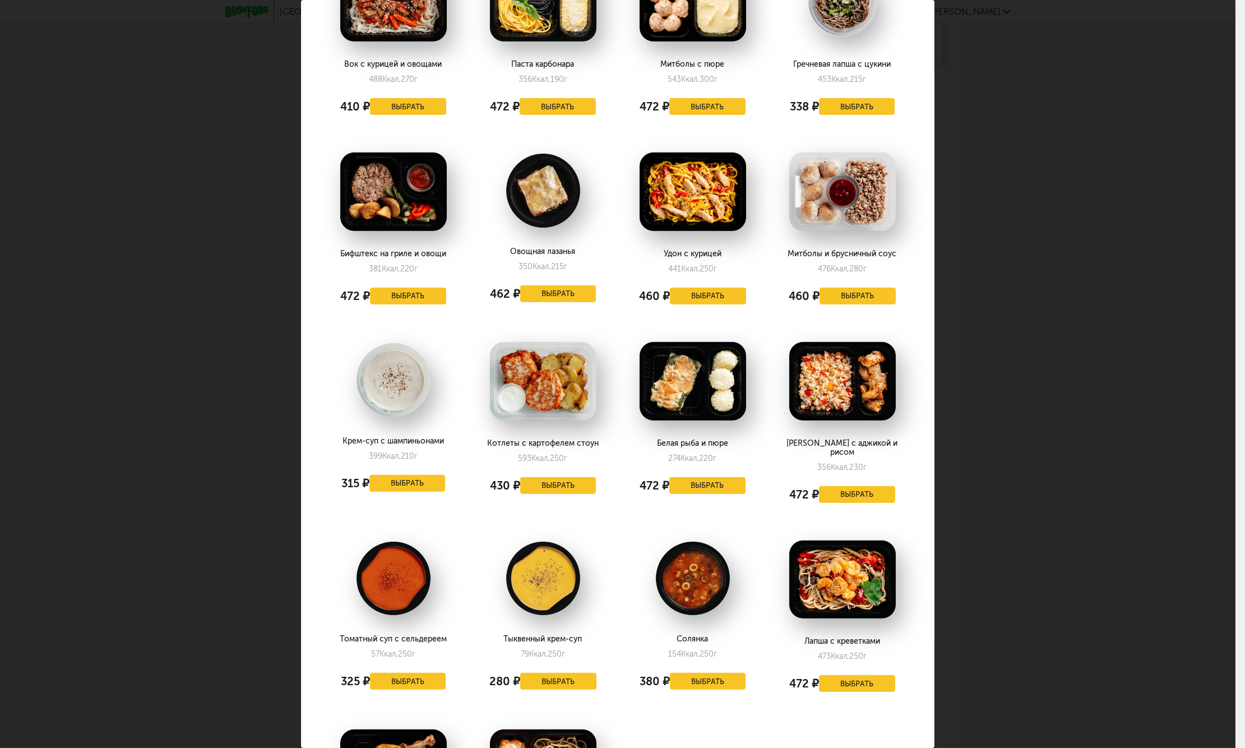
click at [1039, 548] on div "Выберите обеды на [DATE] 26.09 Гороховый суп с курицей 166 Ккал, 330 г 483 ₽ Вы…" at bounding box center [617, 374] width 1235 height 748
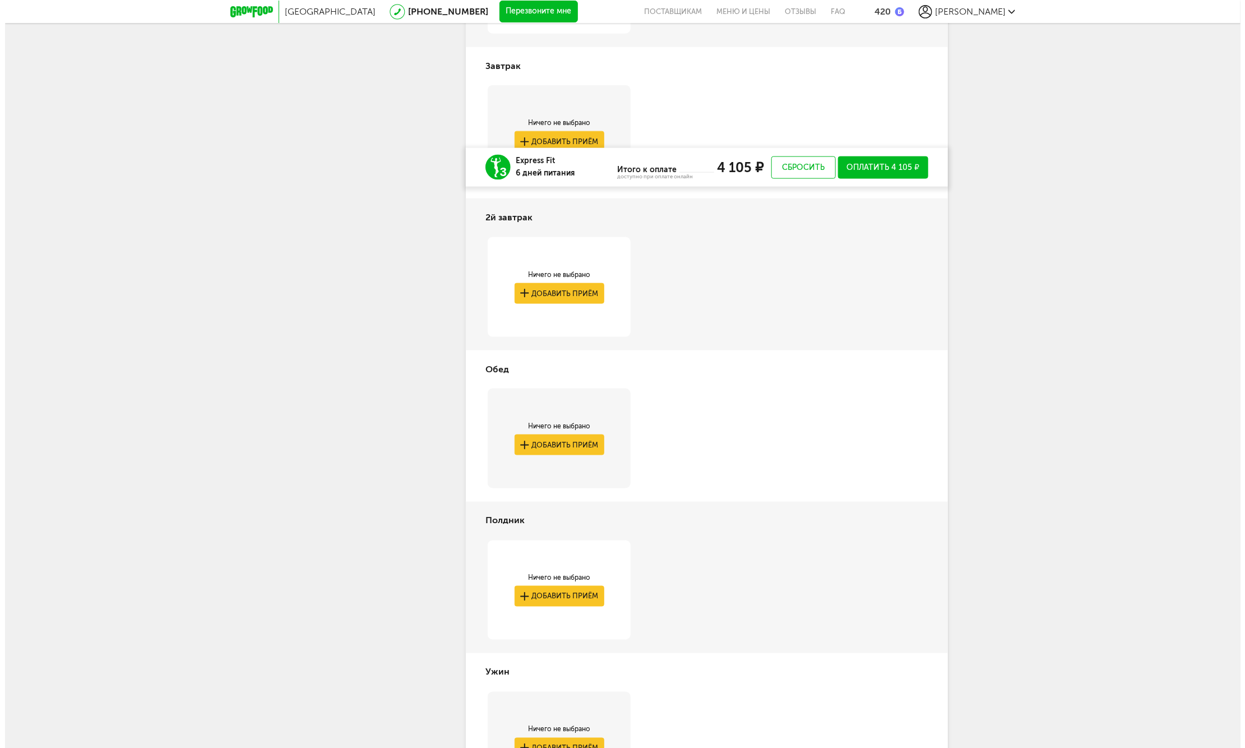
scroll to position [1035, 0]
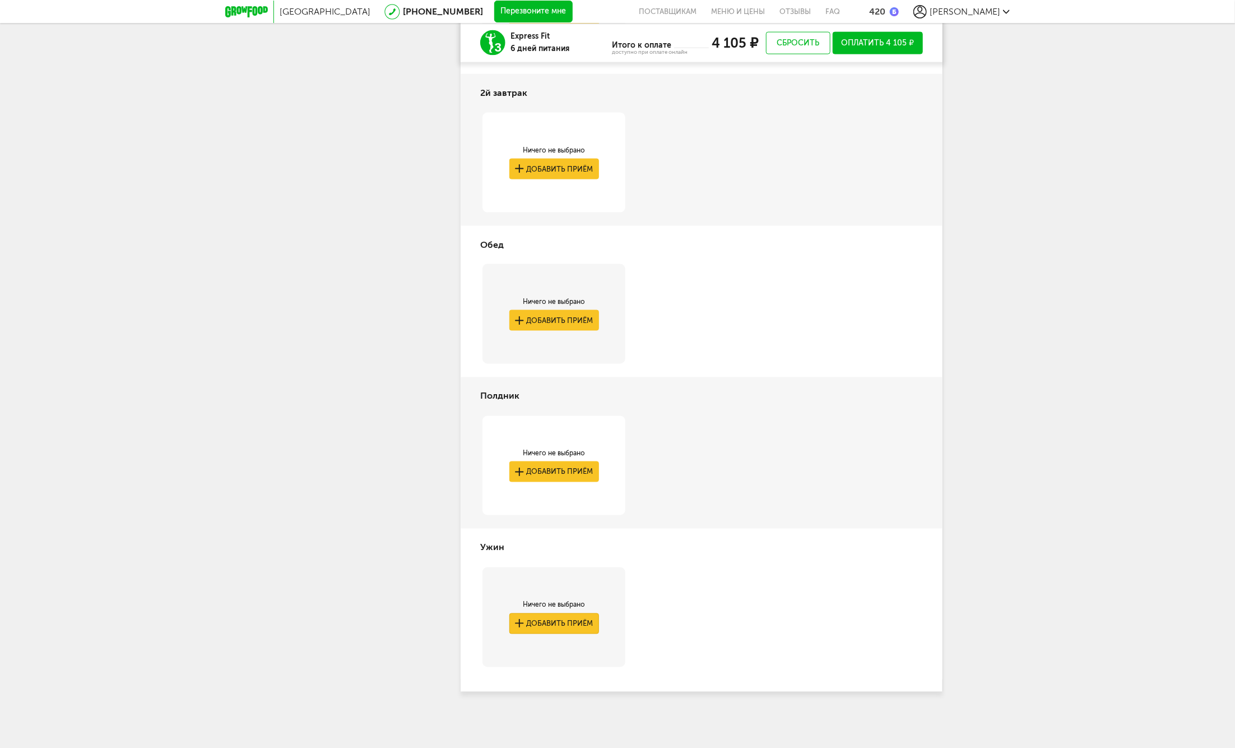
click at [536, 620] on button "Добавить приём" at bounding box center [554, 623] width 90 height 21
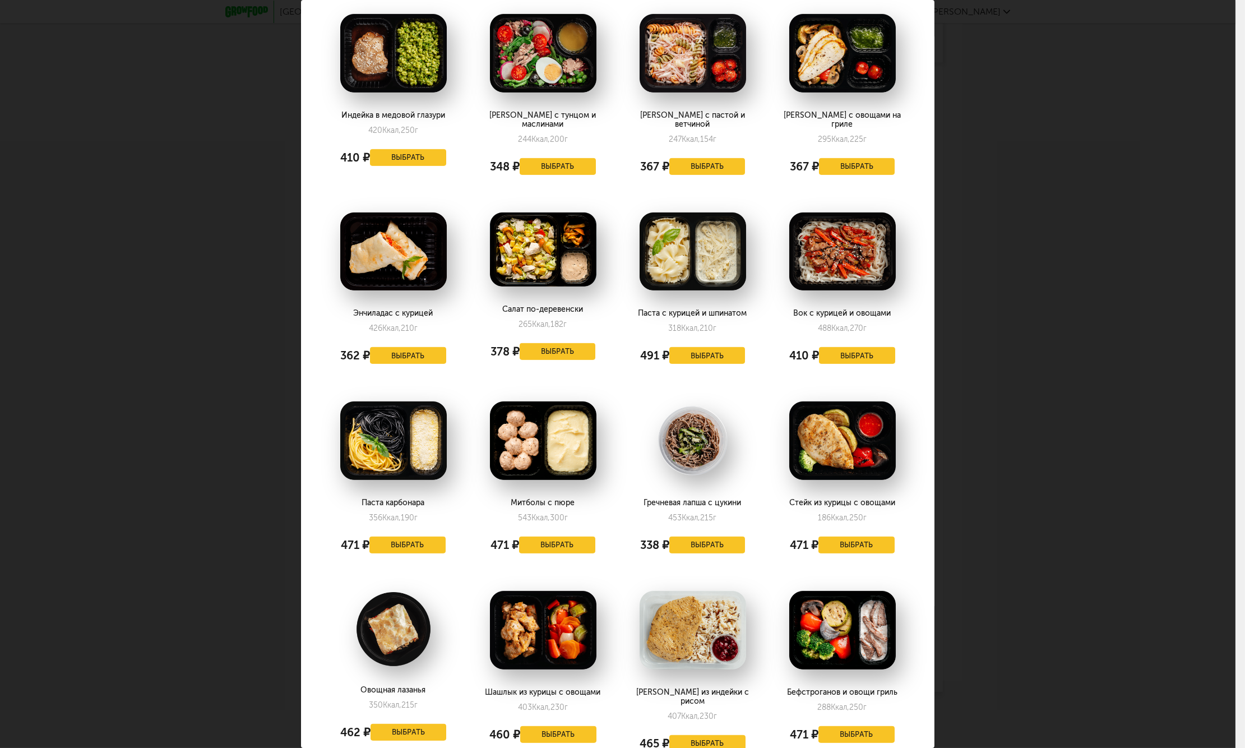
scroll to position [1432, 0]
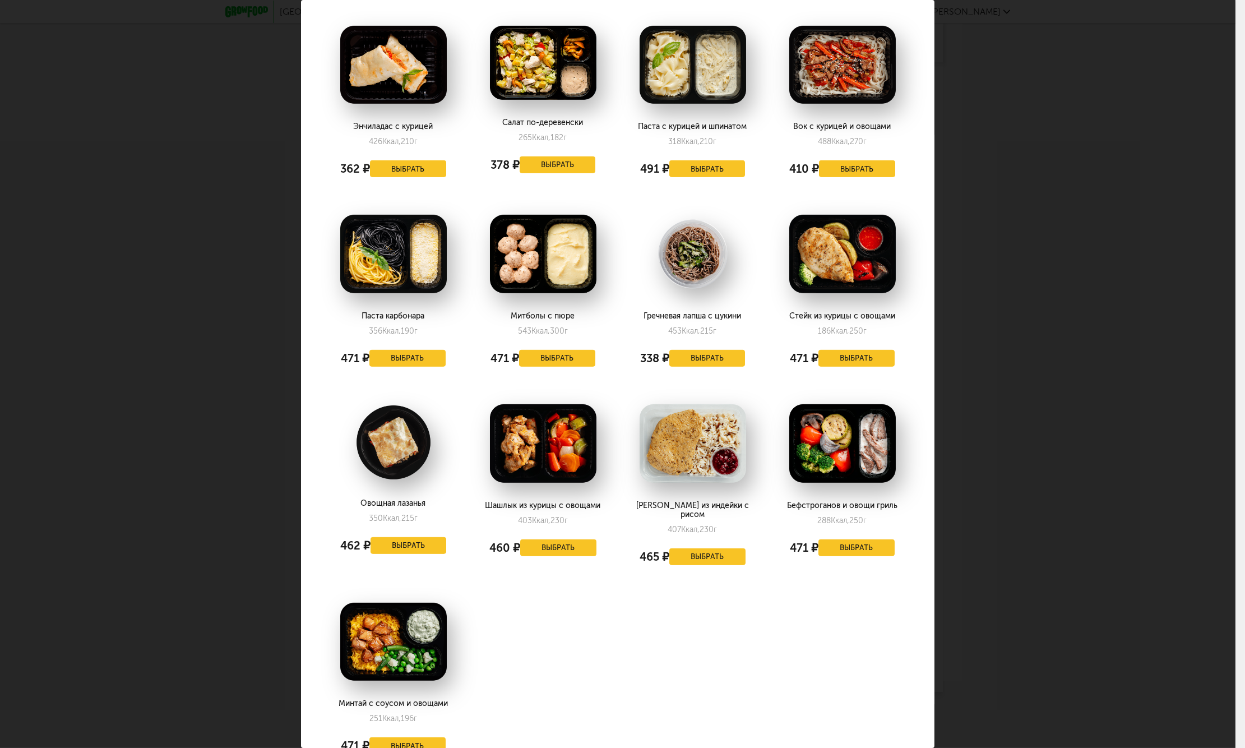
click at [994, 575] on div "Выберите ужины на [DATE] 26.09 Куриная котлета и булгур 330 Ккал, 210 г 471 ₽ В…" at bounding box center [617, 374] width 1235 height 748
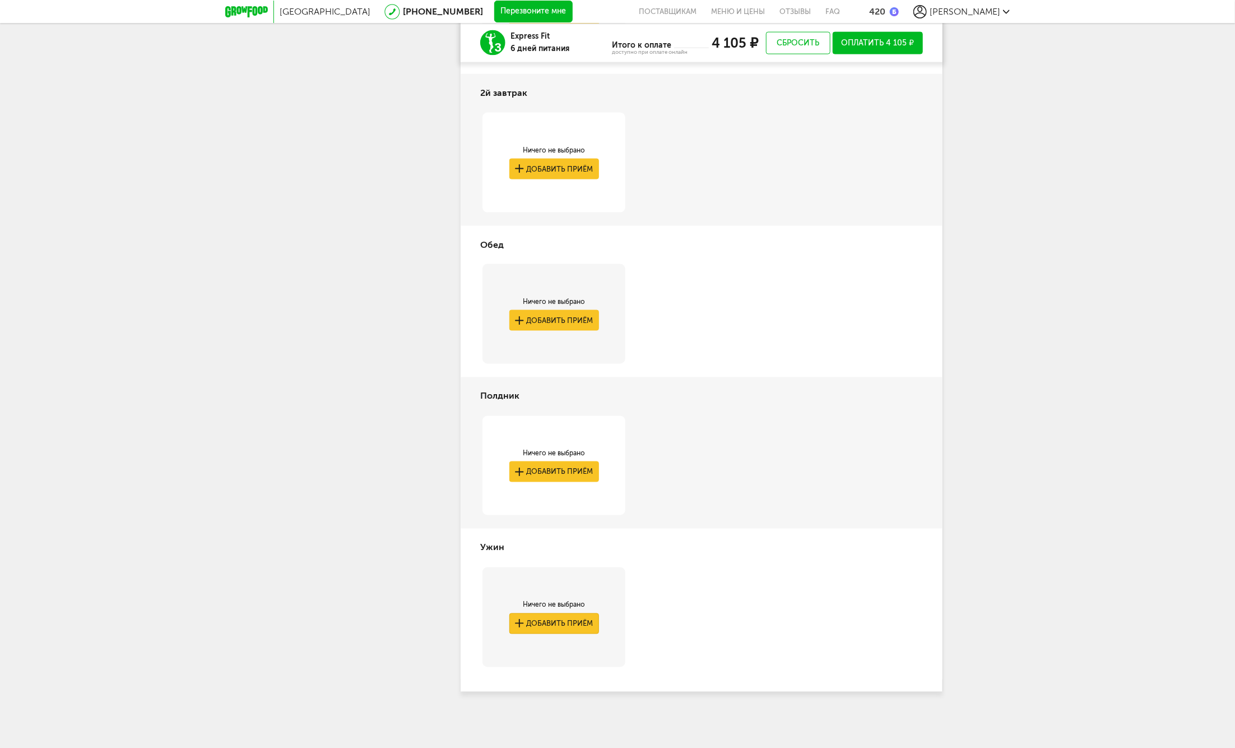
click at [546, 625] on button "Добавить приём" at bounding box center [554, 623] width 90 height 21
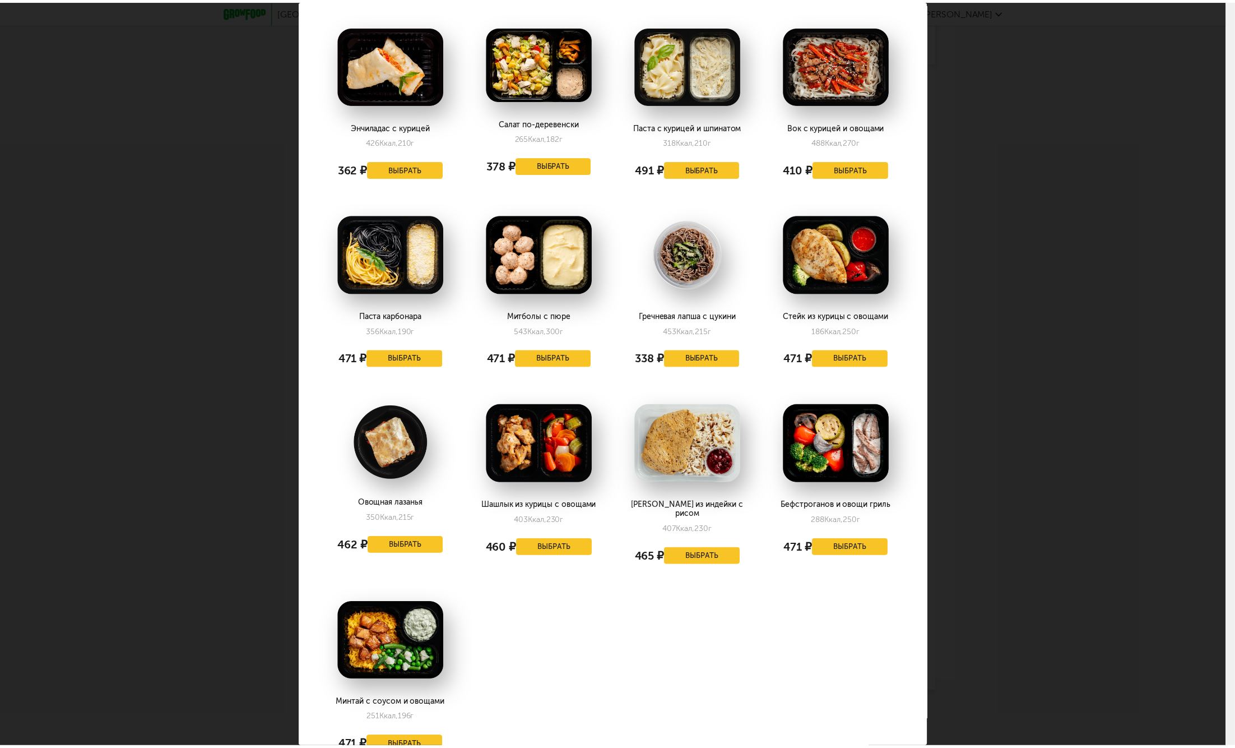
scroll to position [1458, 0]
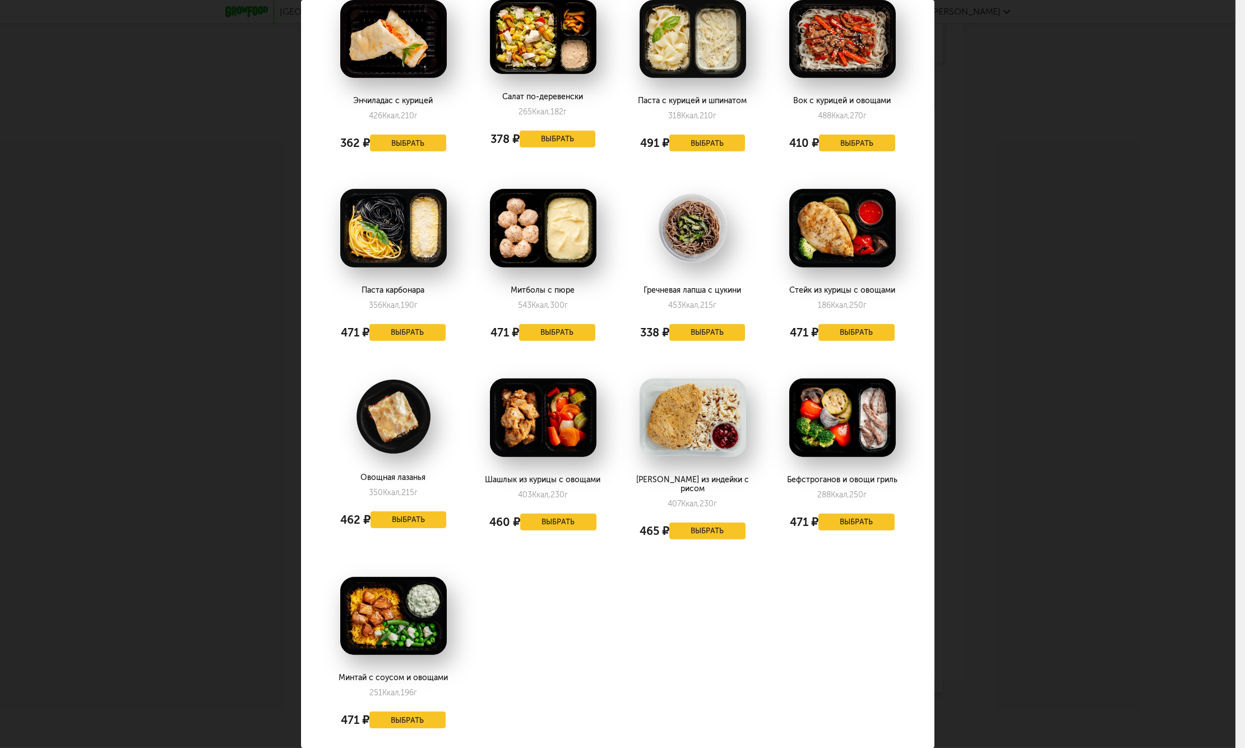
click at [1034, 630] on div "Выберите ужины на [DATE] 26.09 Куриная котлета и булгур 330 Ккал, 210 г 471 ₽ В…" at bounding box center [617, 374] width 1235 height 748
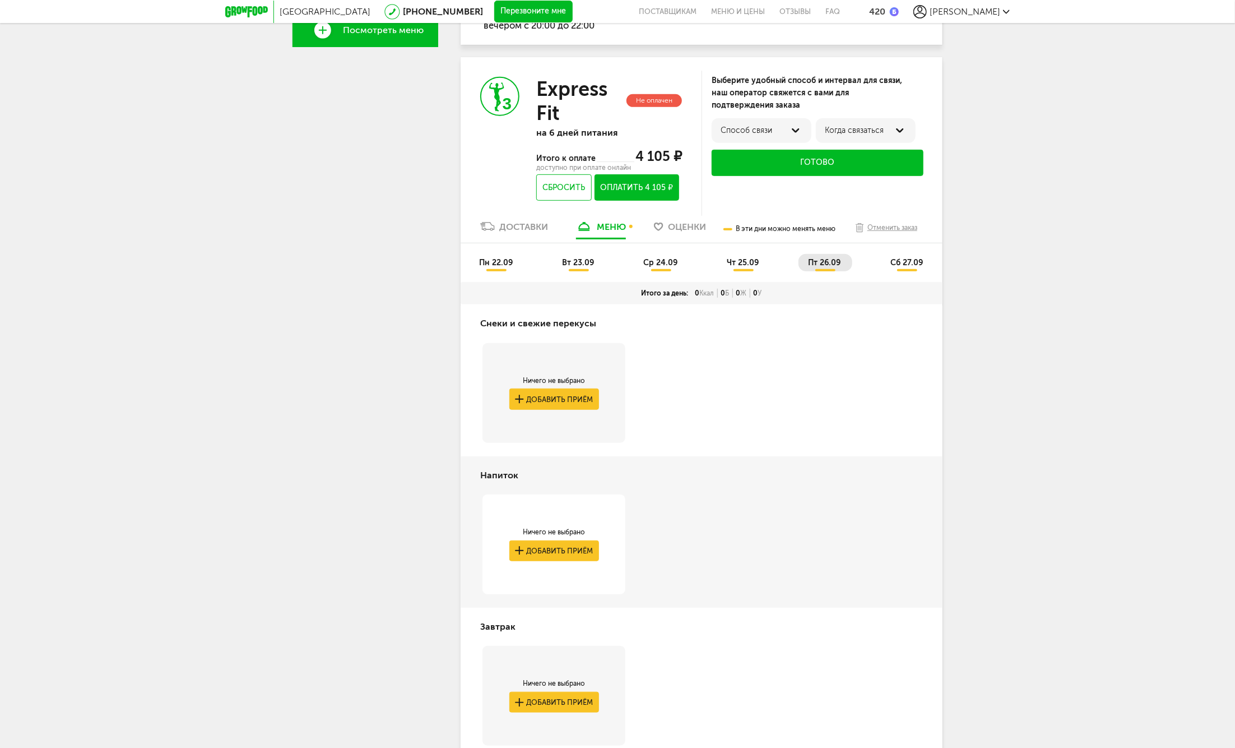
scroll to position [101, 0]
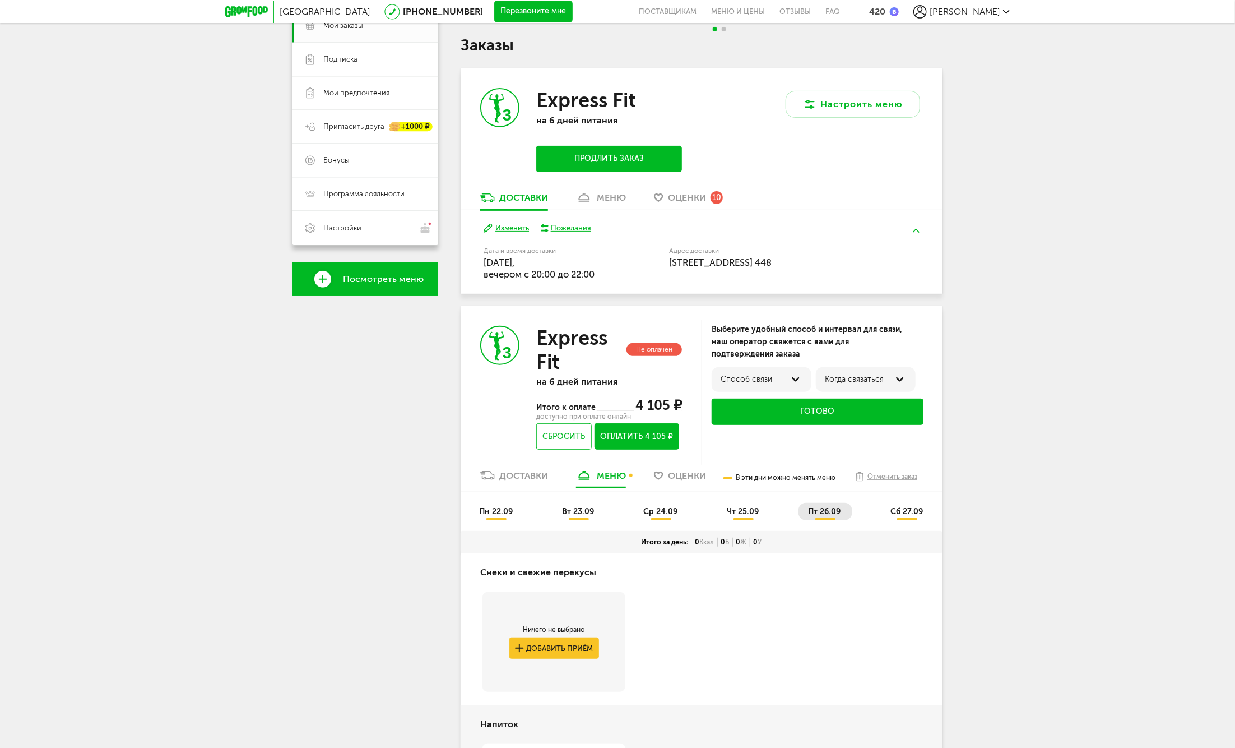
click at [903, 518] on li "сб 27.09" at bounding box center [908, 511] width 54 height 17
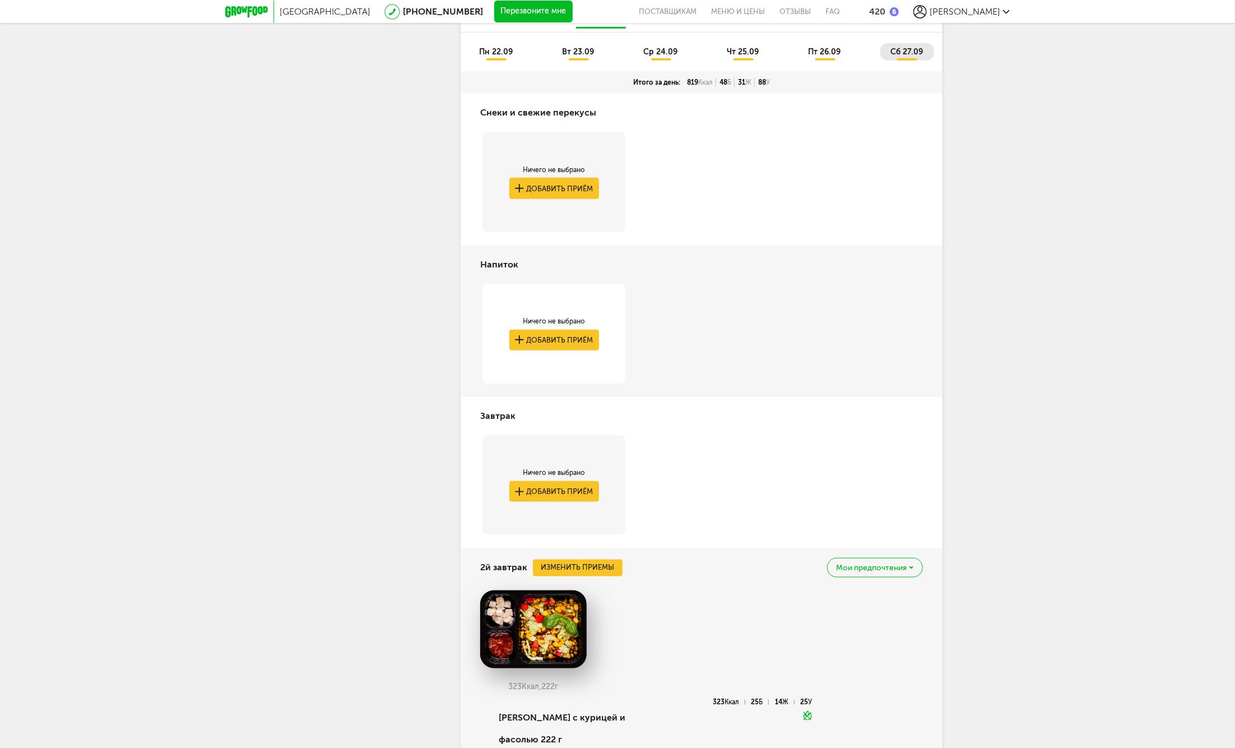
scroll to position [249, 0]
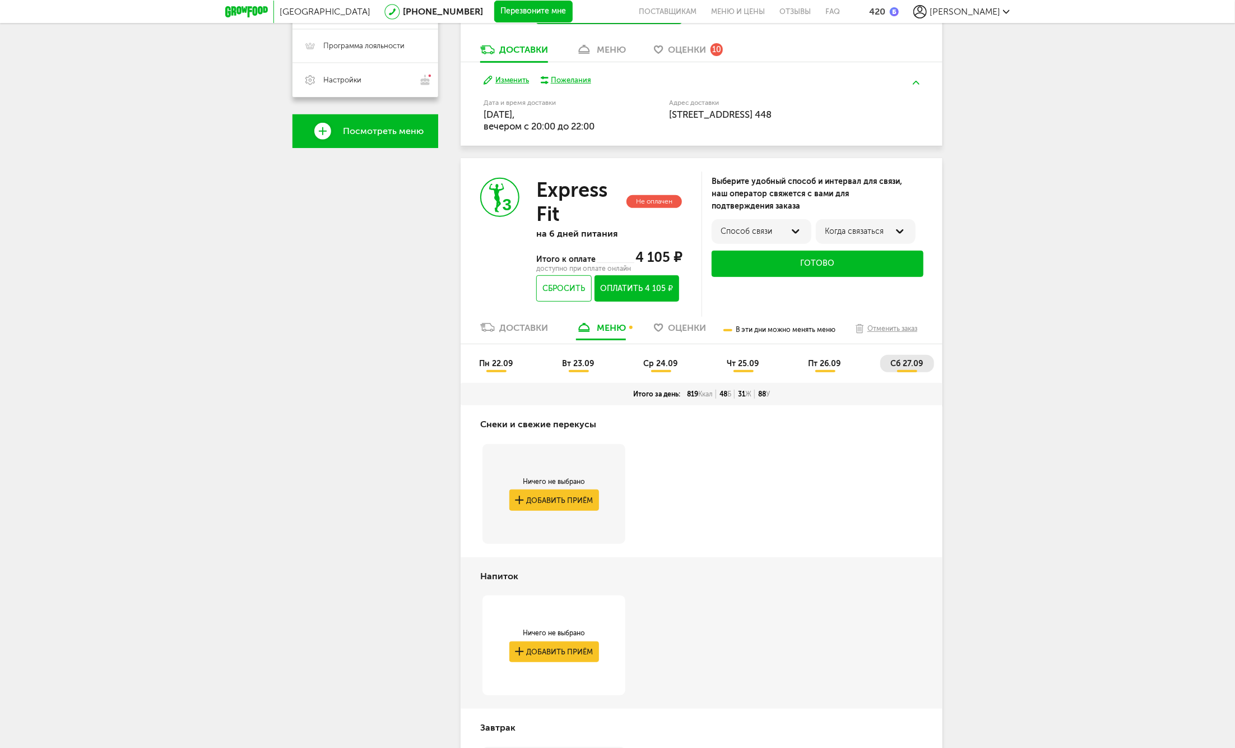
click at [824, 363] on span "пт 26.09" at bounding box center [825, 364] width 33 height 10
click at [749, 356] on li "чт 25.09" at bounding box center [743, 363] width 53 height 17
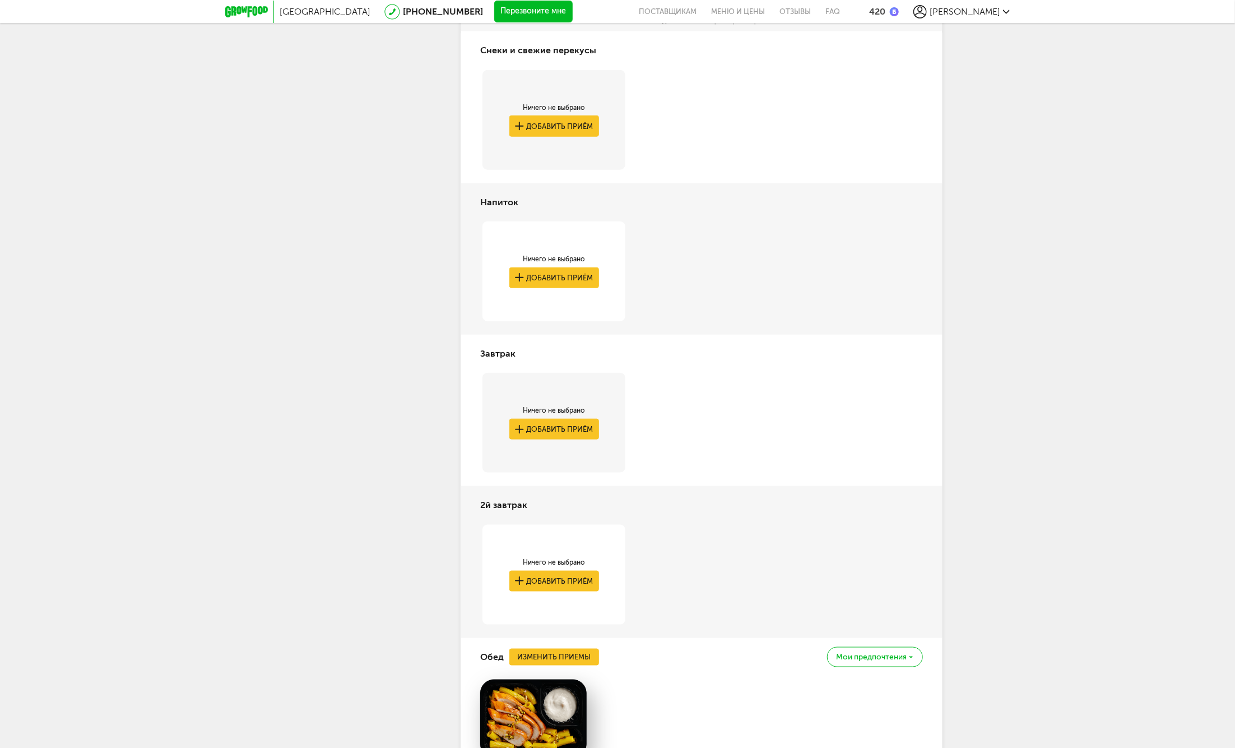
scroll to position [373, 0]
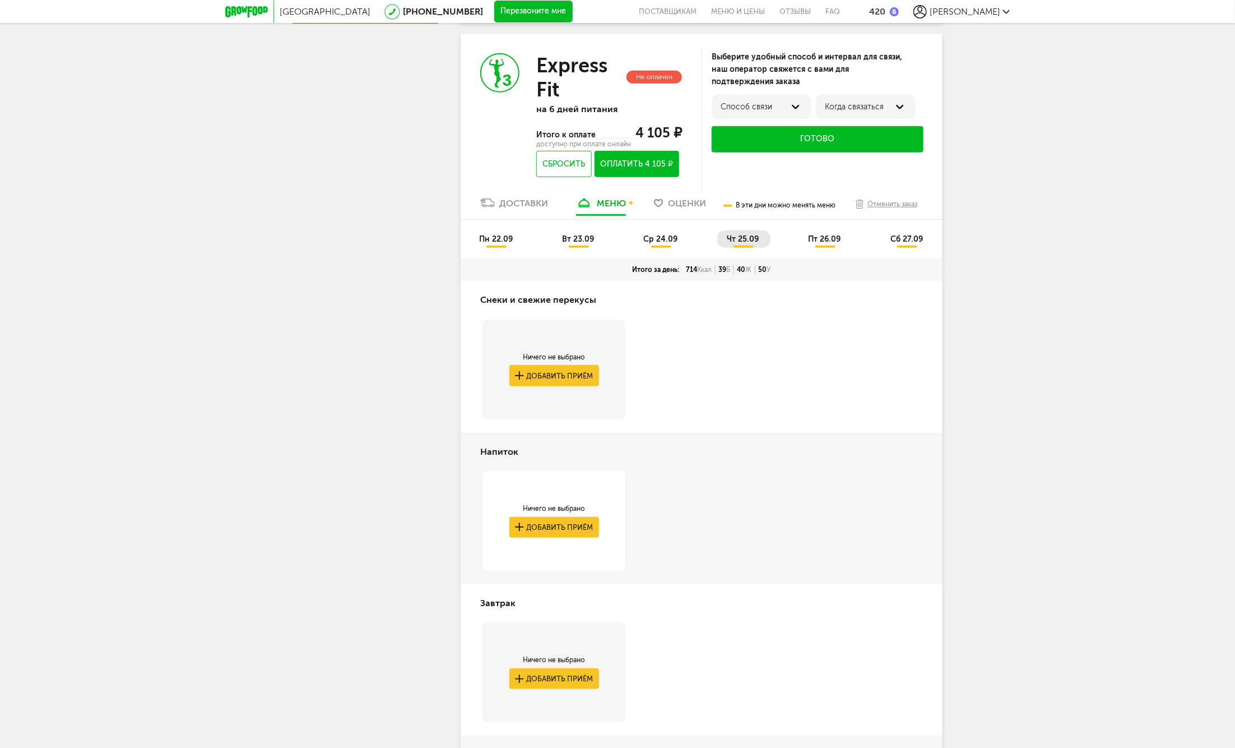
click at [664, 230] on li "ср 24.09" at bounding box center [660, 238] width 55 height 17
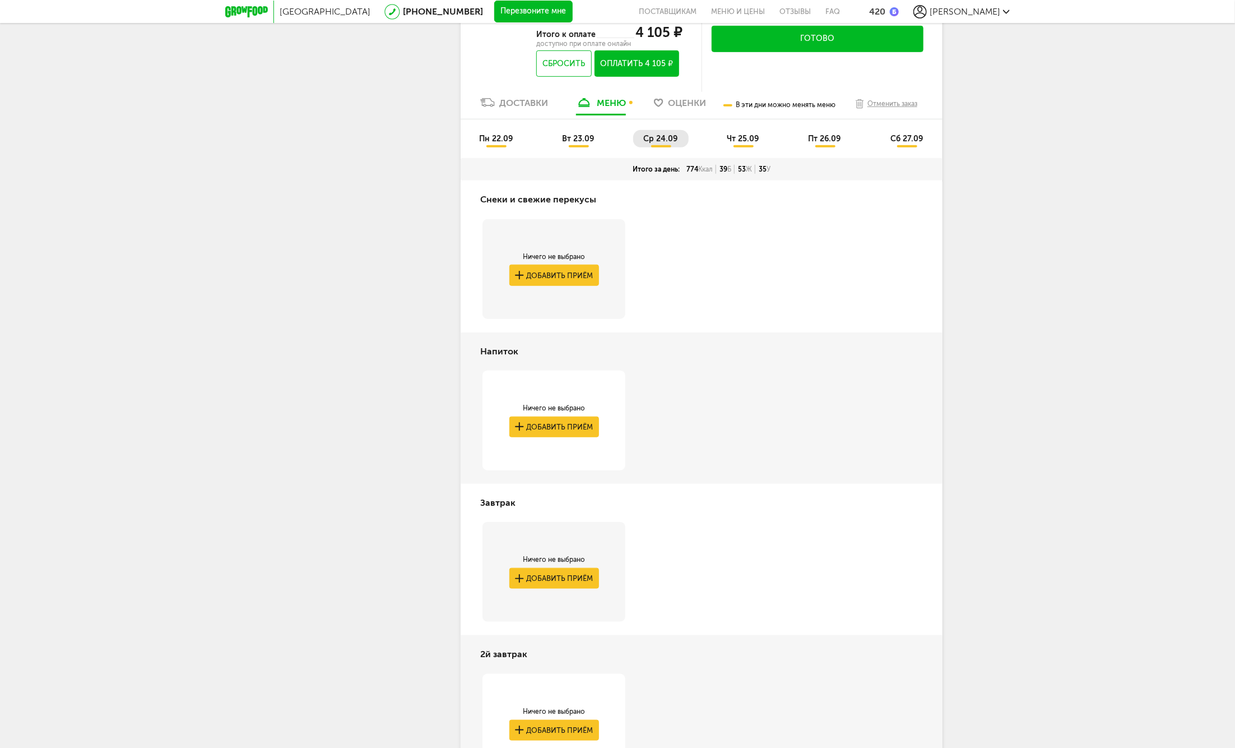
scroll to position [163, 0]
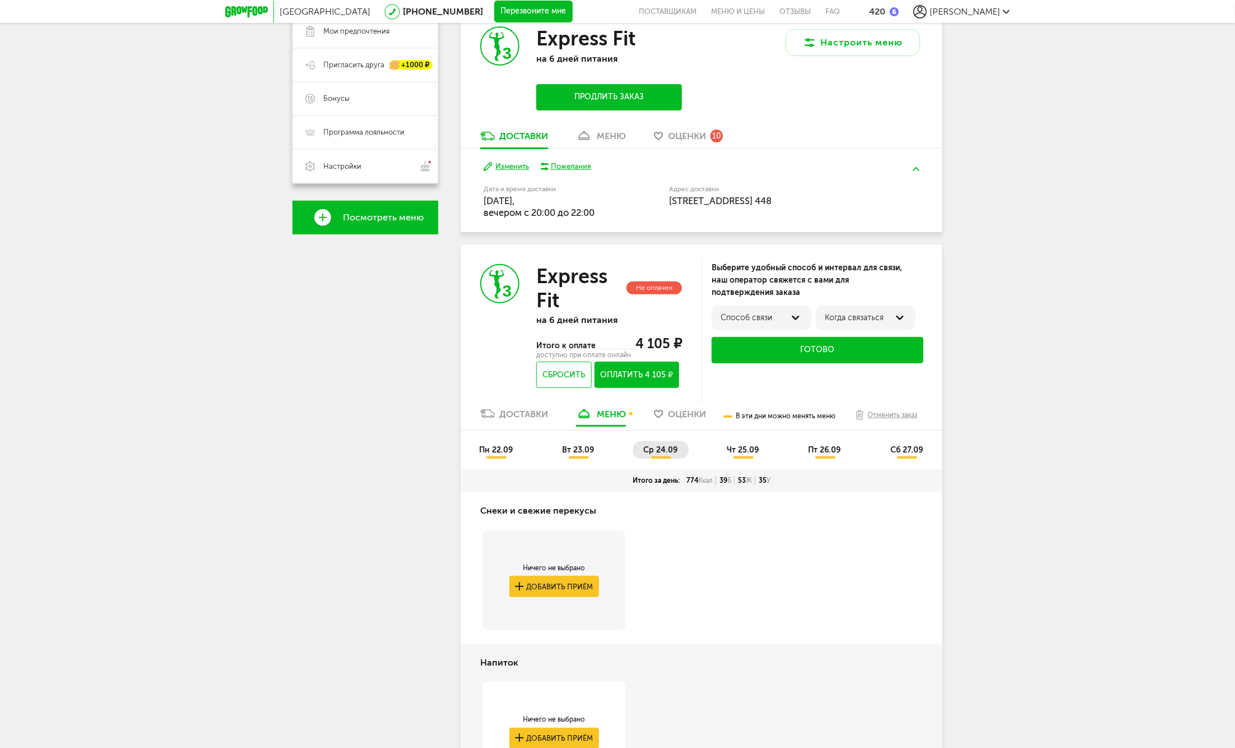
click at [581, 451] on span "вт 23.09" at bounding box center [578, 450] width 32 height 10
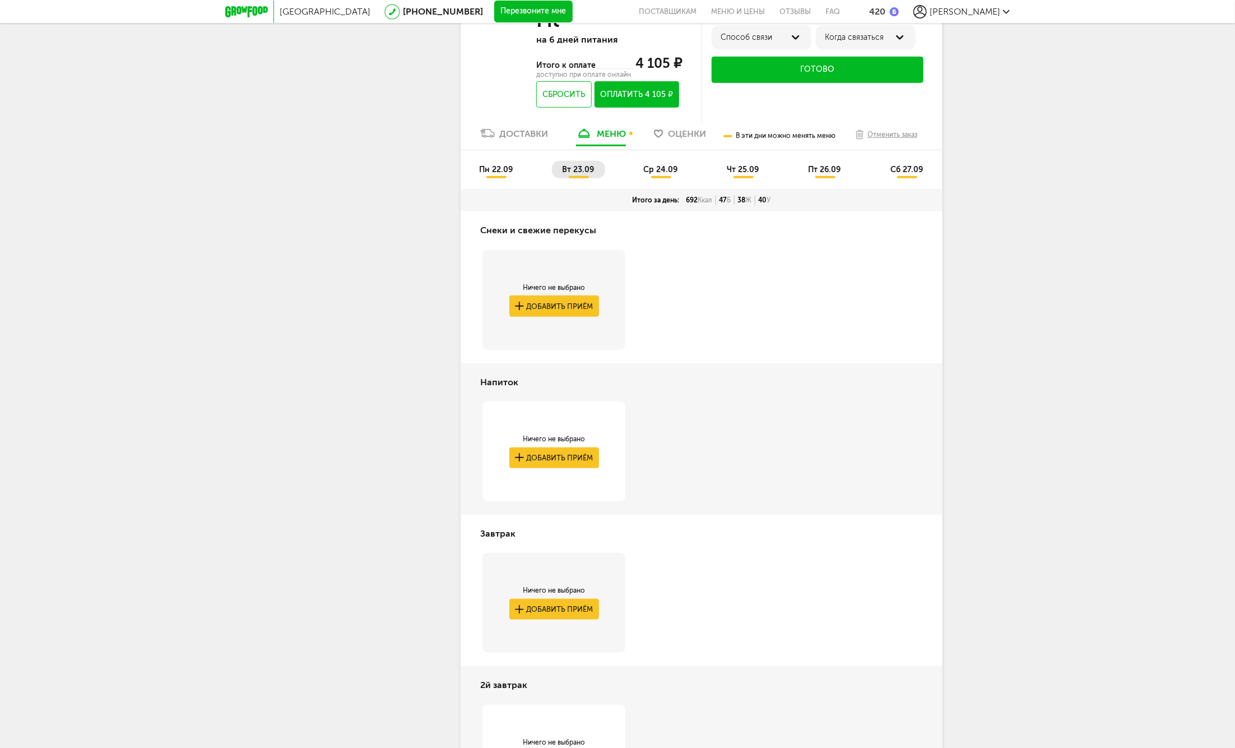
scroll to position [131, 0]
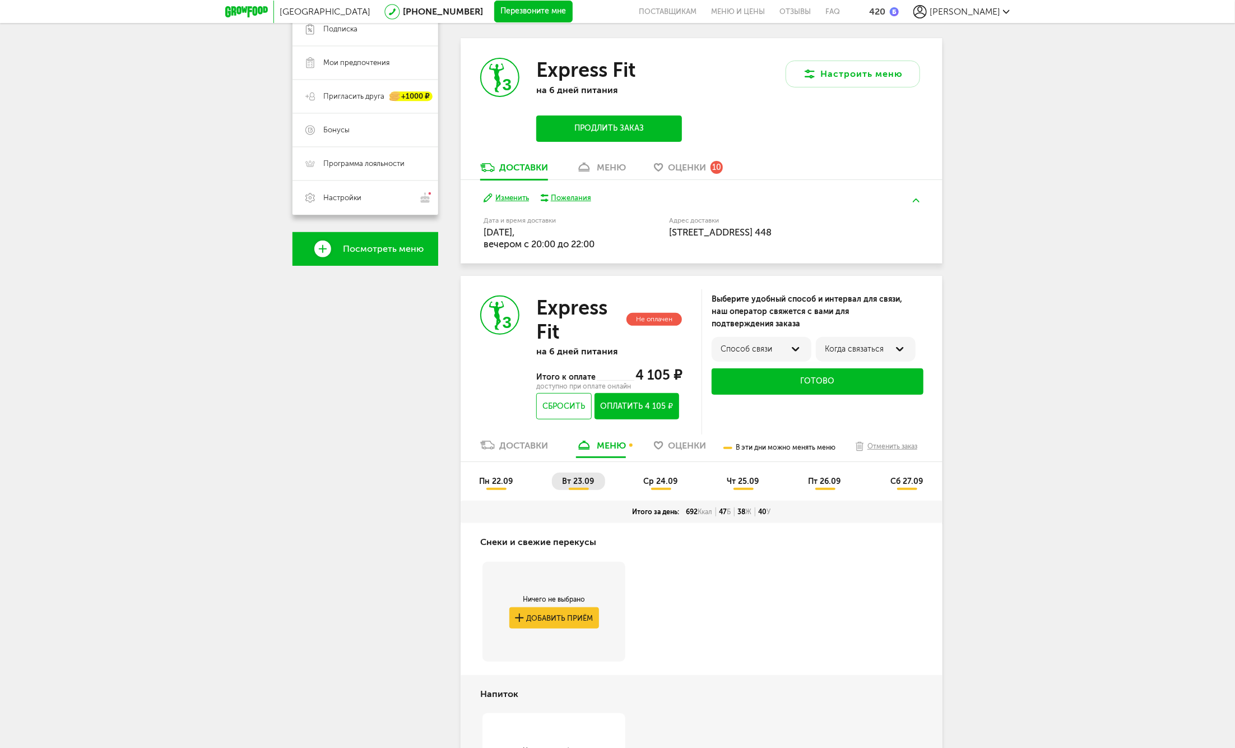
click at [494, 481] on span "пн 22.09" at bounding box center [496, 481] width 34 height 10
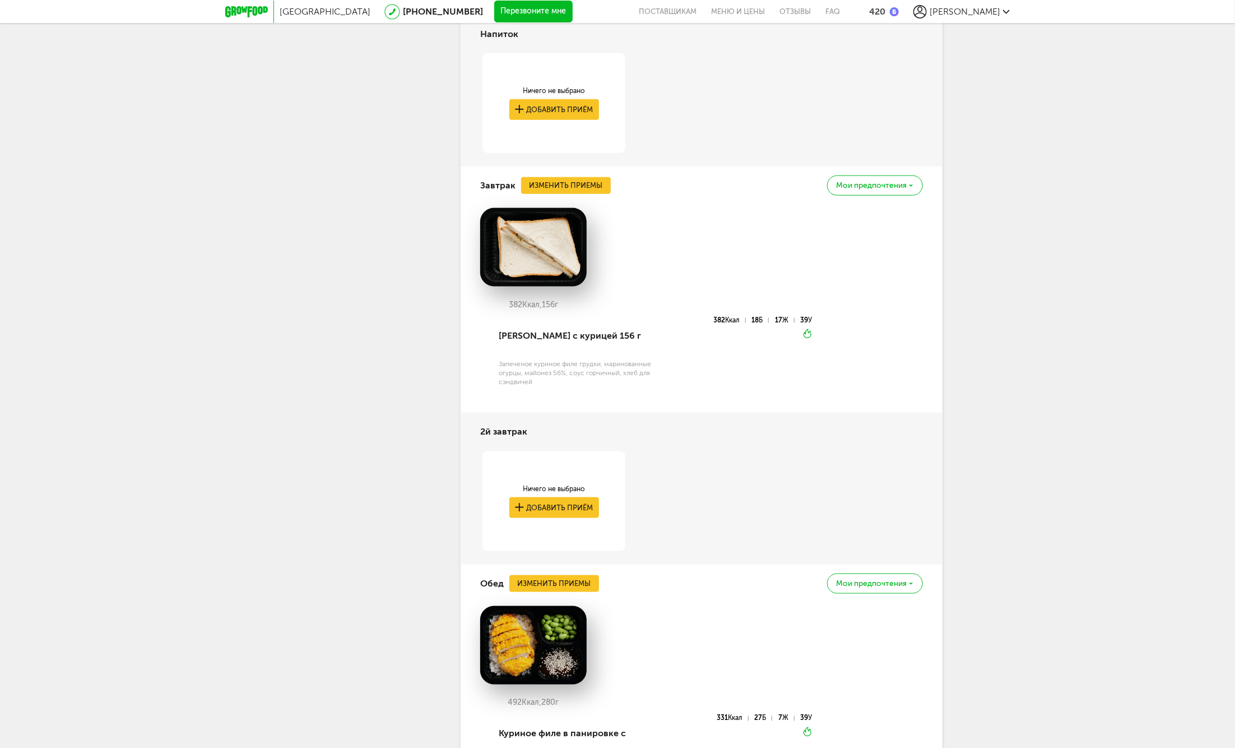
scroll to position [417, 0]
